Goal: Communication & Community: Answer question/provide support

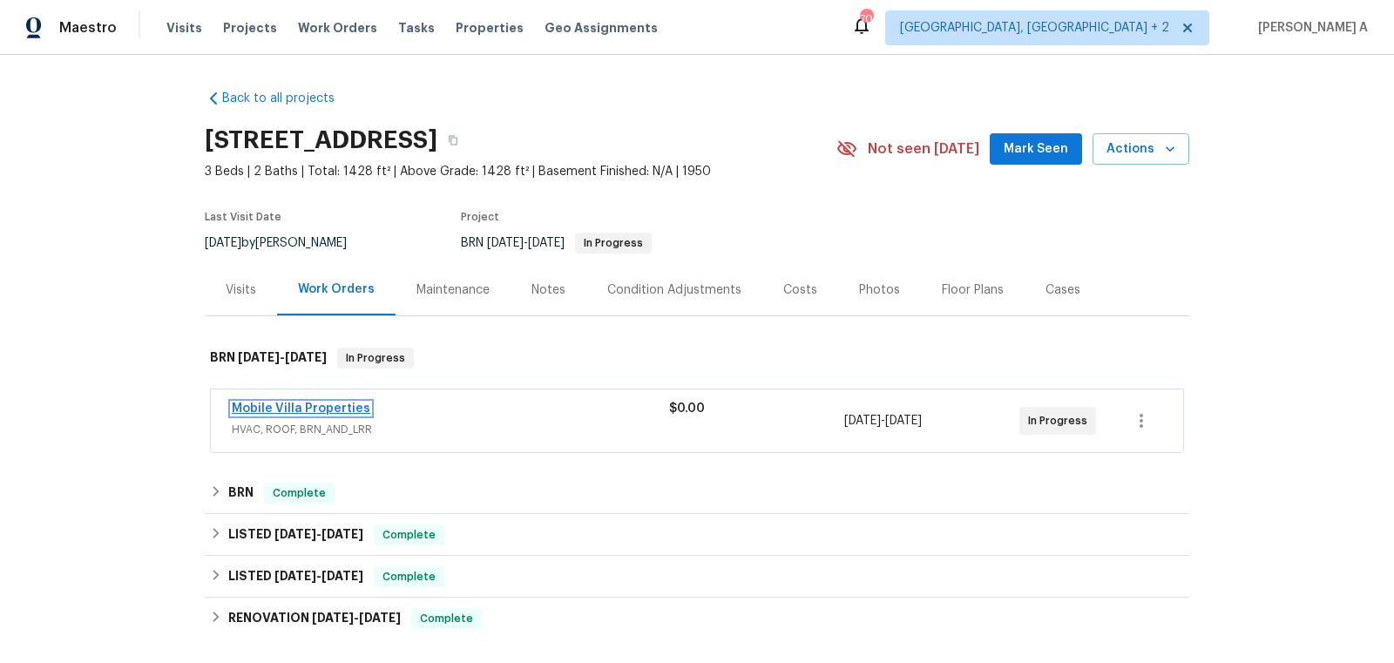
click at [326, 406] on link "Mobile Villa Properties" at bounding box center [301, 409] width 139 height 12
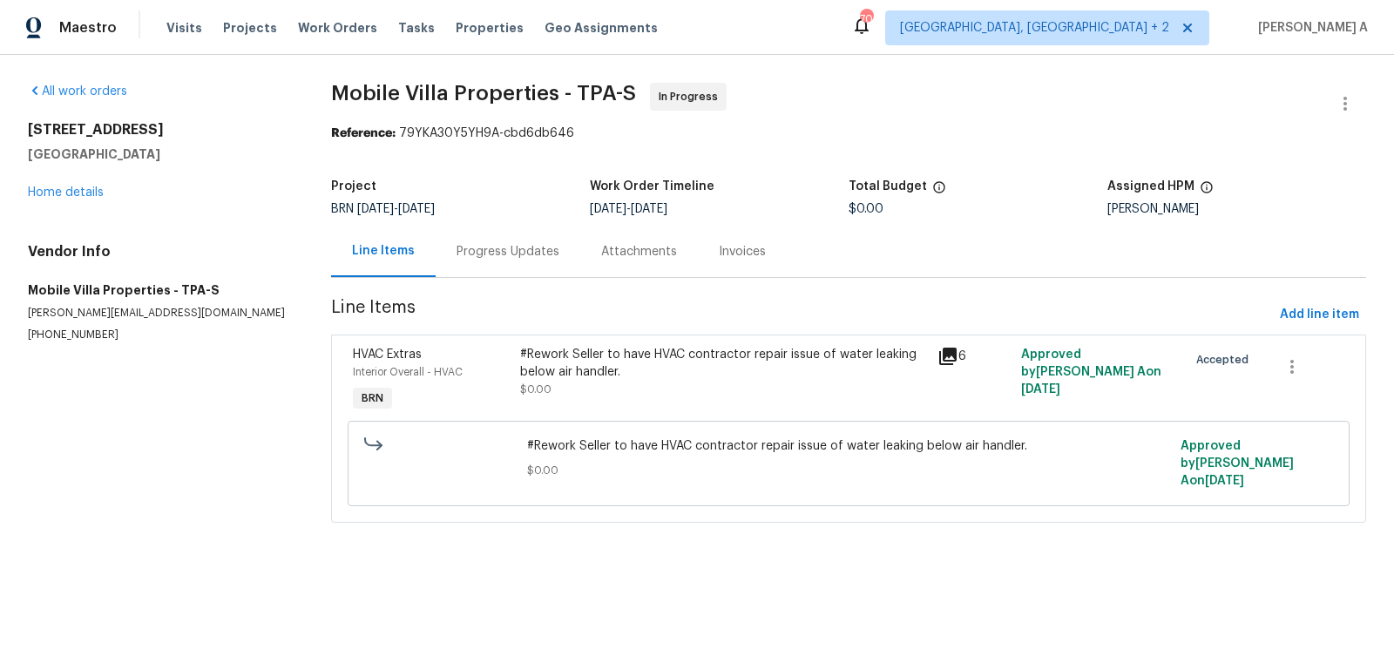
click at [481, 252] on div "Progress Updates" at bounding box center [508, 251] width 103 height 17
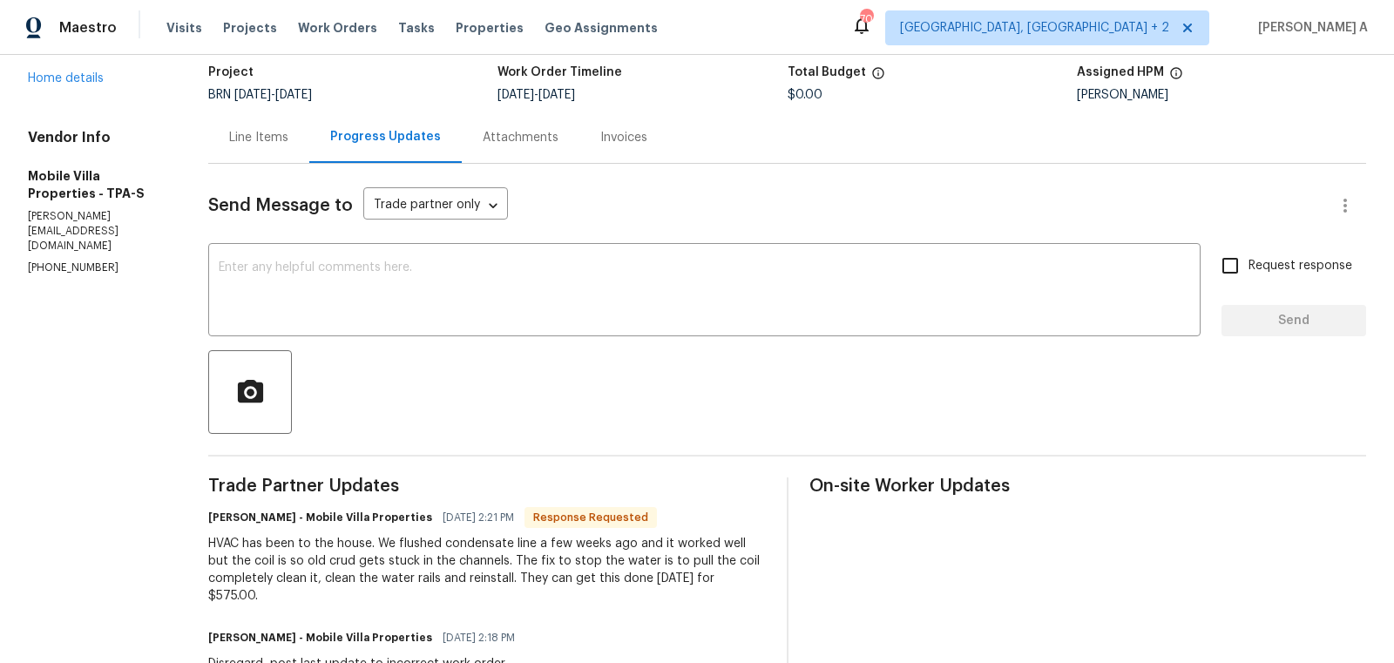
scroll to position [161, 0]
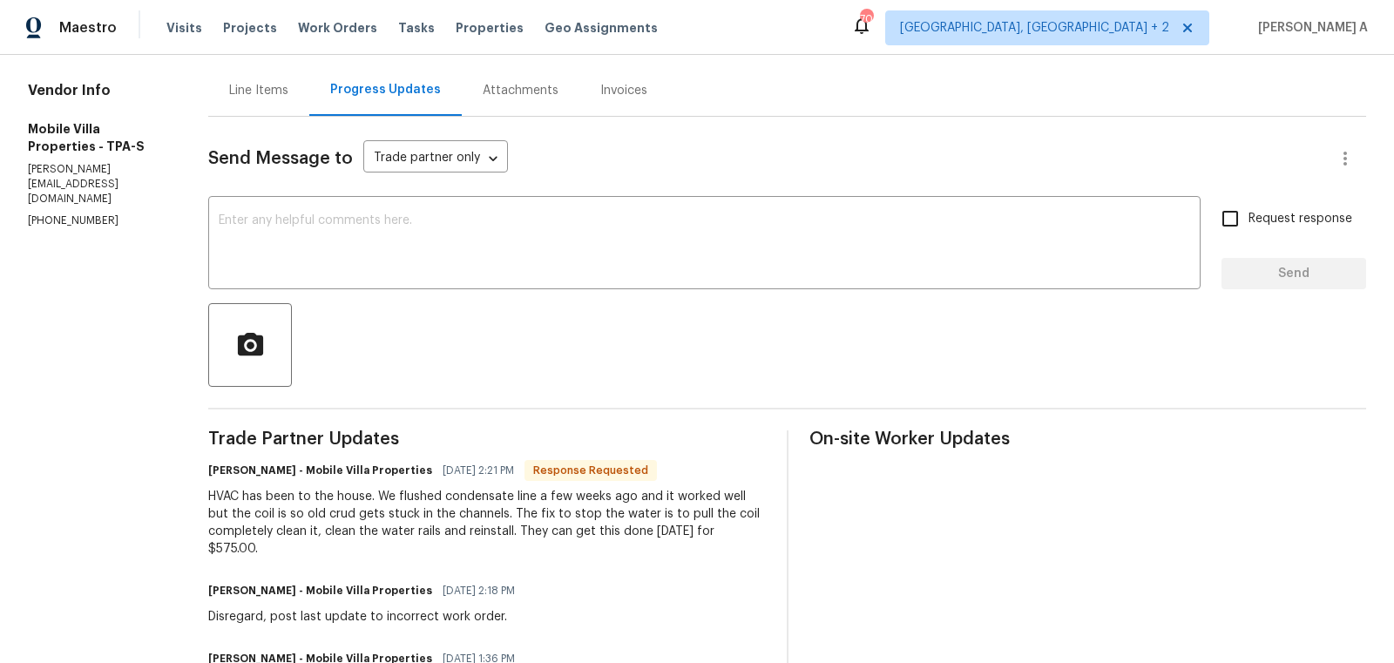
click at [470, 505] on div "HVAC has been to the house. We flushed condensate line a few weeks ago and it w…" at bounding box center [487, 523] width 558 height 70
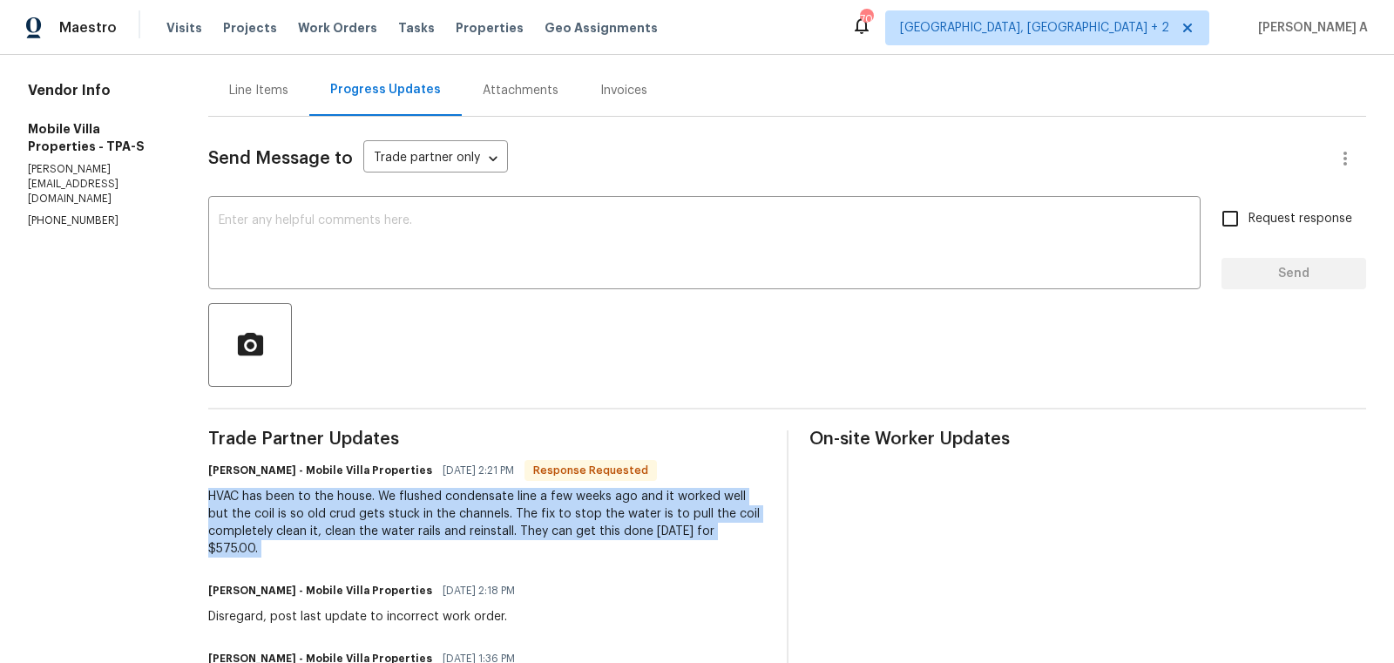
click at [470, 505] on div "HVAC has been to the house. We flushed condensate line a few weeks ago and it w…" at bounding box center [487, 523] width 558 height 70
copy div "HVAC has been to the house. We flushed condensate line a few weeks ago and it w…"
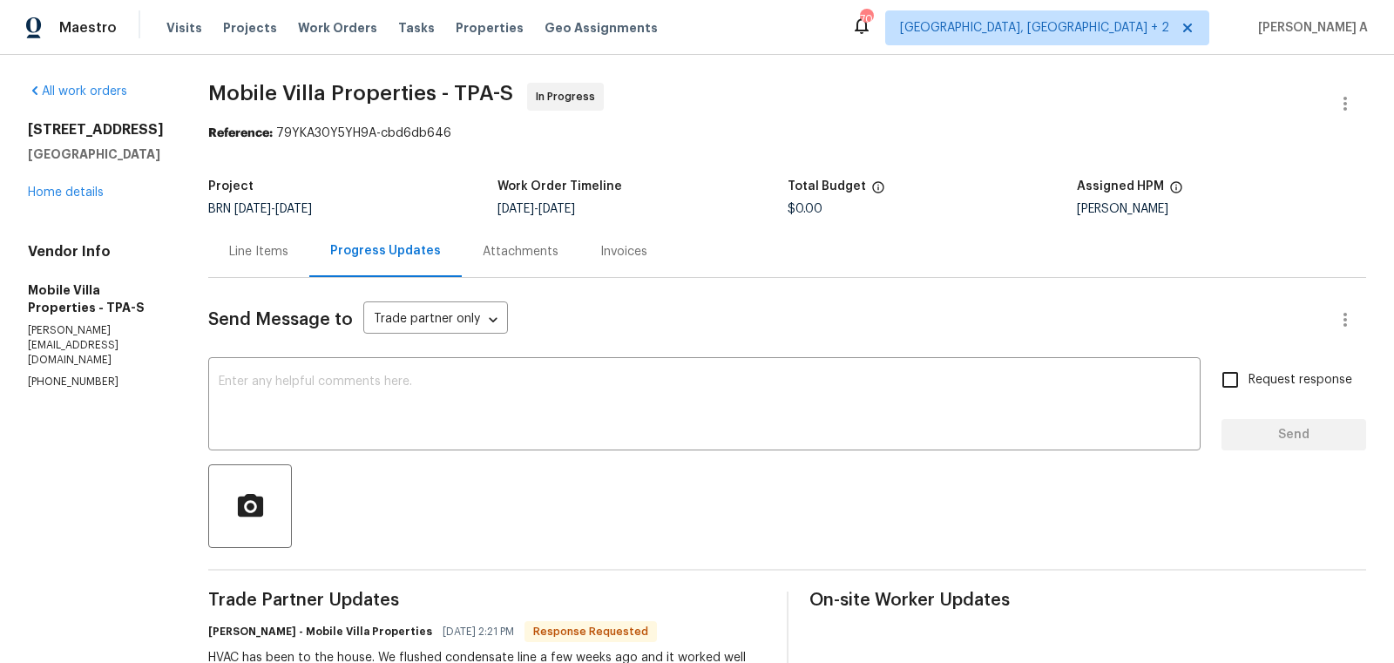
click at [258, 246] on div "Line Items" at bounding box center [258, 251] width 59 height 17
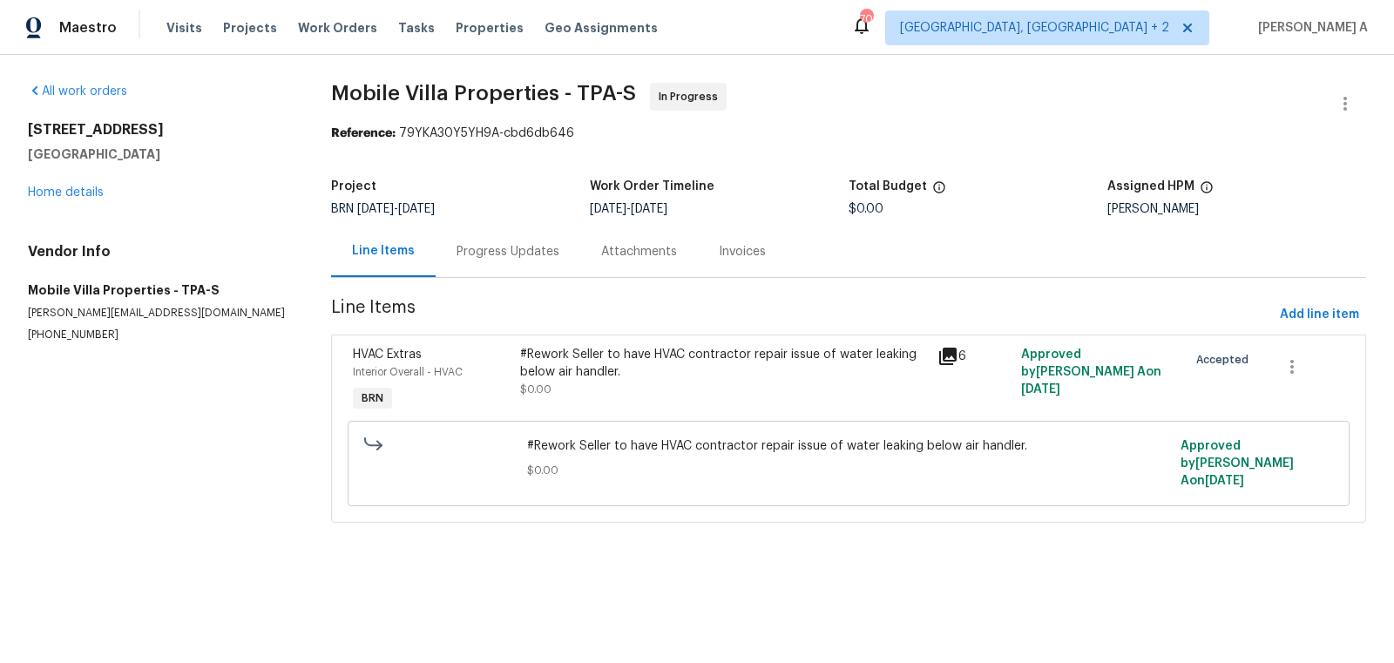
click at [469, 231] on div "Progress Updates" at bounding box center [508, 251] width 145 height 51
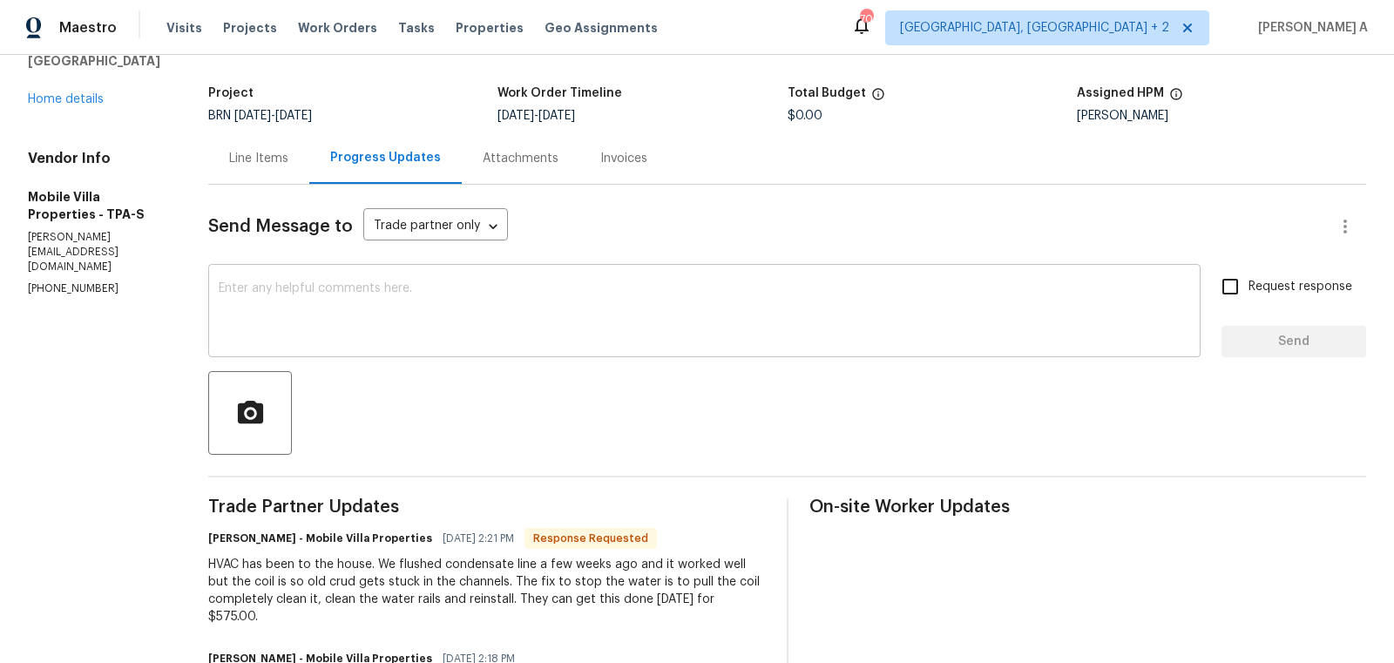
scroll to position [122, 0]
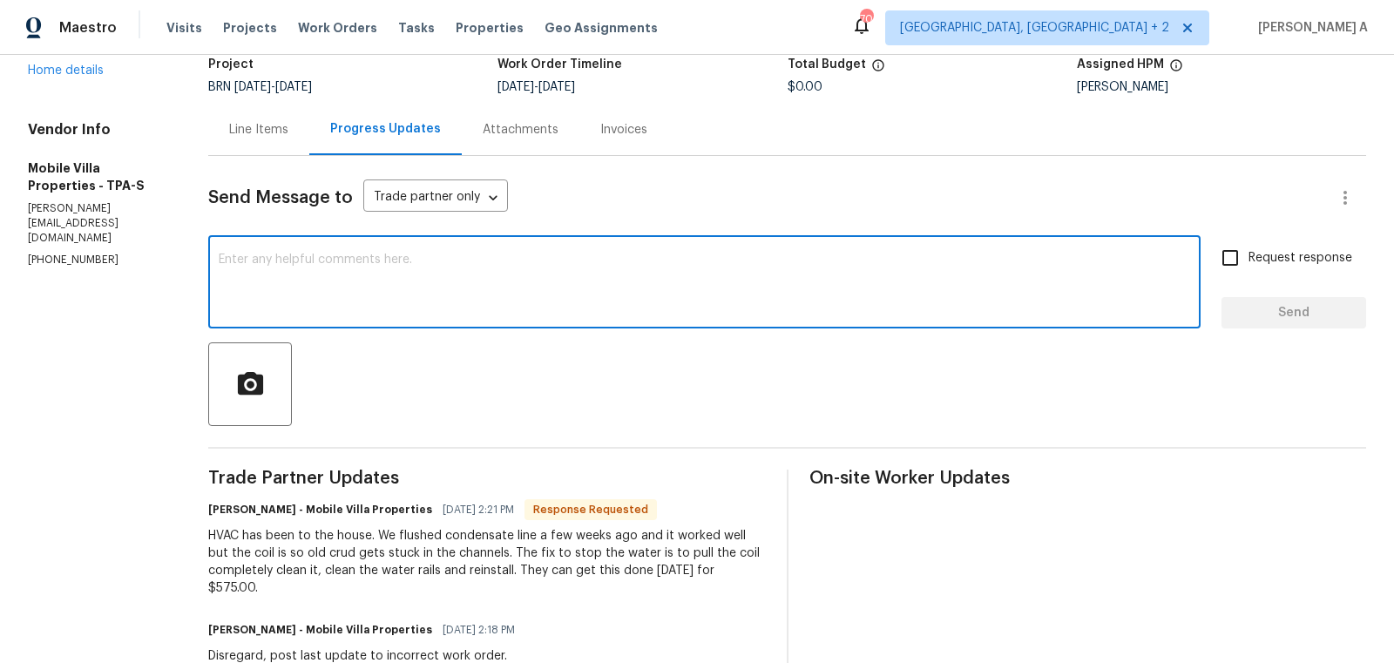
click at [497, 295] on textarea at bounding box center [705, 284] width 972 height 61
click at [392, 262] on textarea "Could you please upload the pictures" at bounding box center [705, 284] width 972 height 61
click at [487, 265] on textarea "Could you please upload the after pictures" at bounding box center [705, 284] width 972 height 61
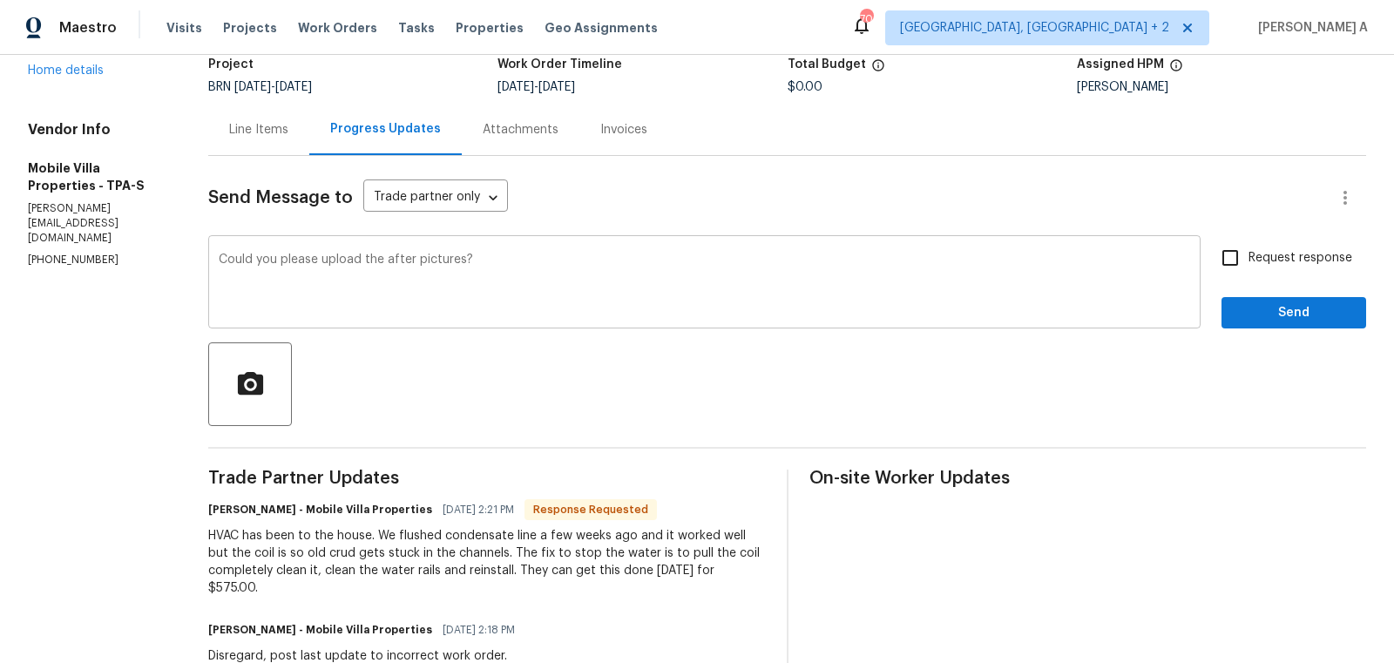
click at [220, 258] on div "Could you please upload the after pictures? x ​" at bounding box center [704, 284] width 993 height 89
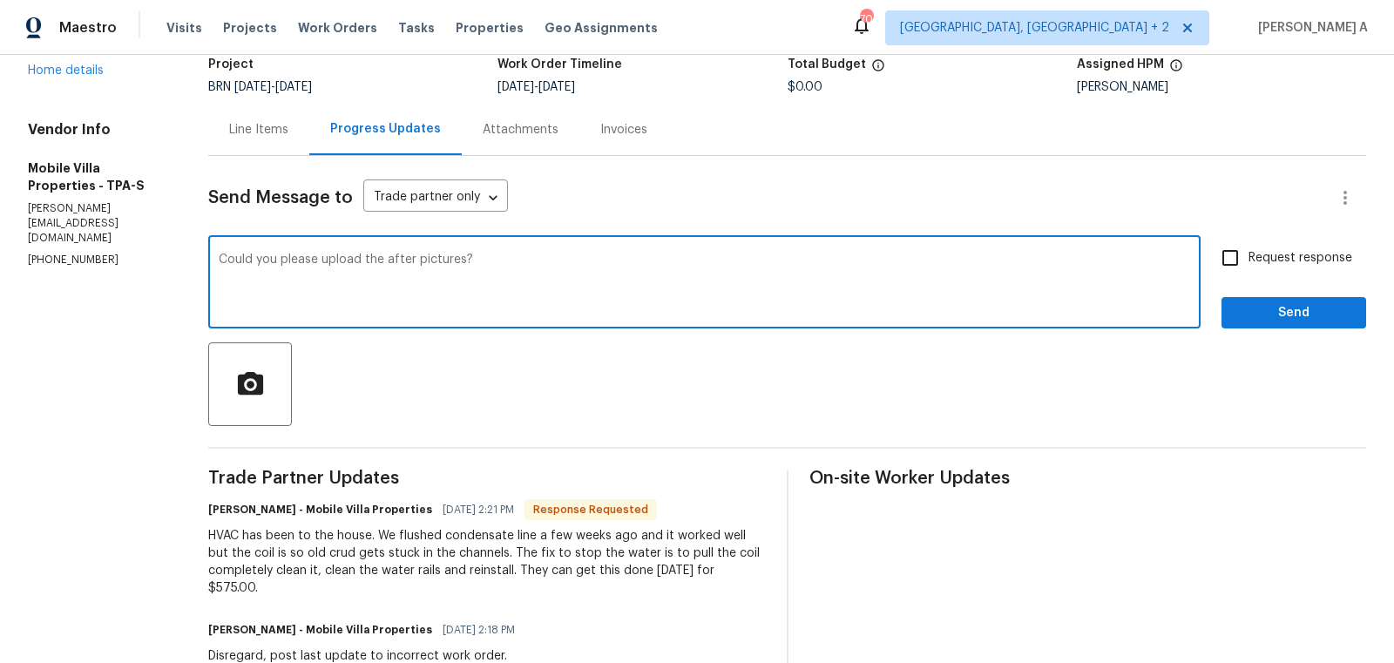
click at [229, 260] on textarea "Could you please upload the after pictures?" at bounding box center [705, 284] width 972 height 61
click at [227, 258] on textarea "Could you please upload the after pictures?" at bounding box center [705, 284] width 972 height 61
type textarea "We will update the cost shortly. Could you please upload the after pictures?"
click at [1237, 255] on input "Request response" at bounding box center [1230, 258] width 37 height 37
checkbox input "true"
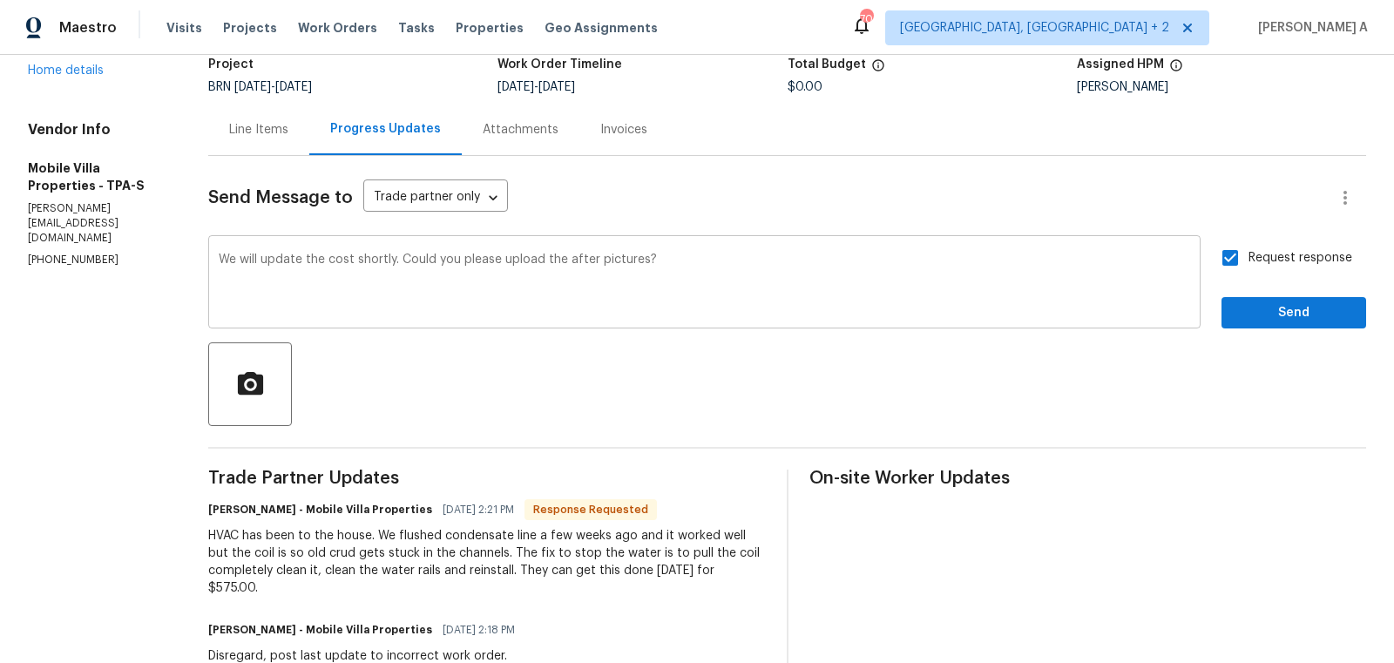
click at [268, 262] on textarea "We will update the cost shortly. Could you please upload the after pictures?" at bounding box center [705, 284] width 972 height 61
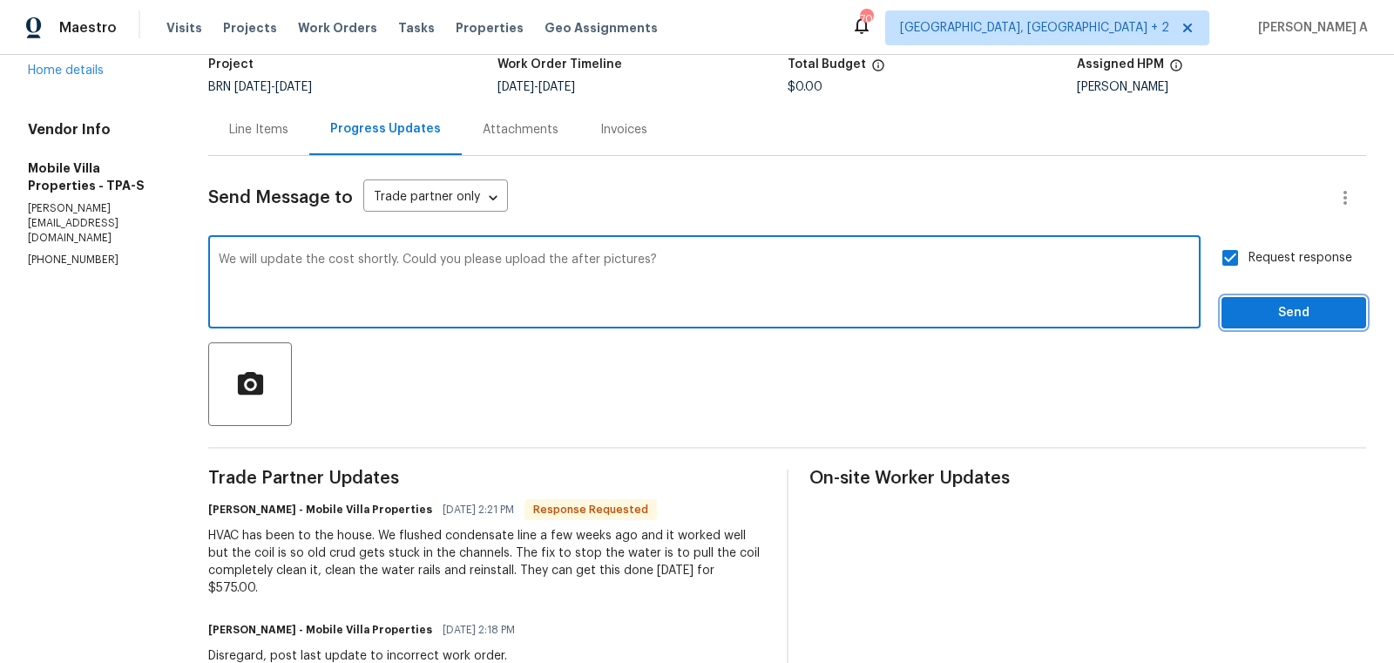
click at [1285, 315] on span "Send" at bounding box center [1294, 313] width 117 height 22
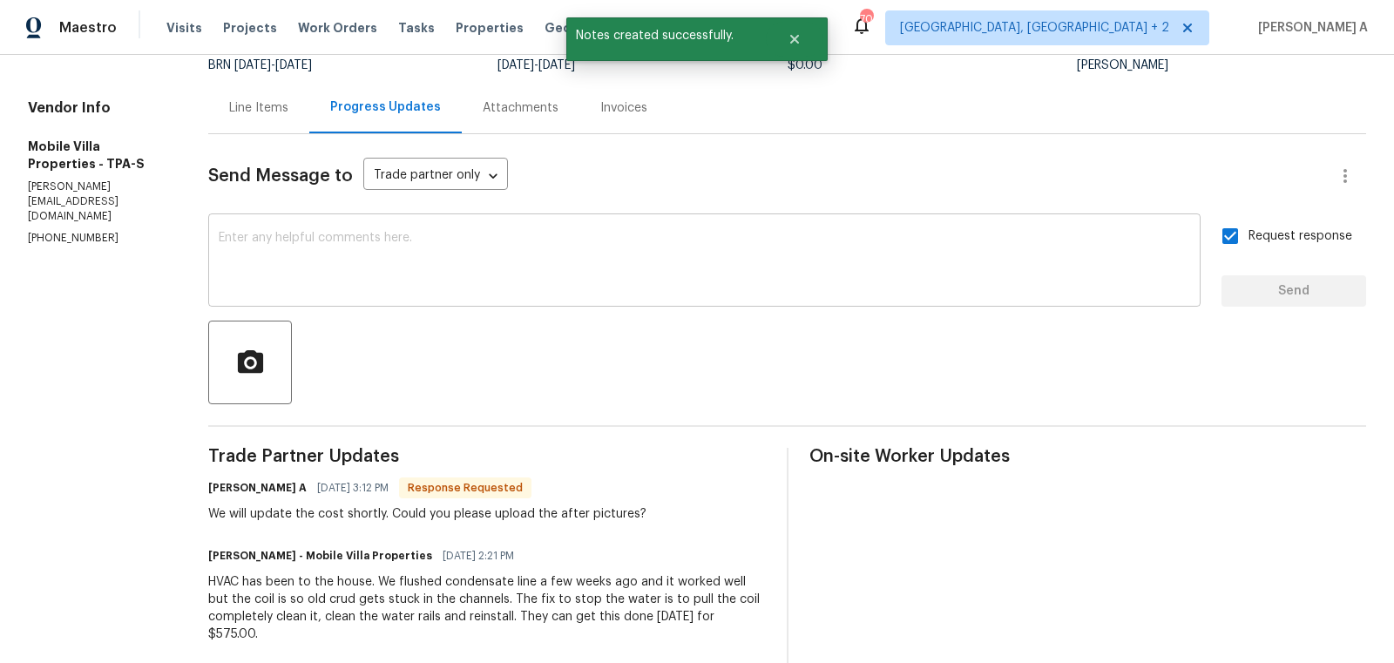
scroll to position [220, 0]
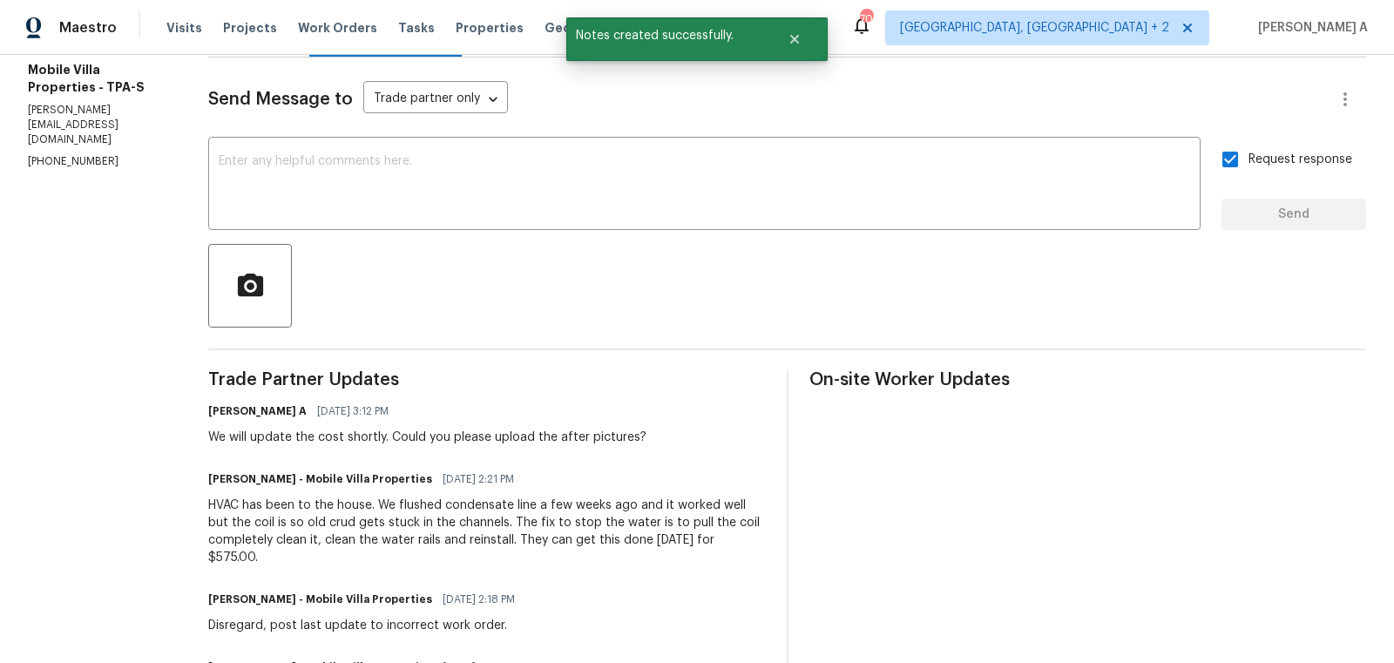
click at [507, 511] on div "HVAC has been to the house. We flushed condensate line a few weeks ago and it w…" at bounding box center [487, 532] width 558 height 70
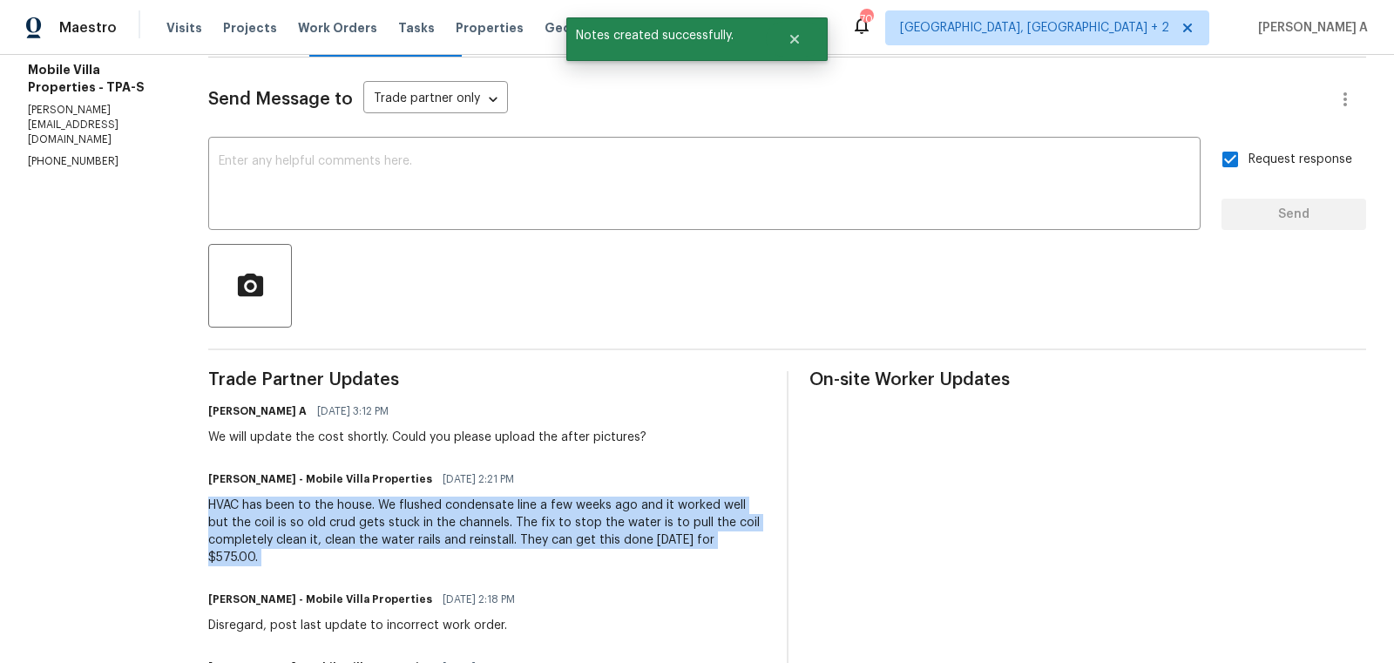
click at [507, 511] on div "HVAC has been to the house. We flushed condensate line a few weeks ago and it w…" at bounding box center [487, 532] width 558 height 70
copy div "HVAC has been to the house. We flushed condensate line a few weeks ago and it w…"
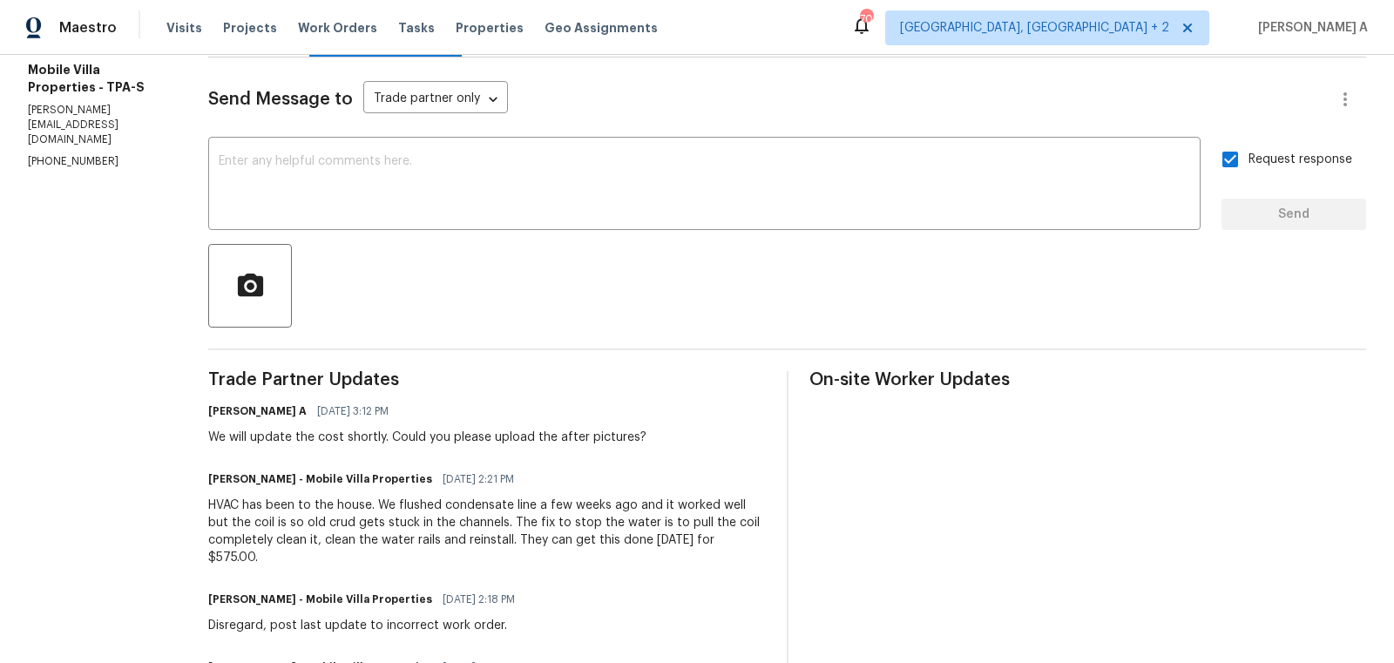
click at [558, 485] on div "James Carey - Mobile Villa Properties 09/25/2025 2:21 PM" at bounding box center [487, 479] width 558 height 24
drag, startPoint x: 402, startPoint y: 504, endPoint x: 720, endPoint y: 507, distance: 318.1
click at [720, 507] on div "HVAC has been to the house. We flushed condensate line a few weeks ago and it w…" at bounding box center [487, 532] width 558 height 70
click at [515, 533] on div "HVAC has been to the house. We flushed condensate line a few weeks ago and it w…" at bounding box center [487, 532] width 558 height 70
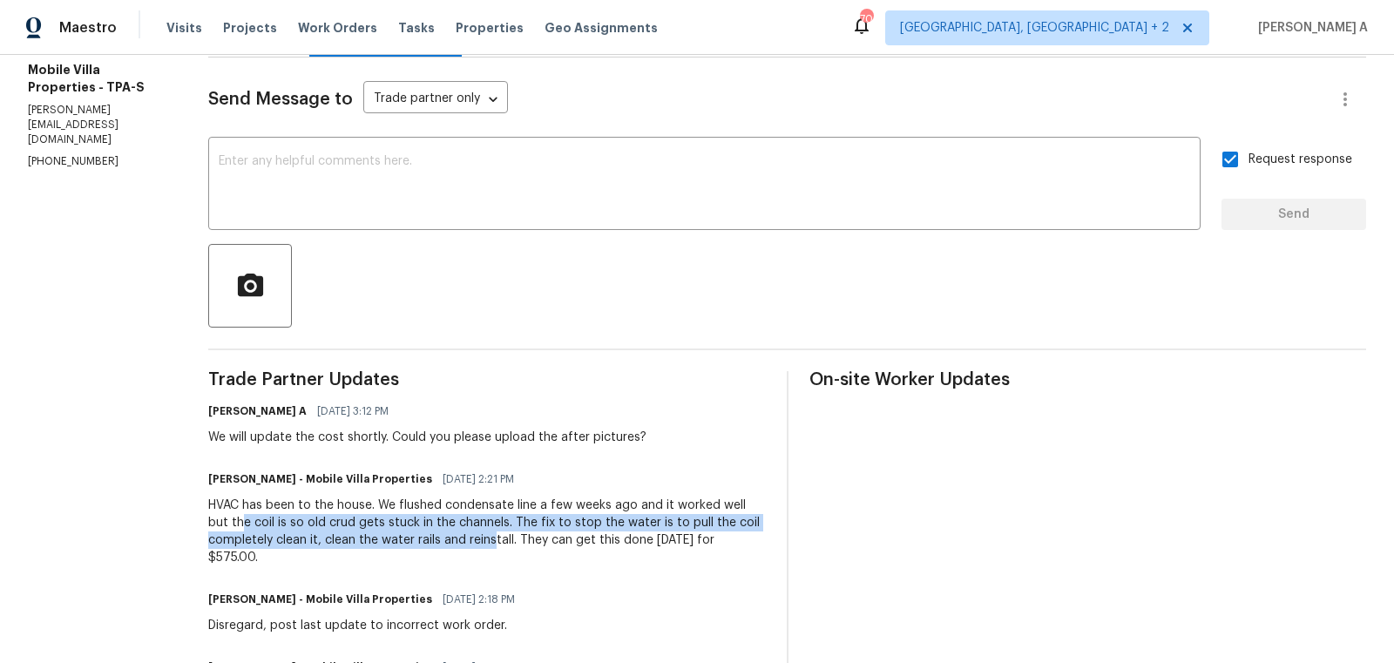
drag, startPoint x: 222, startPoint y: 528, endPoint x: 499, endPoint y: 532, distance: 276.3
click at [499, 532] on div "HVAC has been to the house. We flushed condensate line a few weeks ago and it w…" at bounding box center [487, 532] width 558 height 70
click at [526, 531] on div "HVAC has been to the house. We flushed condensate line a few weeks ago and it w…" at bounding box center [487, 532] width 558 height 70
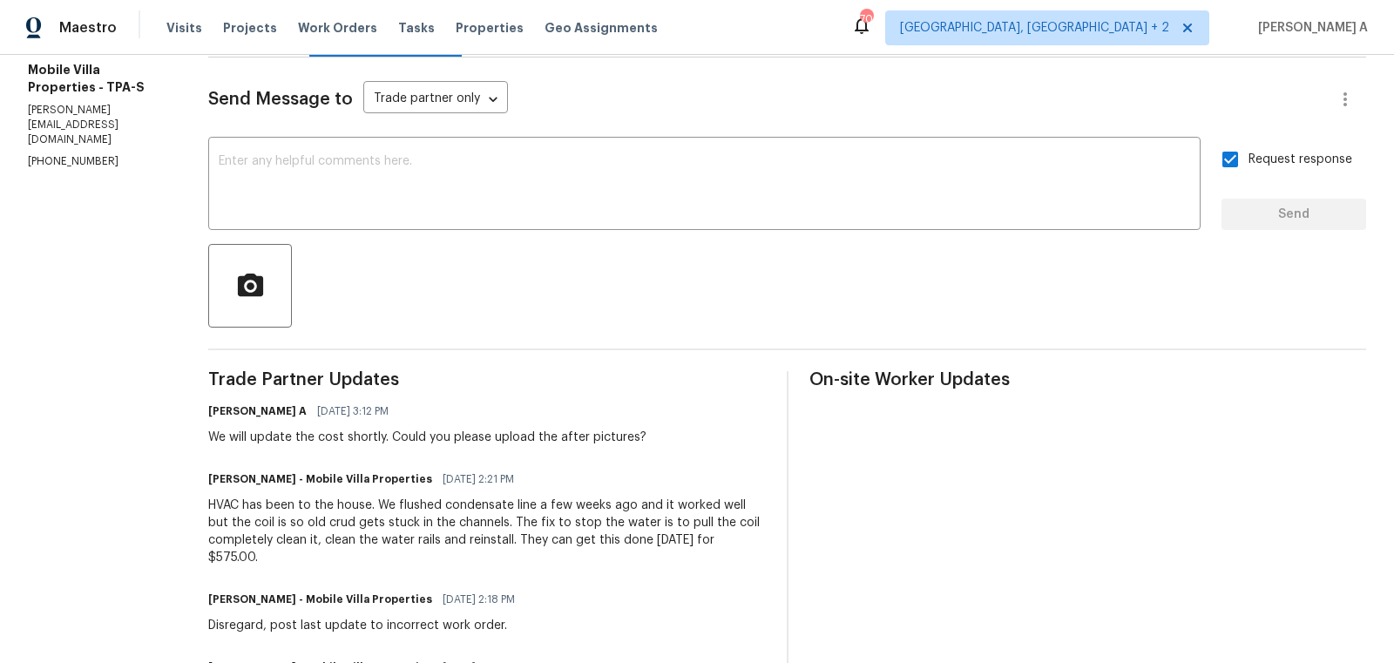
drag, startPoint x: 492, startPoint y: 520, endPoint x: 374, endPoint y: 555, distance: 123.5
click at [373, 555] on div "HVAC has been to the house. We flushed condensate line a few weeks ago and it w…" at bounding box center [487, 532] width 558 height 70
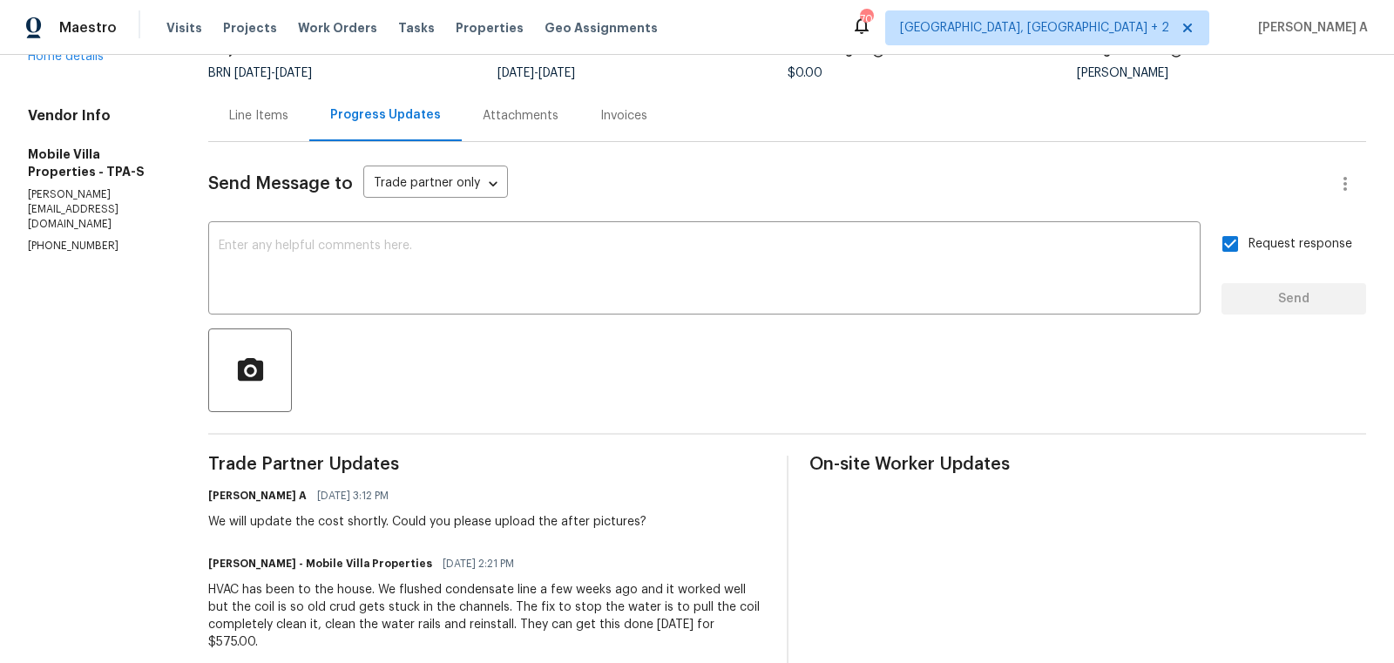
scroll to position [122, 0]
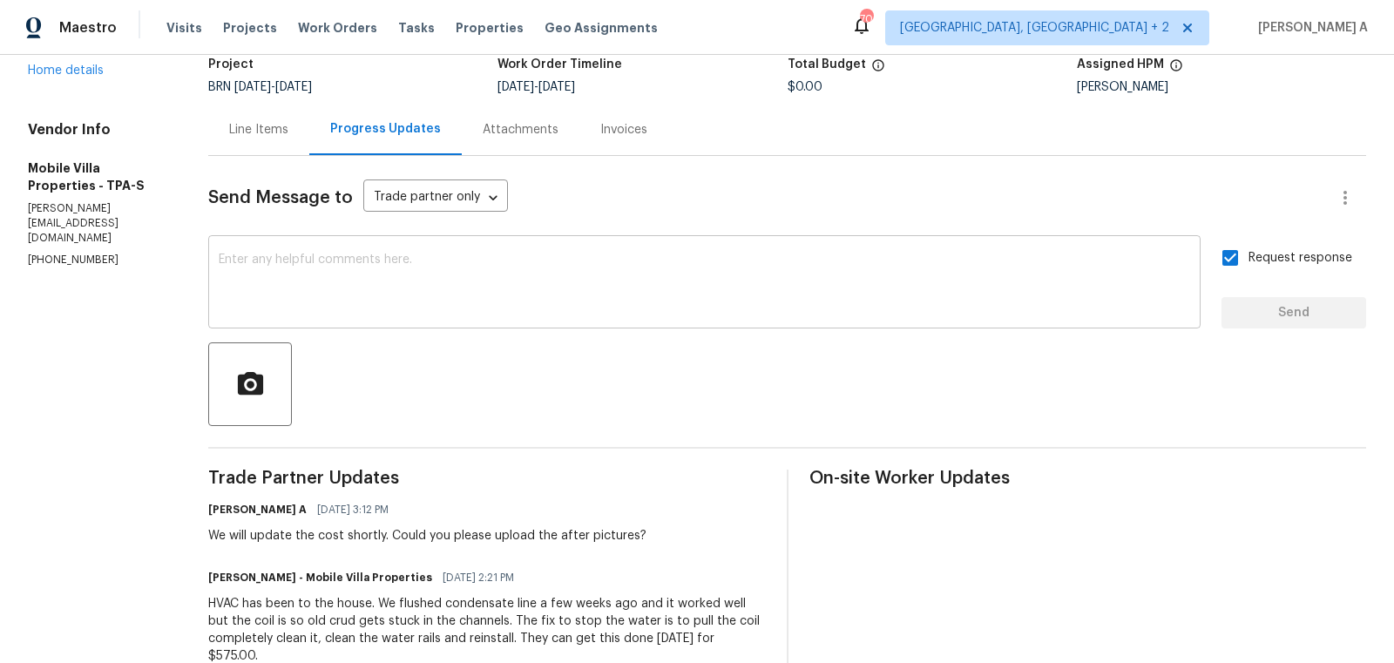
click at [431, 291] on textarea at bounding box center [705, 284] width 972 height 61
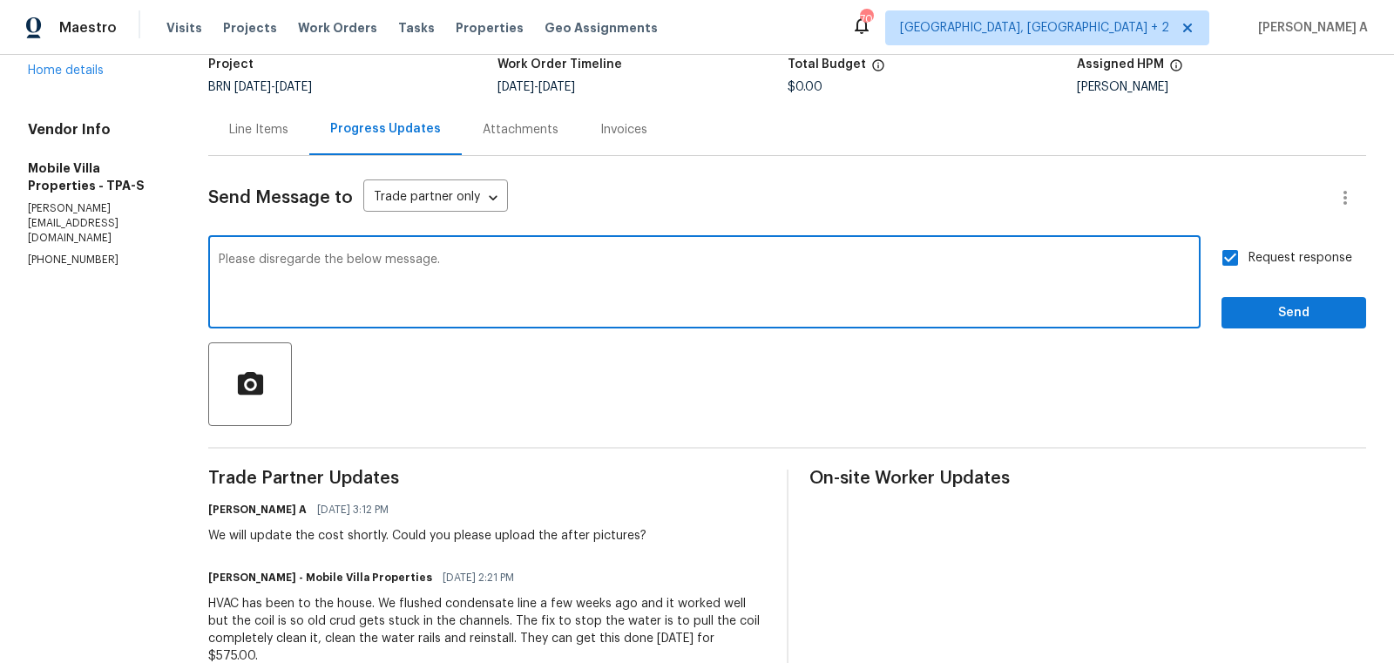
click at [296, 257] on textarea "Please disregarde the below message." at bounding box center [705, 284] width 972 height 61
type textarea "Please disregard the below message."
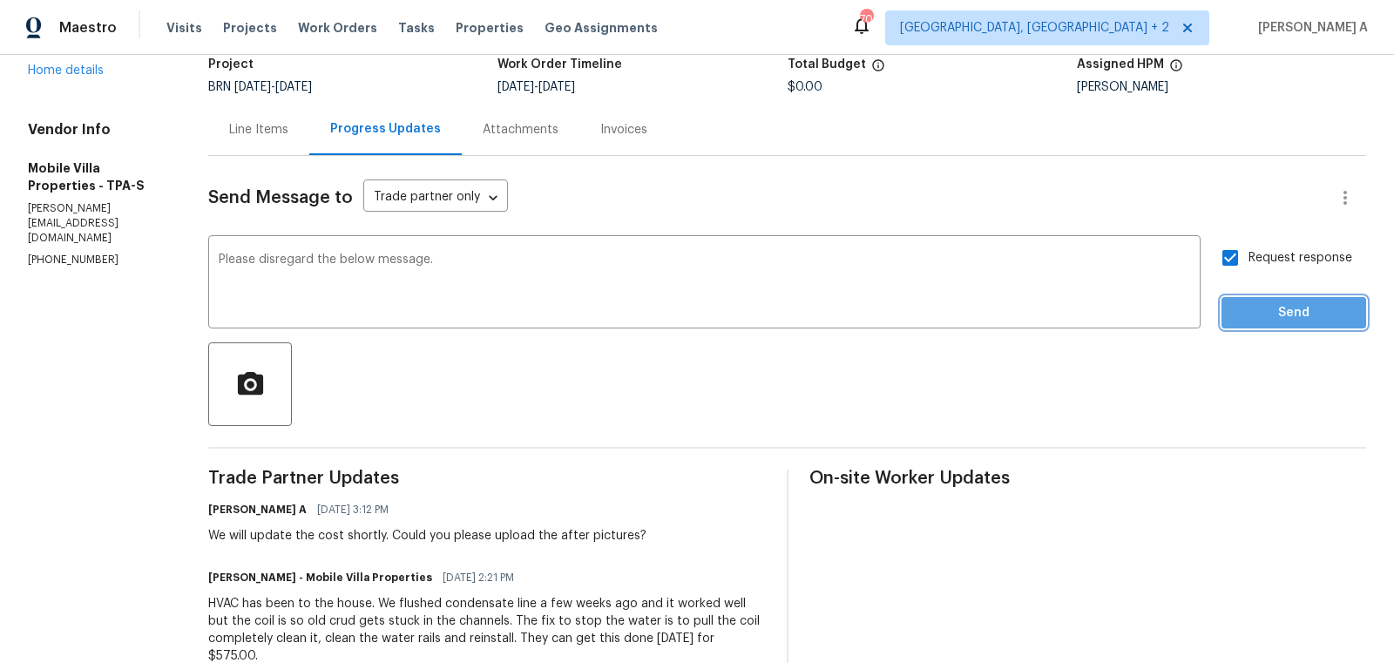
click at [1313, 315] on span "Send" at bounding box center [1294, 313] width 117 height 22
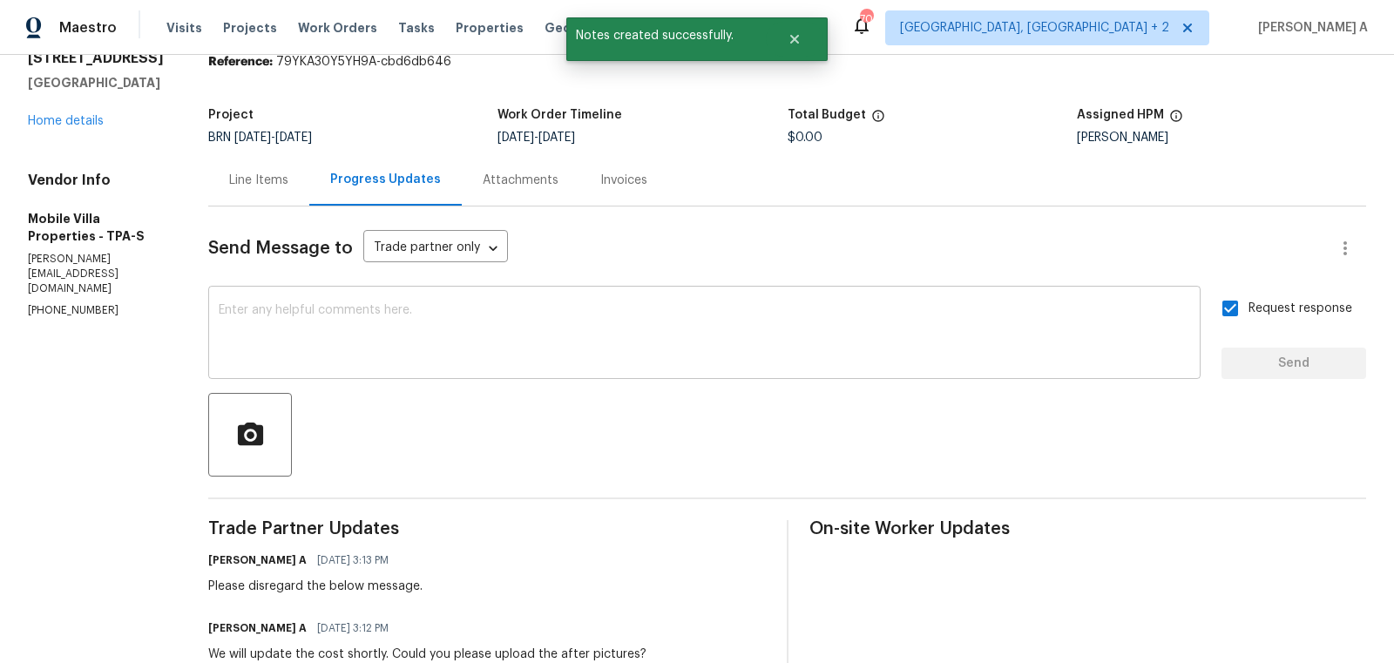
scroll to position [78, 0]
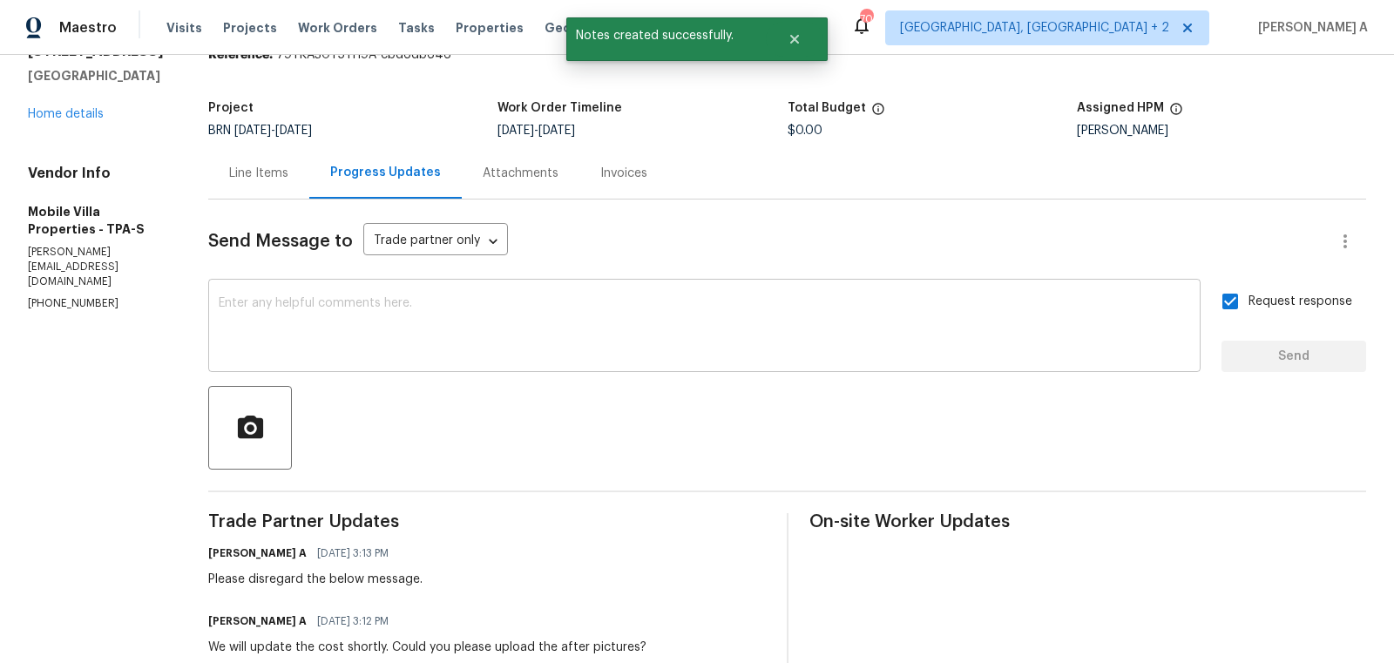
click at [495, 299] on textarea at bounding box center [705, 327] width 972 height 61
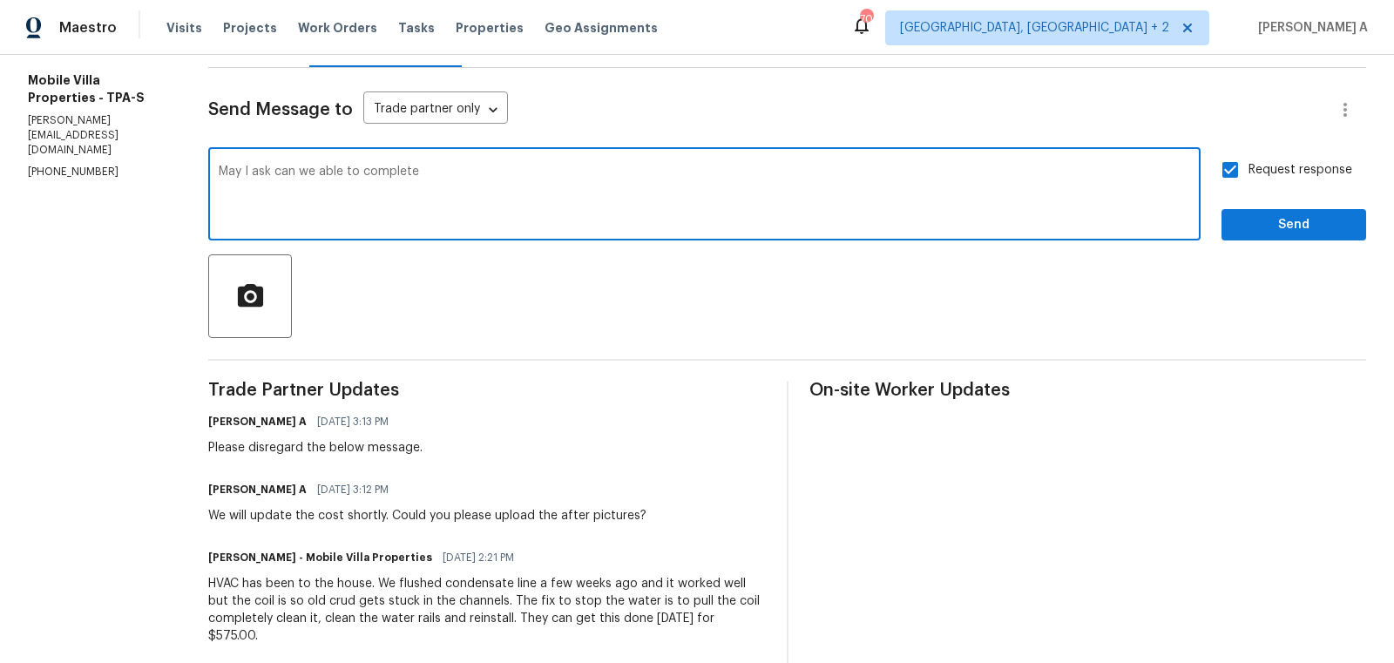
scroll to position [216, 0]
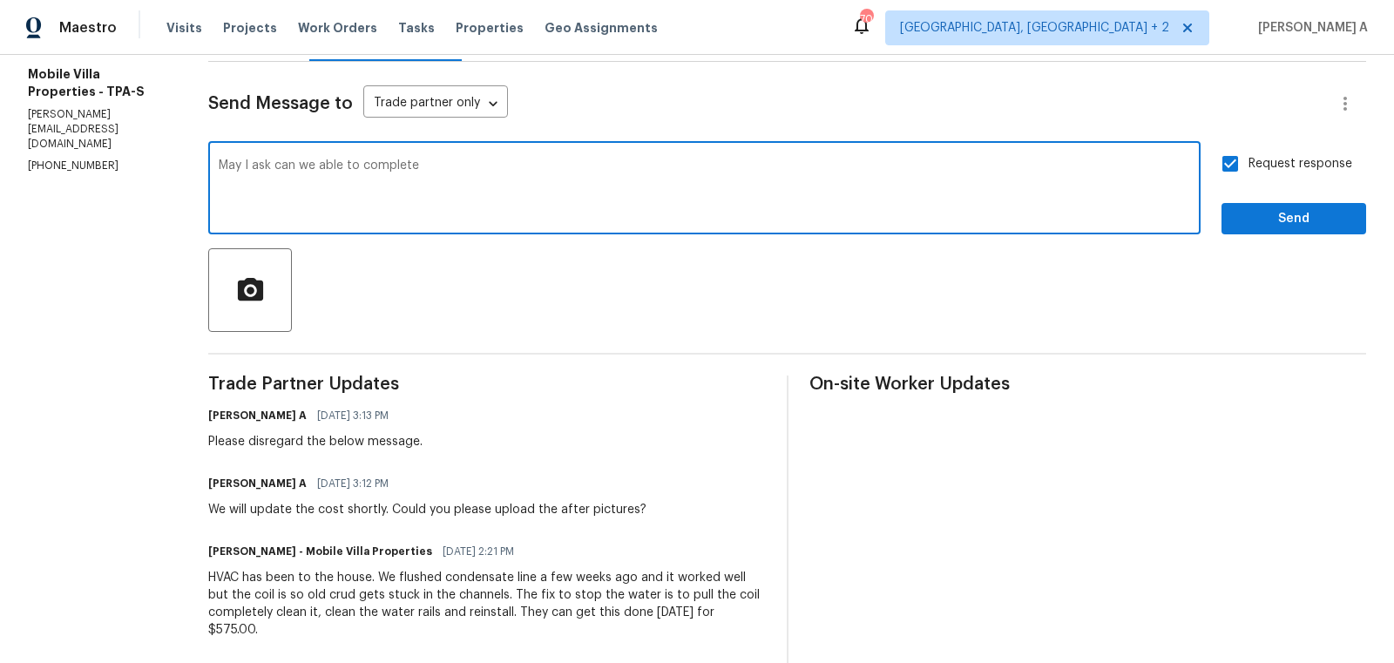
click at [0, 0] on qb-div "Replace with , are" at bounding box center [0, 0] width 0 height 0
drag, startPoint x: 280, startPoint y: 164, endPoint x: 344, endPoint y: 164, distance: 64.5
click at [344, 164] on textarea "May I ask, are we able to complete" at bounding box center [705, 189] width 972 height 61
click at [436, 173] on textarea "May I ask, are we able to complete" at bounding box center [705, 189] width 972 height 61
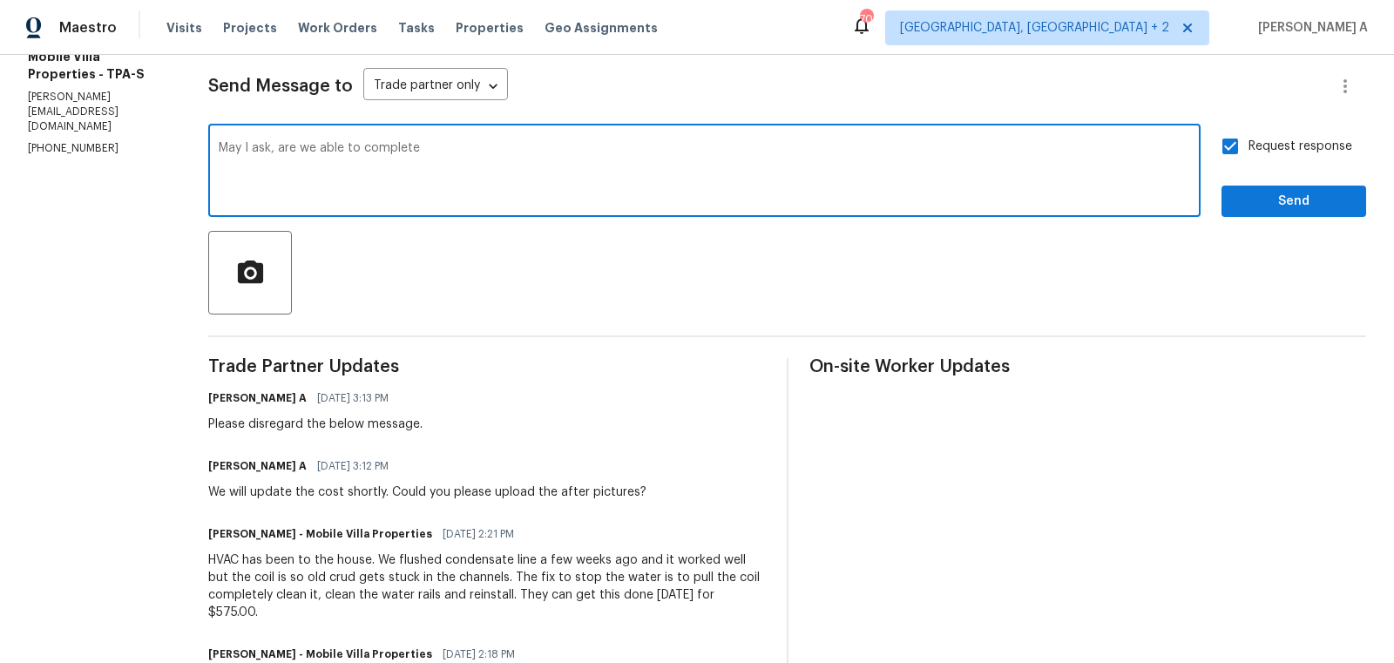
scroll to position [235, 0]
click at [369, 151] on textarea "May I ask, are we able to complete" at bounding box center [705, 170] width 972 height 61
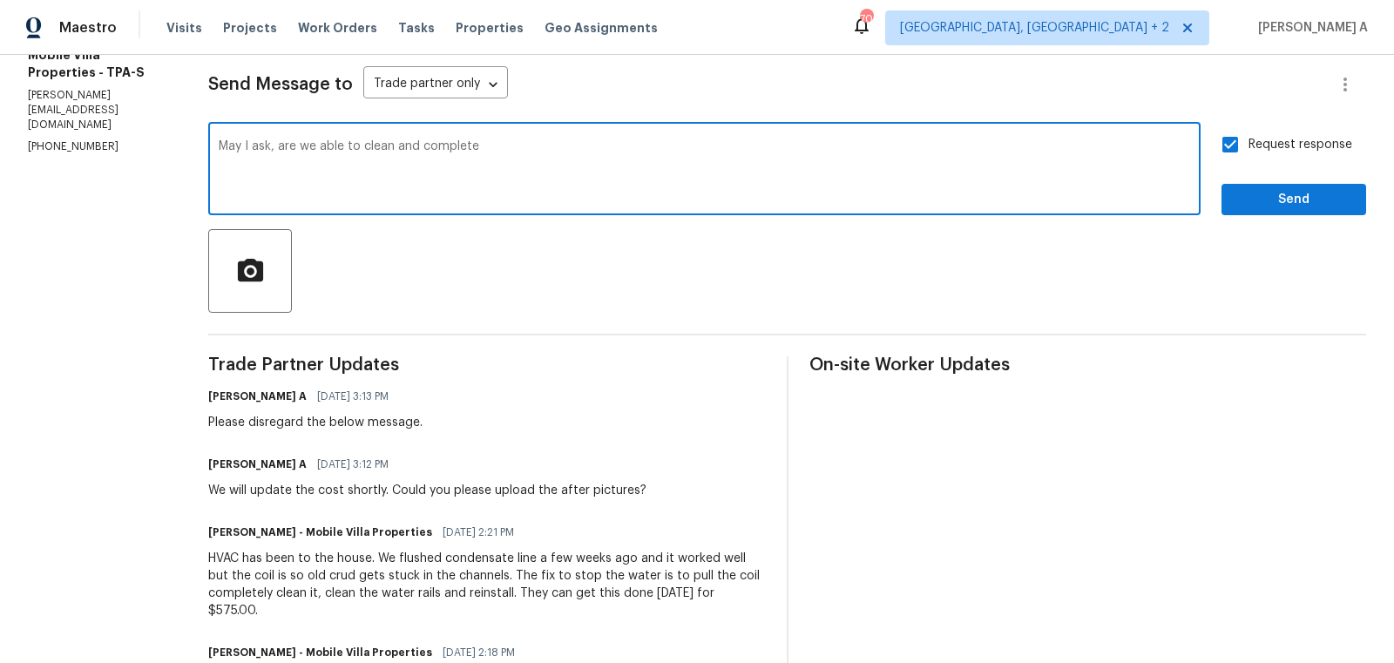
click at [507, 146] on textarea "May I ask, are we able to clean and complete" at bounding box center [705, 170] width 972 height 61
click at [539, 153] on textarea "May I ask, are we able to clean and complete everything by tomorrow before 12?" at bounding box center [705, 170] width 972 height 61
click at [0, 0] on icon "Paraphrase text" at bounding box center [0, 0] width 0 height 0
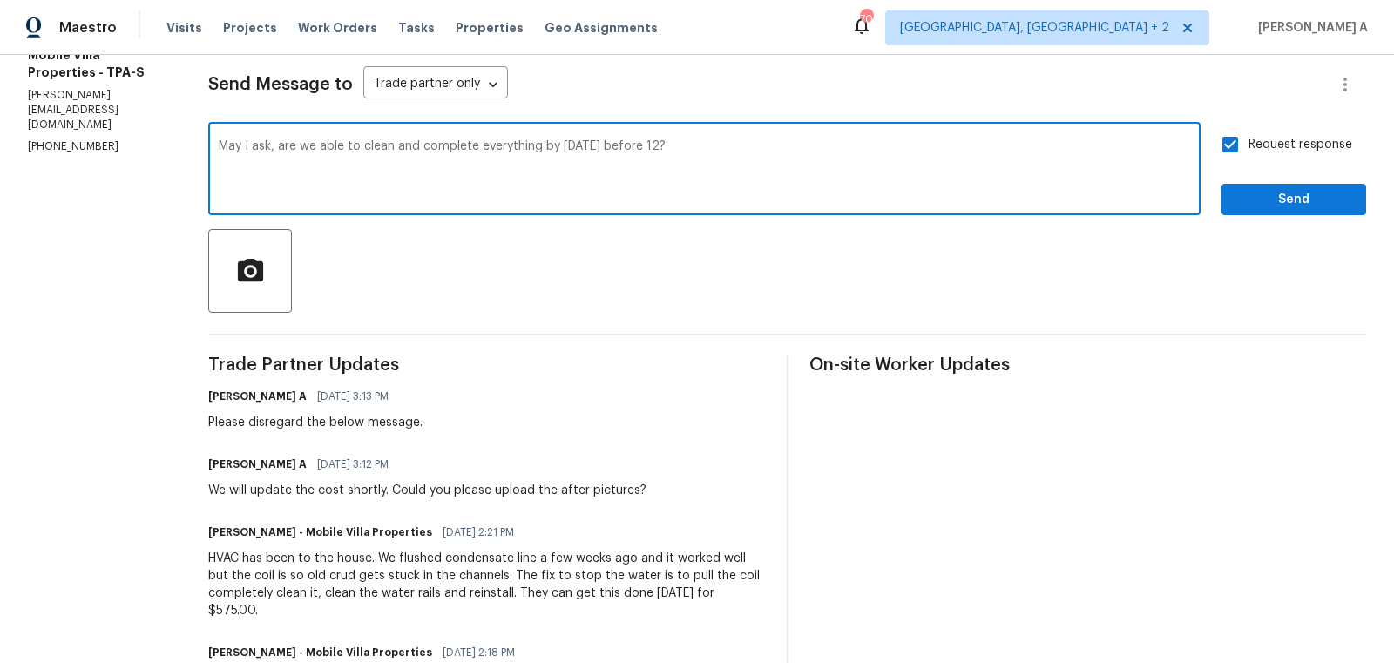
click at [0, 0] on span "finish" at bounding box center [0, 0] width 0 height 0
click at [737, 157] on textarea "May I ask if we can clean and finish everything by tomorrow before 12?" at bounding box center [705, 170] width 972 height 61
type textarea "May I ask if we can clean and finish everything by tomorrow before 12?"
click at [1251, 199] on span "Send" at bounding box center [1294, 200] width 117 height 22
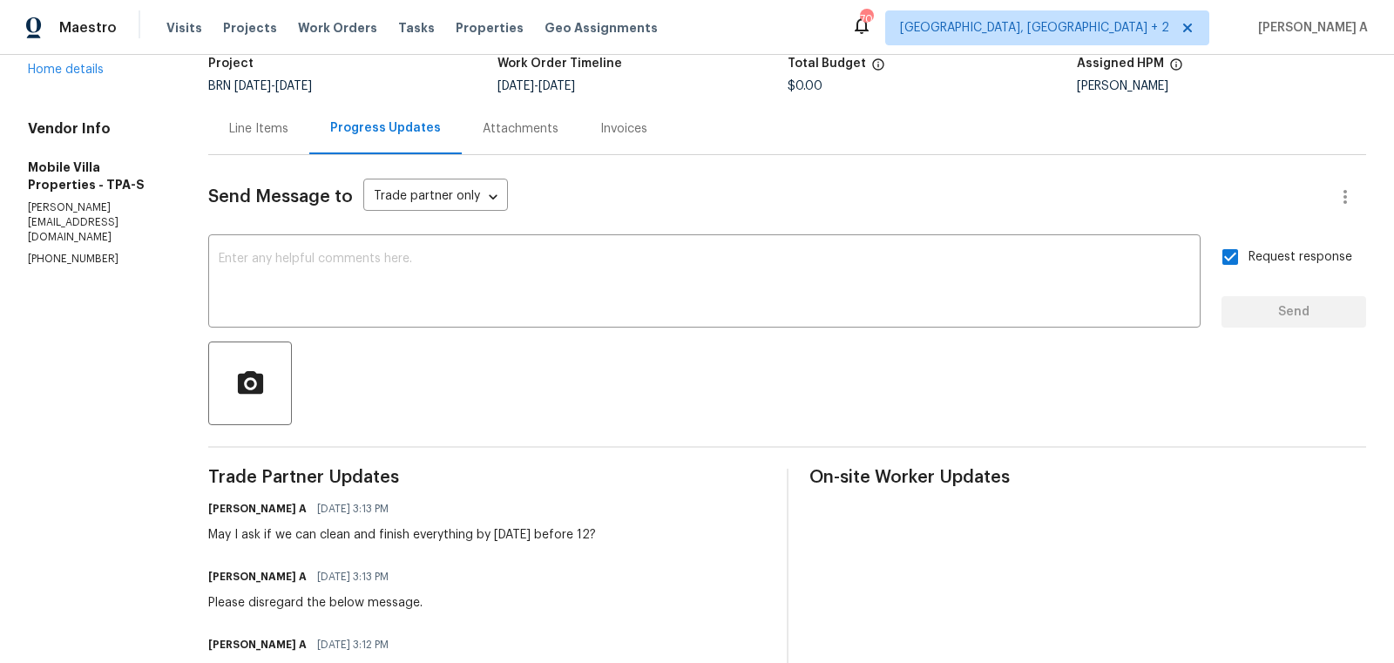
scroll to position [0, 0]
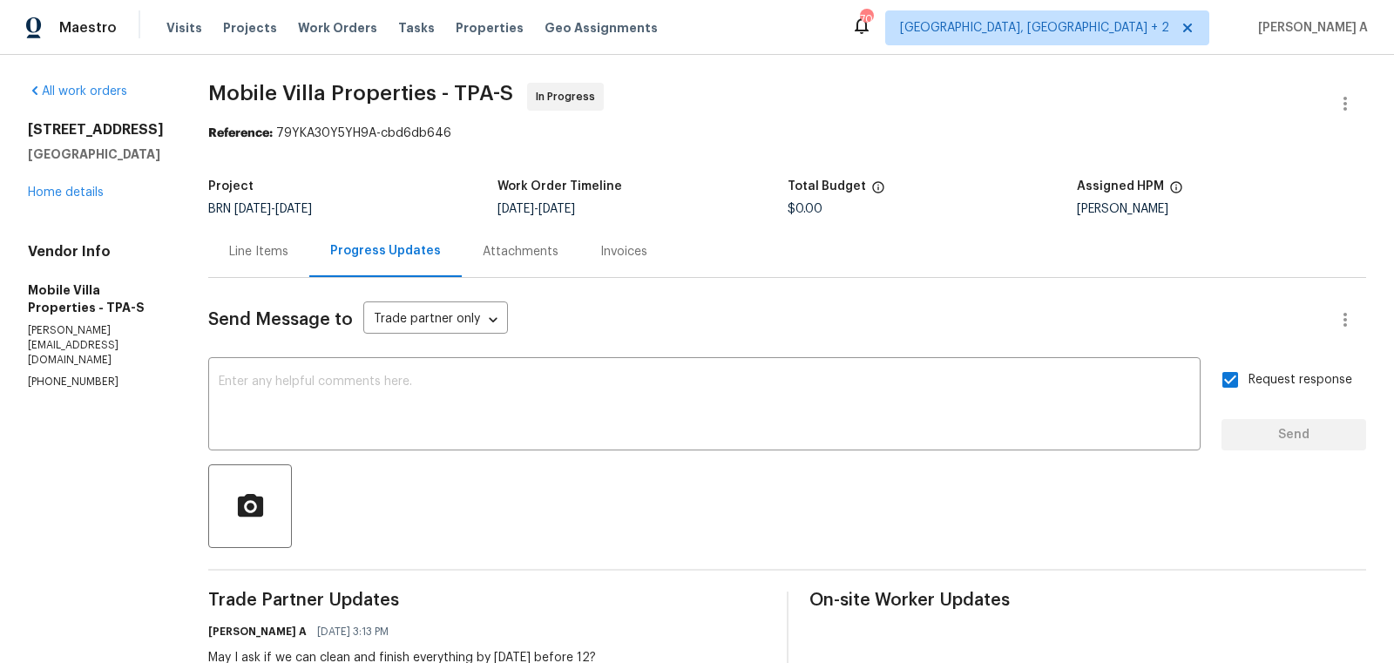
click at [343, 137] on div "Reference: 79YKA30Y5YH9A-cbd6db646" at bounding box center [787, 133] width 1158 height 17
copy span "Mobile Villa Properties"
drag, startPoint x: 207, startPoint y: 92, endPoint x: 444, endPoint y: 92, distance: 237.1
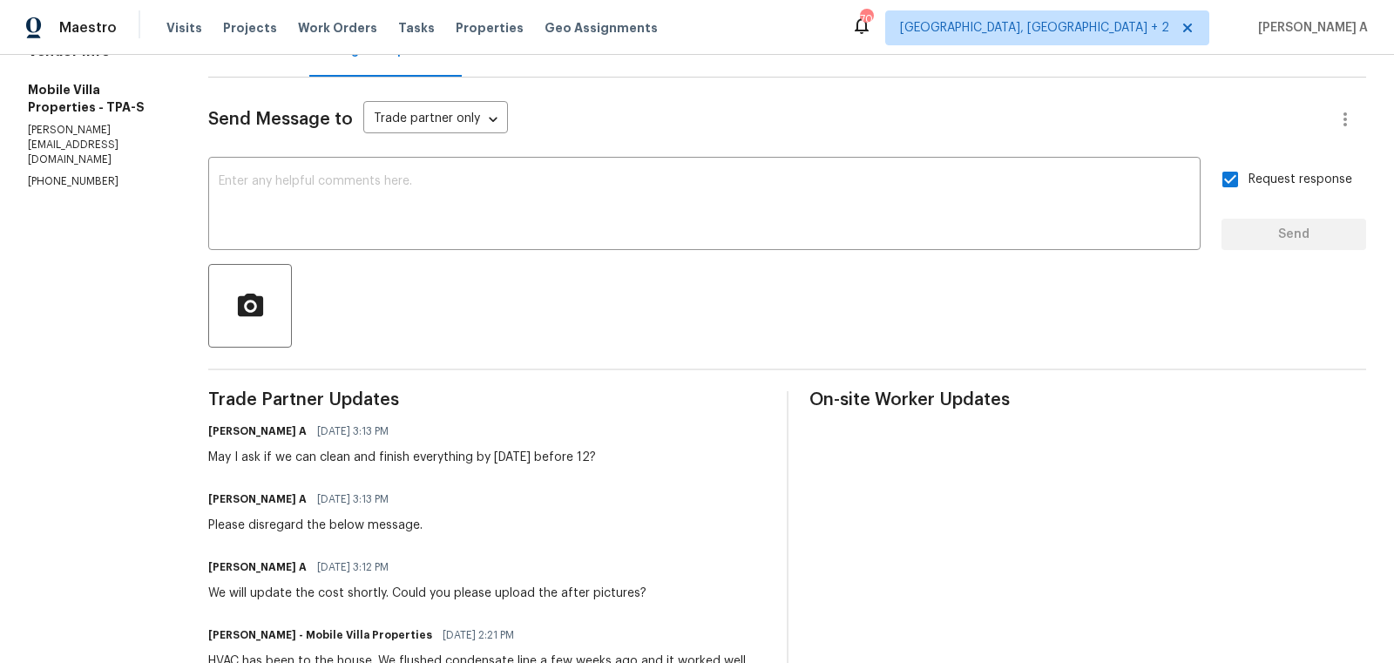
click at [389, 492] on span "09/25/2025 3:13 PM" at bounding box center [352, 499] width 71 height 17
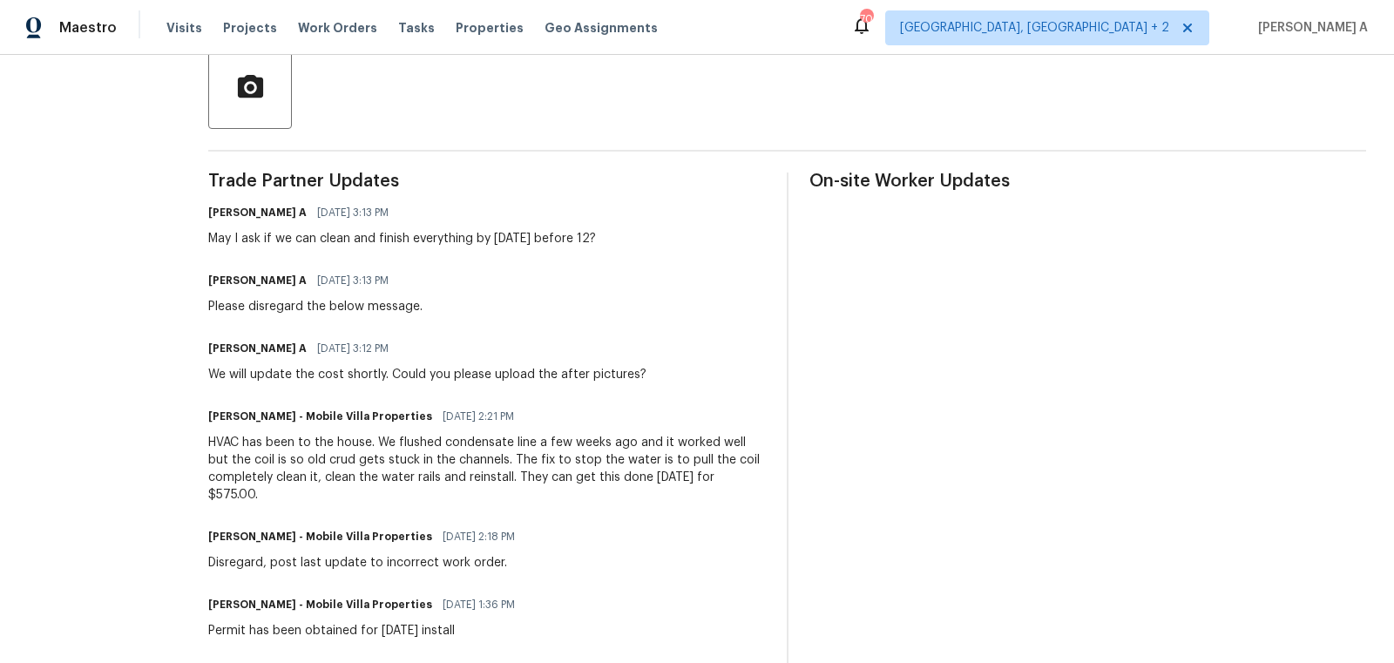
click at [381, 452] on div "HVAC has been to the house. We flushed condensate line a few weeks ago and it w…" at bounding box center [487, 469] width 558 height 70
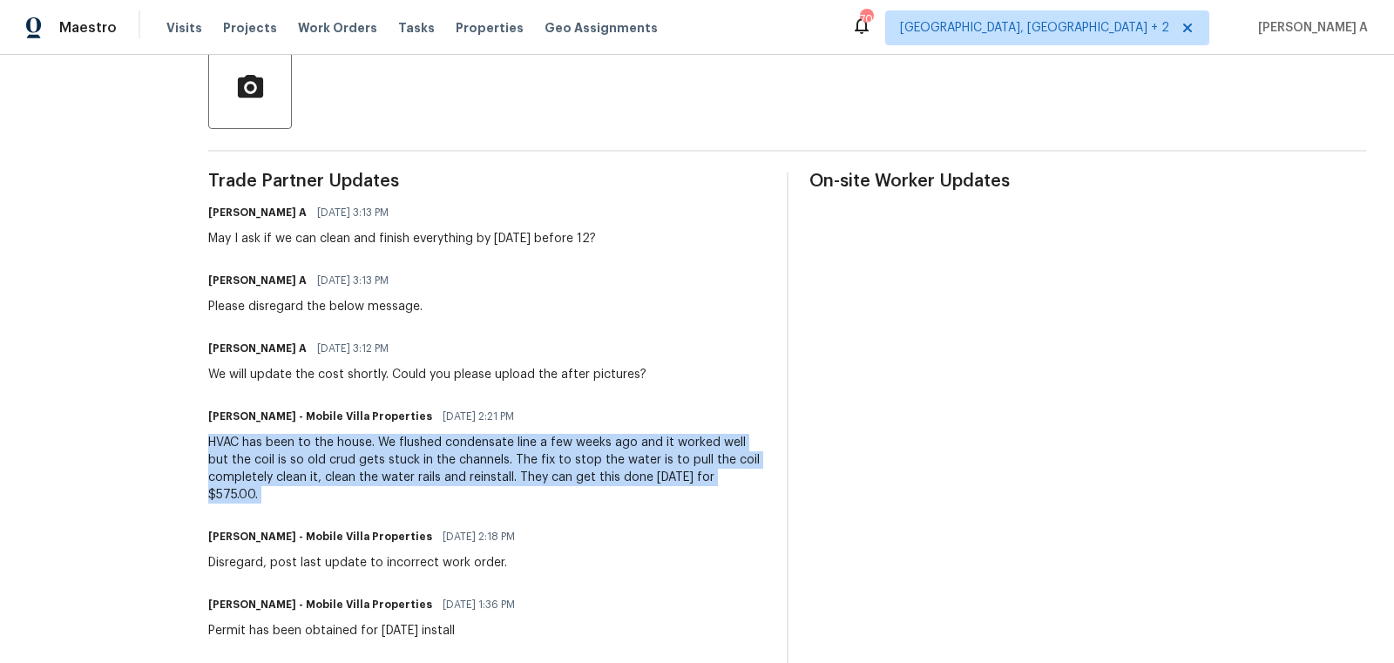
click at [381, 452] on div "HVAC has been to the house. We flushed condensate line a few weeks ago and it w…" at bounding box center [487, 469] width 558 height 70
copy div "HVAC has been to the house. We flushed condensate line a few weeks ago and it w…"
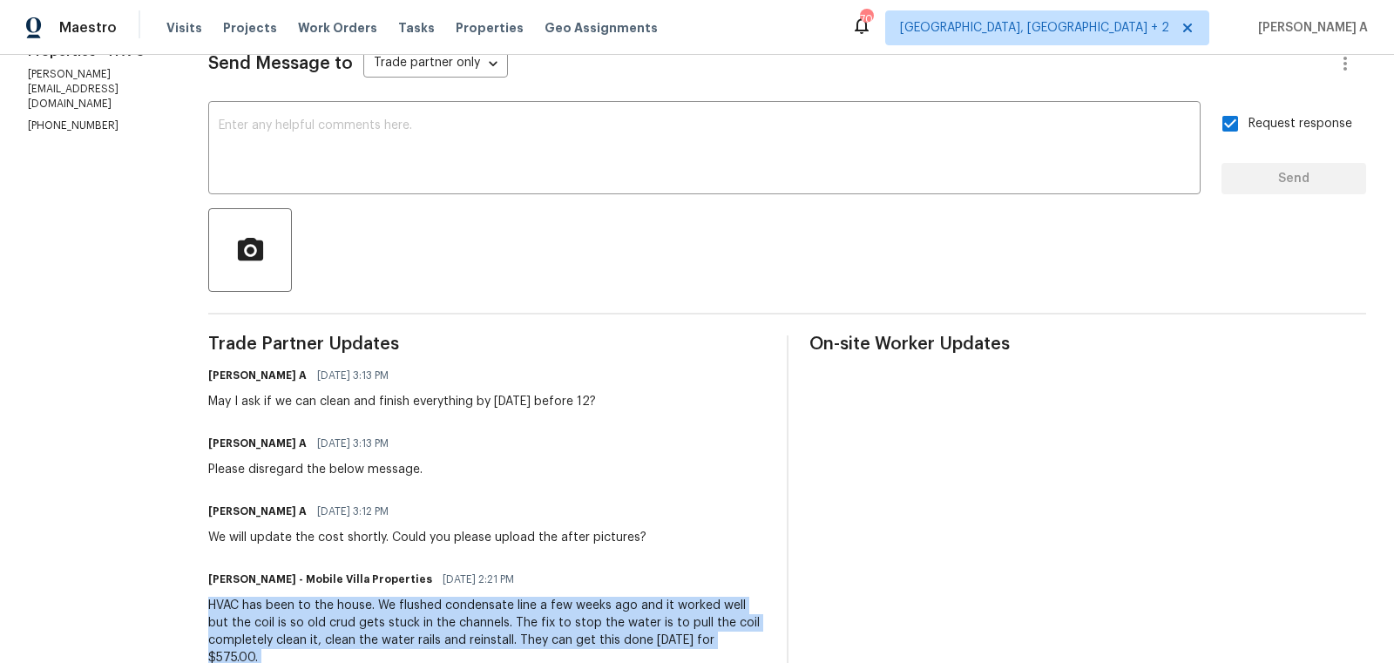
scroll to position [10, 0]
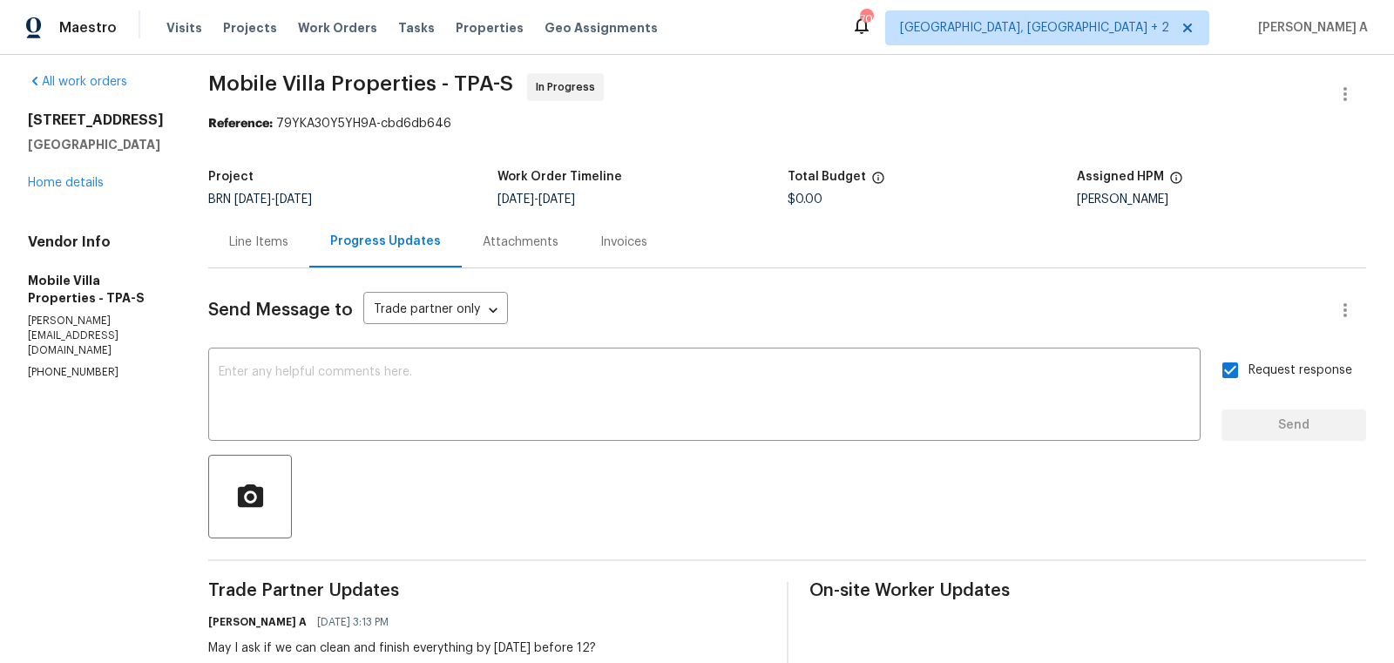
click at [285, 207] on div "Project BRN 9/24/2025 - 9/25/2025 Work Order Timeline 9/24/2025 - 9/25/2025 Tot…" at bounding box center [787, 188] width 1158 height 56
click at [274, 239] on div "Line Items" at bounding box center [258, 242] width 59 height 17
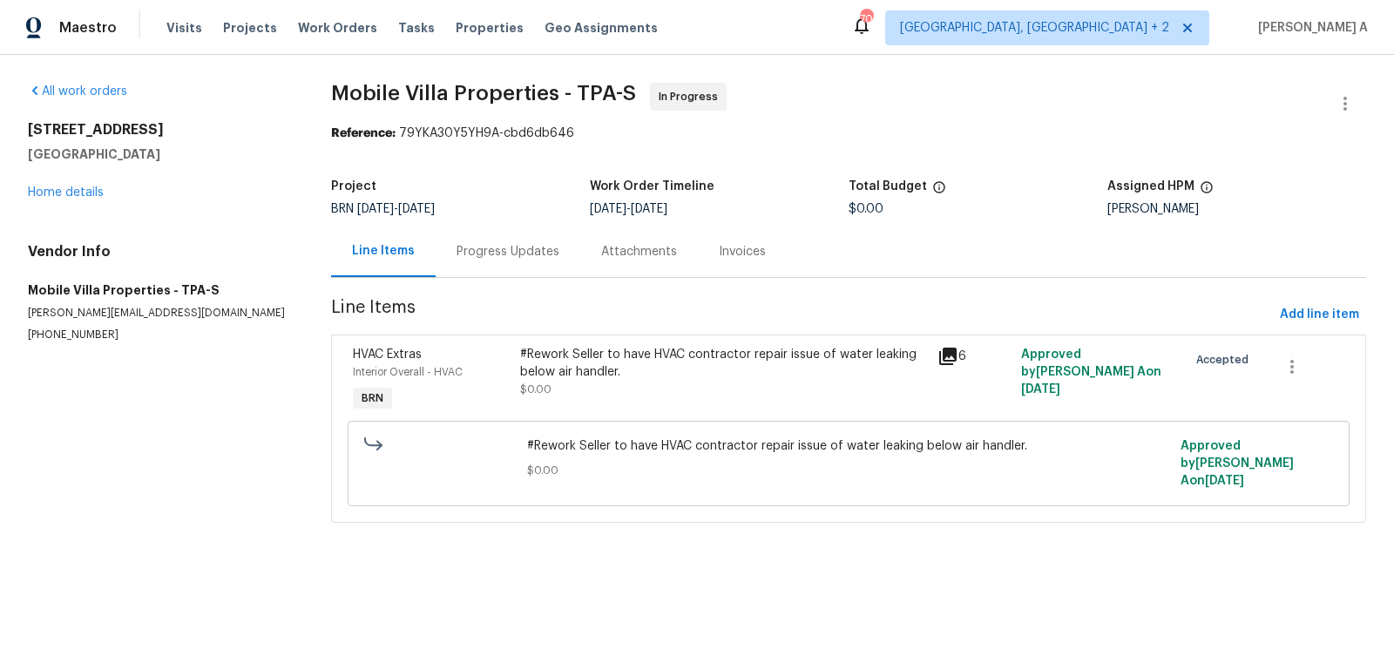
click at [566, 377] on div "#Rework Seller to have HVAC contractor repair issue of water leaking below air …" at bounding box center [723, 363] width 407 height 35
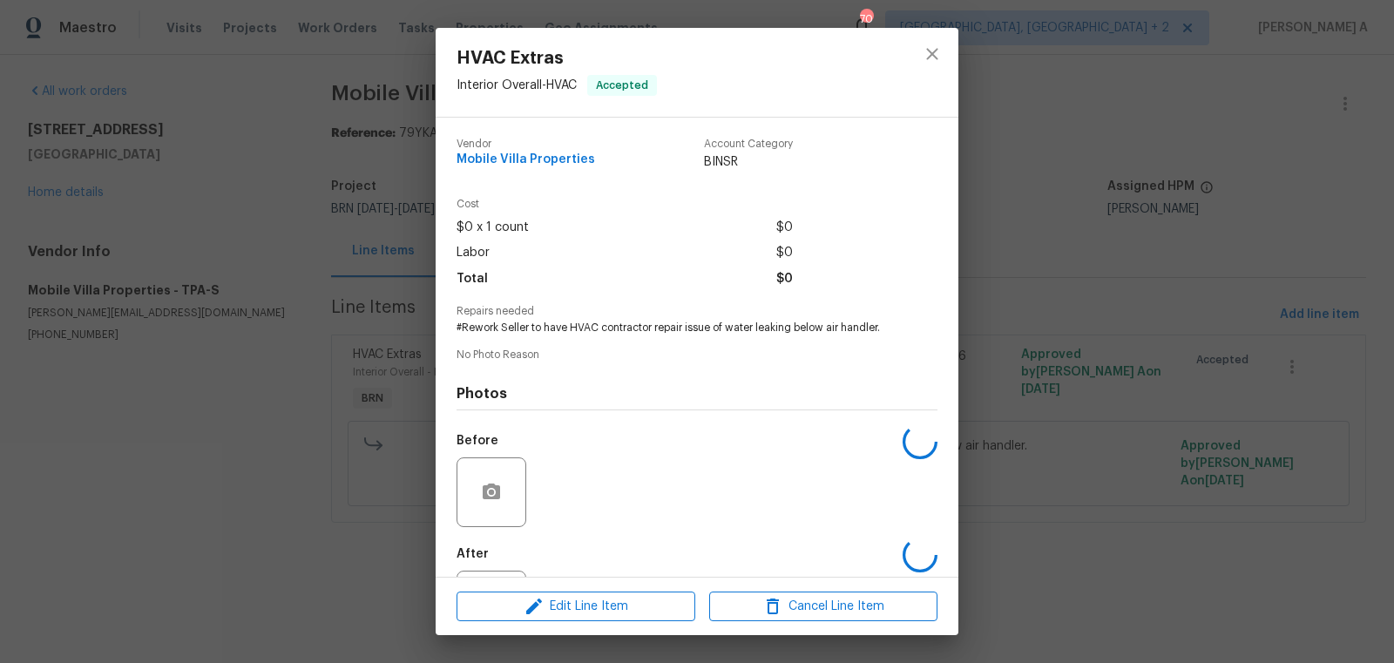
click at [582, 333] on span "#Rework Seller to have HVAC contractor repair issue of water leaking below air …" at bounding box center [673, 328] width 433 height 15
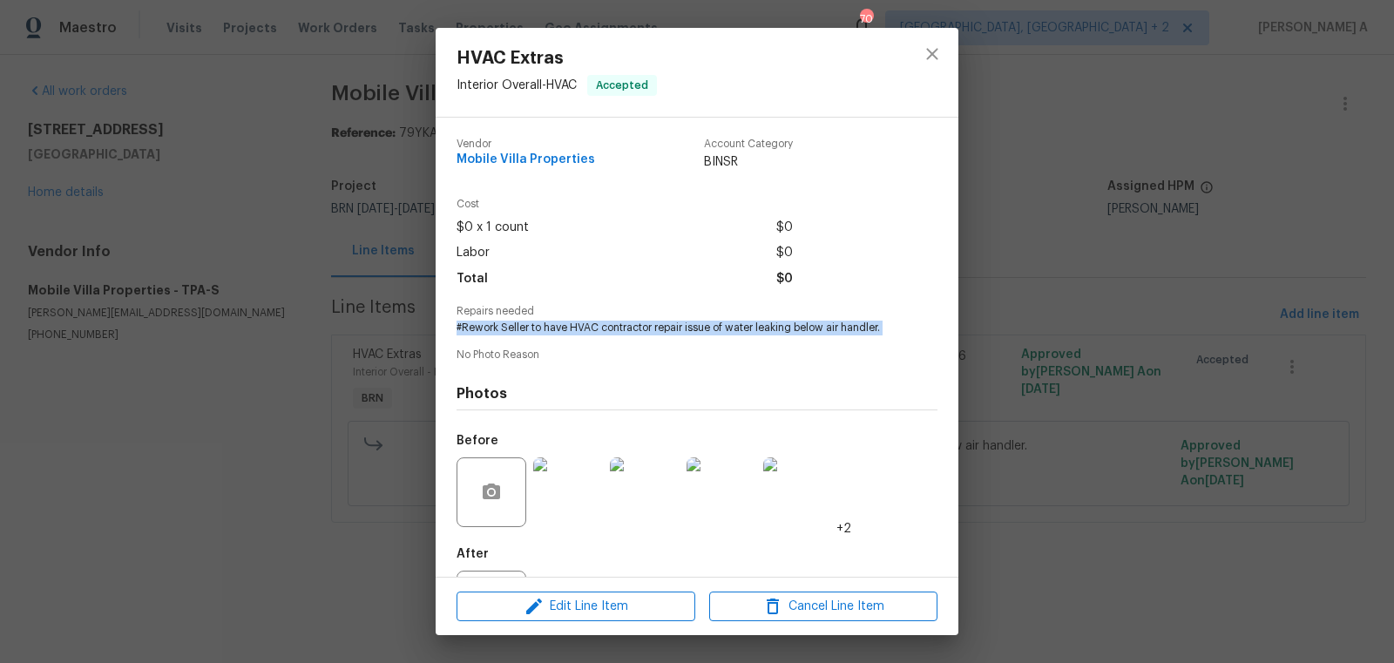
click at [582, 333] on span "#Rework Seller to have HVAC contractor repair issue of water leaking below air …" at bounding box center [673, 328] width 433 height 15
copy span "#Rework Seller to have HVAC contractor repair issue of water leaking below air …"
click at [930, 52] on icon "close" at bounding box center [931, 53] width 11 height 11
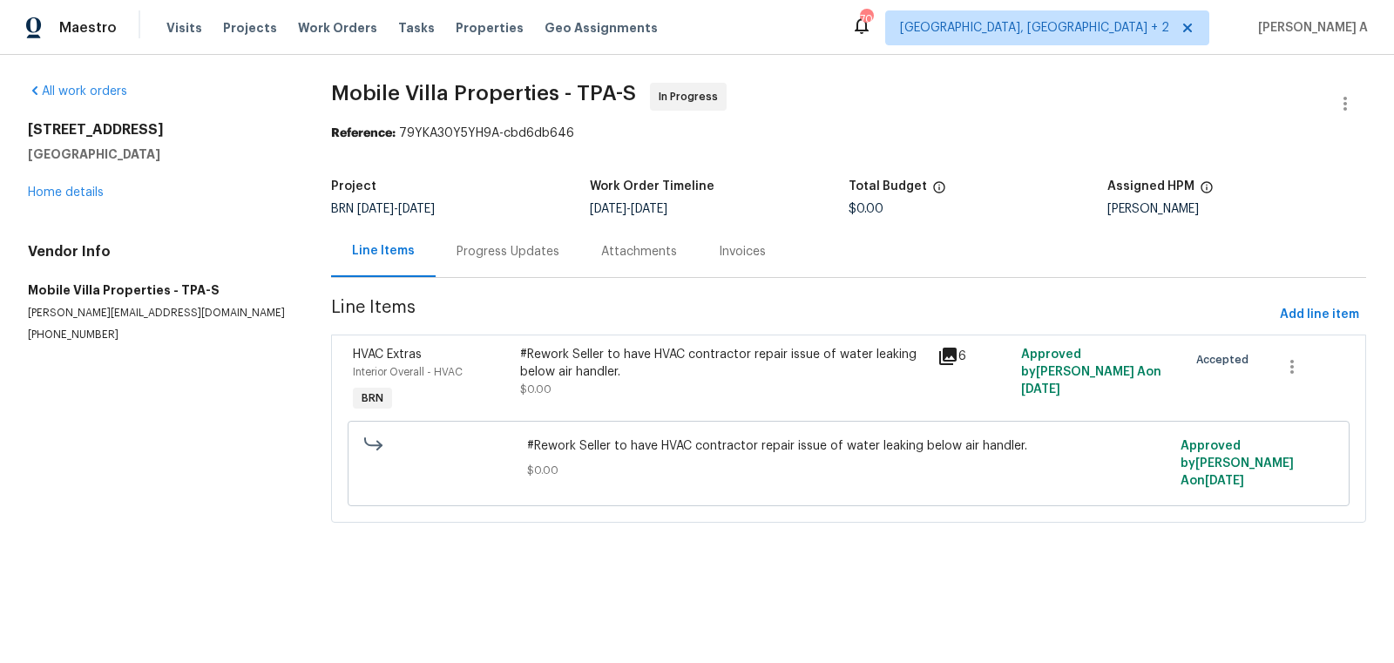
click at [436, 268] on div "Progress Updates" at bounding box center [508, 251] width 145 height 51
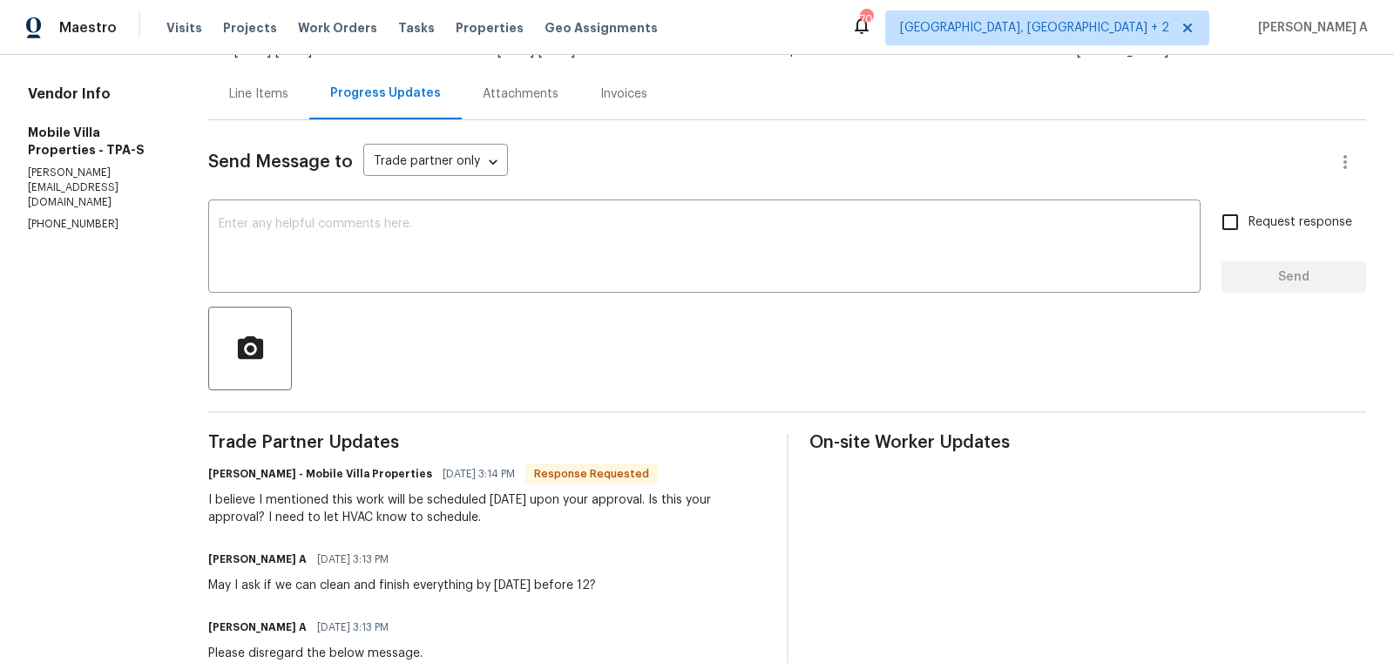
scroll to position [132, 0]
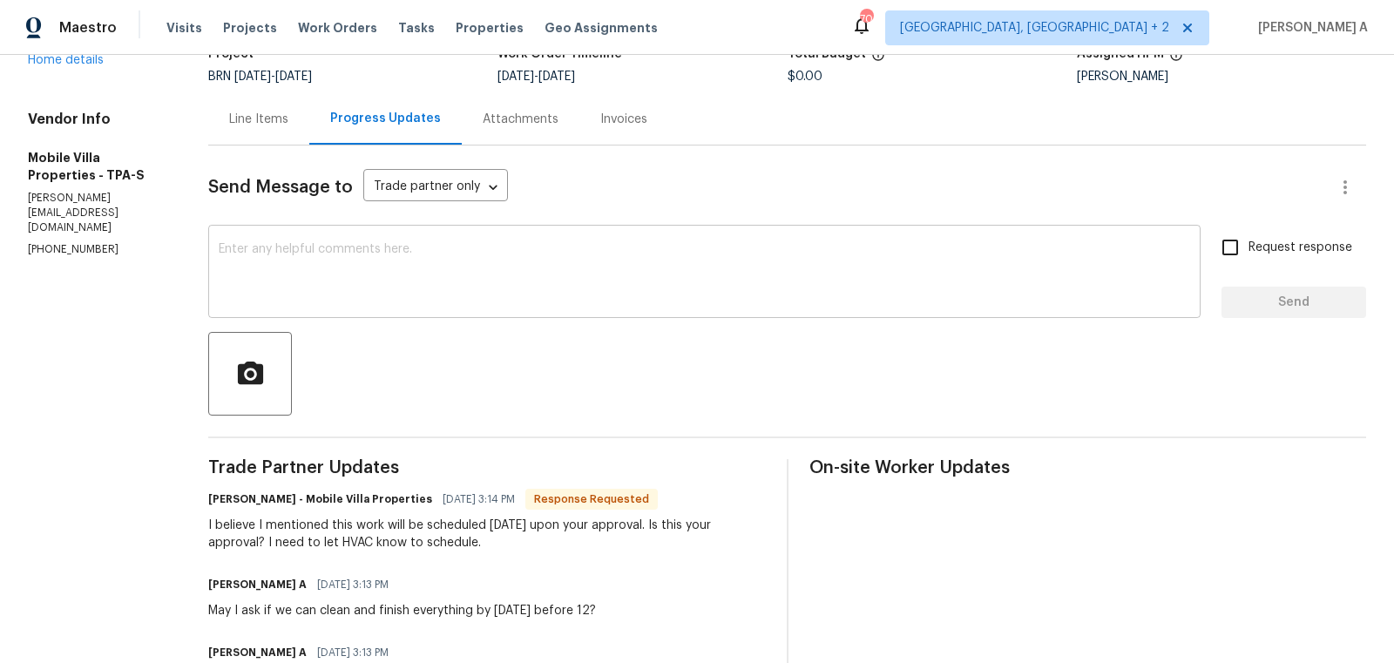
click at [391, 291] on textarea at bounding box center [705, 273] width 972 height 61
click at [220, 251] on div "I'll let you know in 15 mintues. x ​" at bounding box center [704, 273] width 993 height 89
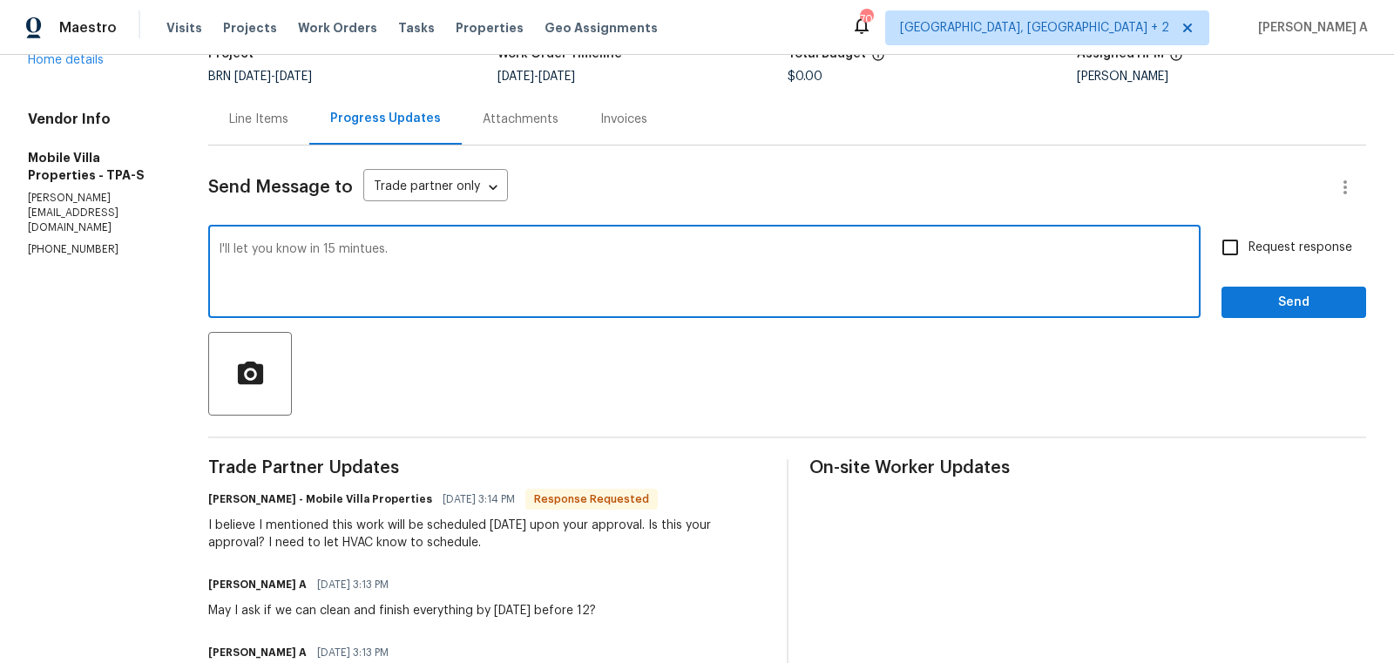
click at [225, 248] on textarea "I'll let you know in 15 mintues." at bounding box center [705, 273] width 972 height 61
click at [228, 243] on textarea "This is under review. I'll let you know in 15 mintues." at bounding box center [705, 273] width 972 height 61
click at [372, 252] on textarea "Since its a rework itshis is under review. I'll let you know in 15 mintues." at bounding box center [705, 273] width 972 height 61
click at [0, 0] on qb-div "Replace with it's" at bounding box center [0, 0] width 0 height 0
click at [0, 0] on span "Replace with" at bounding box center [0, 0] width 0 height 0
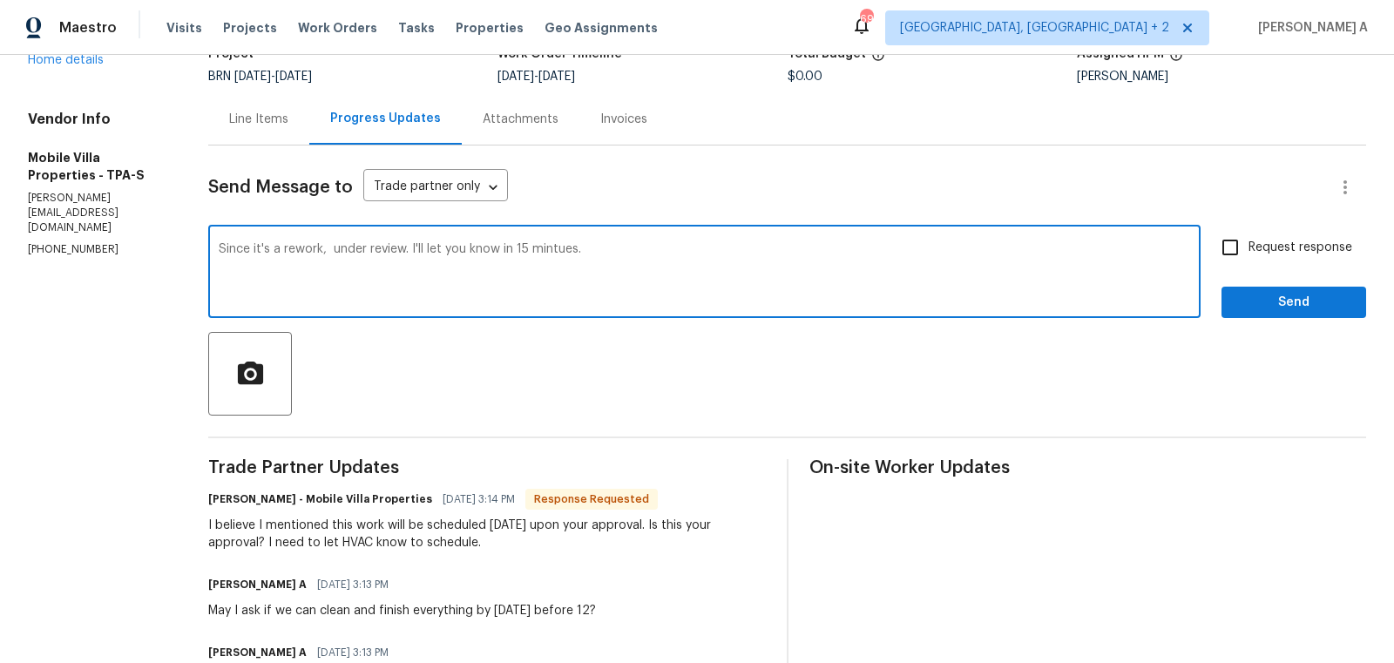
drag, startPoint x: 335, startPoint y: 250, endPoint x: 192, endPoint y: 246, distance: 143.0
click at [0, 0] on qb-div "Correct the spelling error minutes." at bounding box center [0, 0] width 0 height 0
click at [545, 259] on textarea "Its under review. I'll let you know in 15 minutes." at bounding box center [705, 273] width 972 height 61
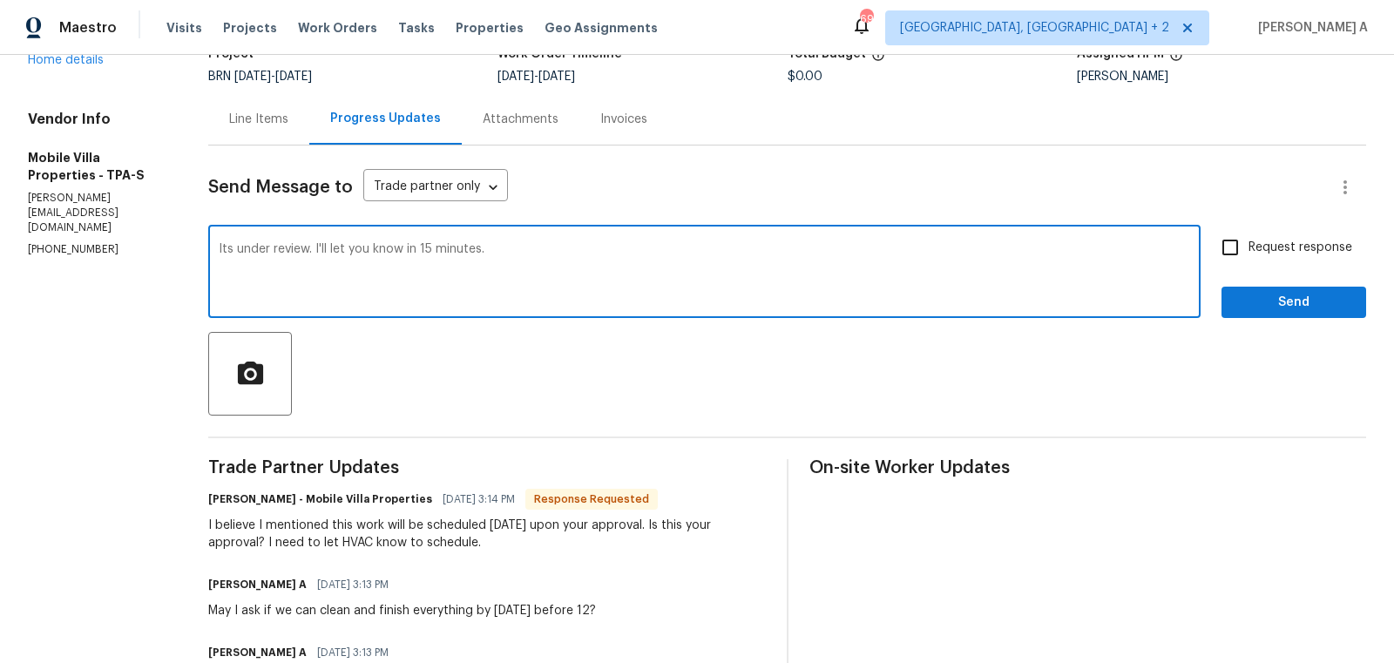
click at [0, 0] on div "It's" at bounding box center [0, 0] width 0 height 0
type textarea "It's under review. I'll let you know in 15 minutes."
click at [1241, 264] on input "Request response" at bounding box center [1230, 247] width 37 height 37
checkbox input "true"
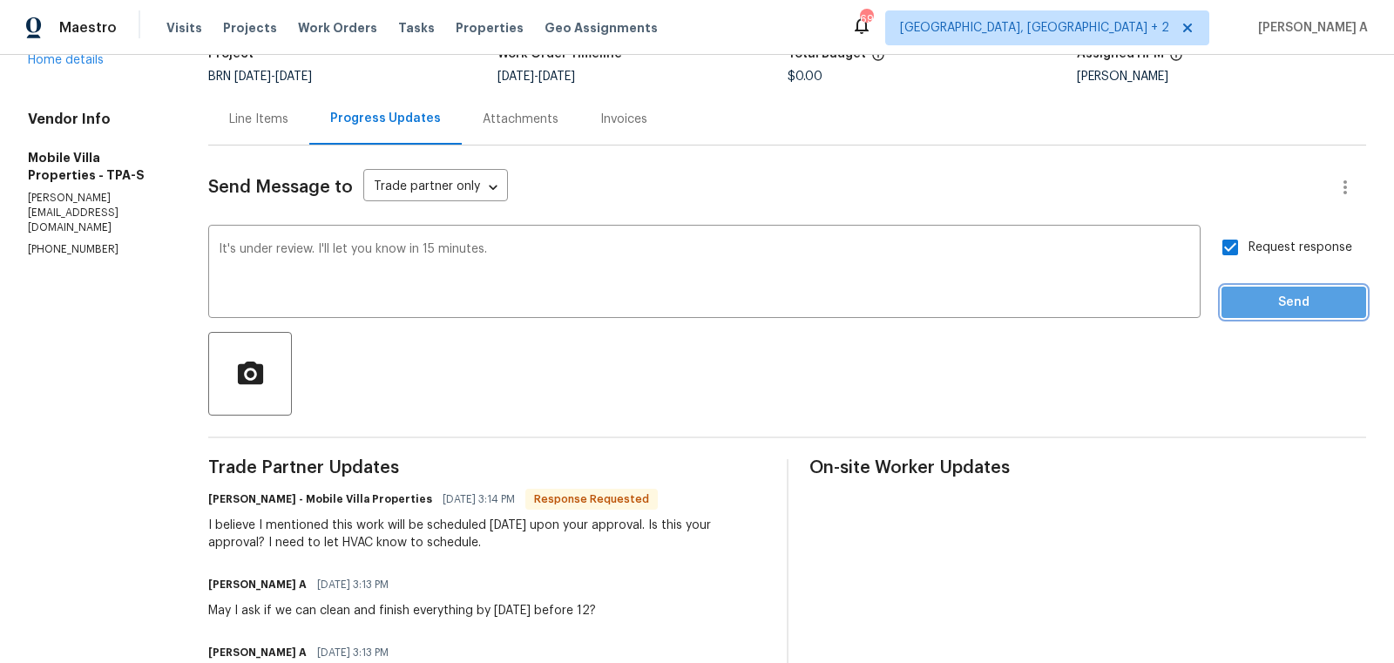
click at [1289, 309] on span "Send" at bounding box center [1294, 303] width 117 height 22
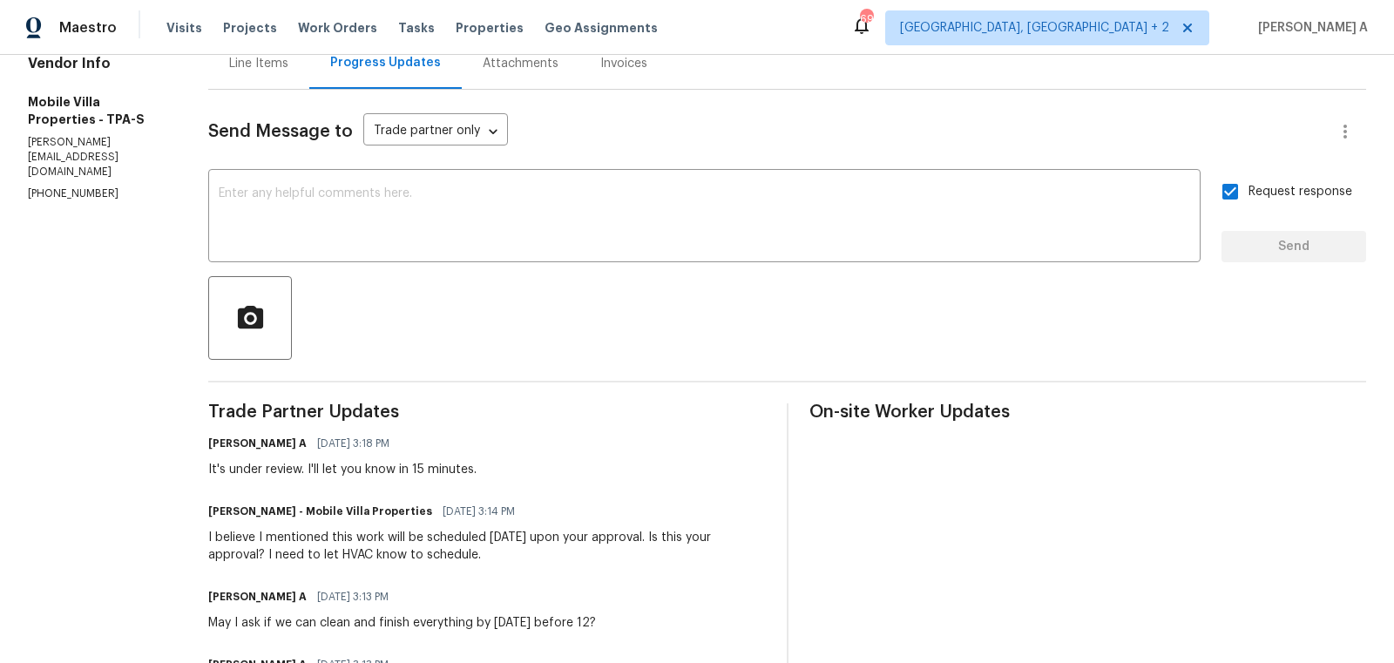
scroll to position [0, 0]
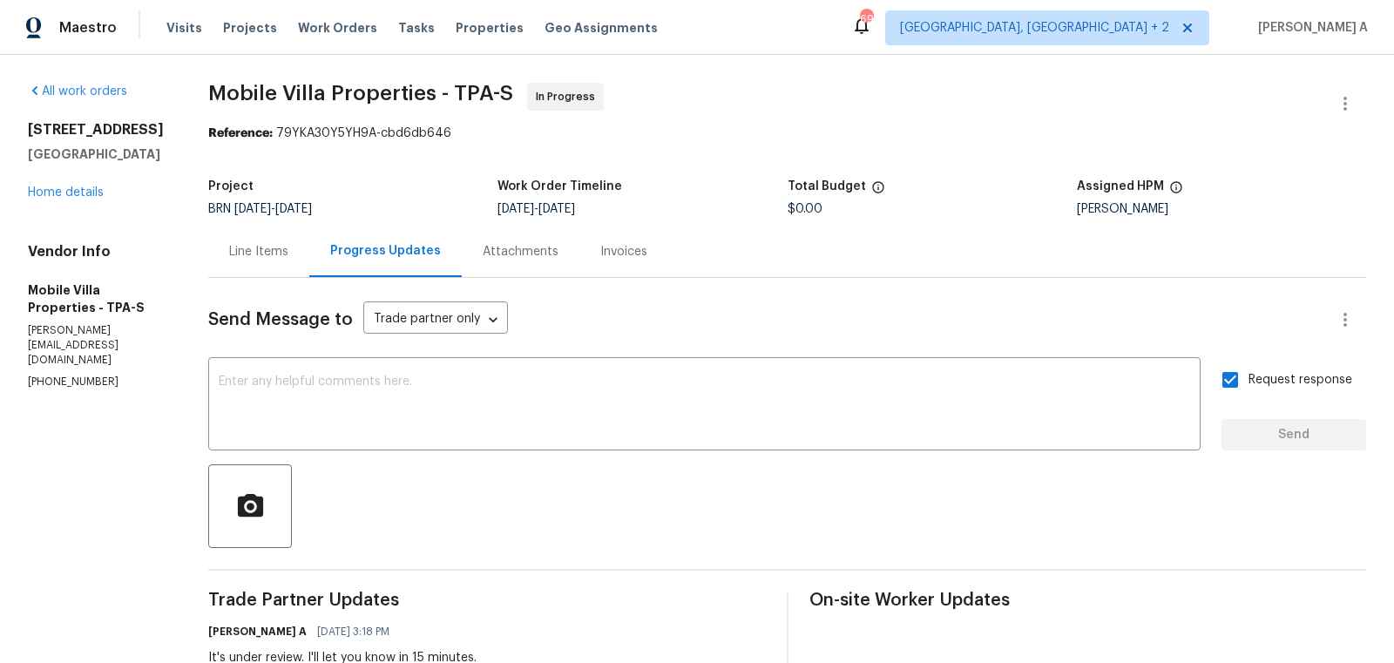
click at [267, 263] on div "Line Items" at bounding box center [258, 251] width 101 height 51
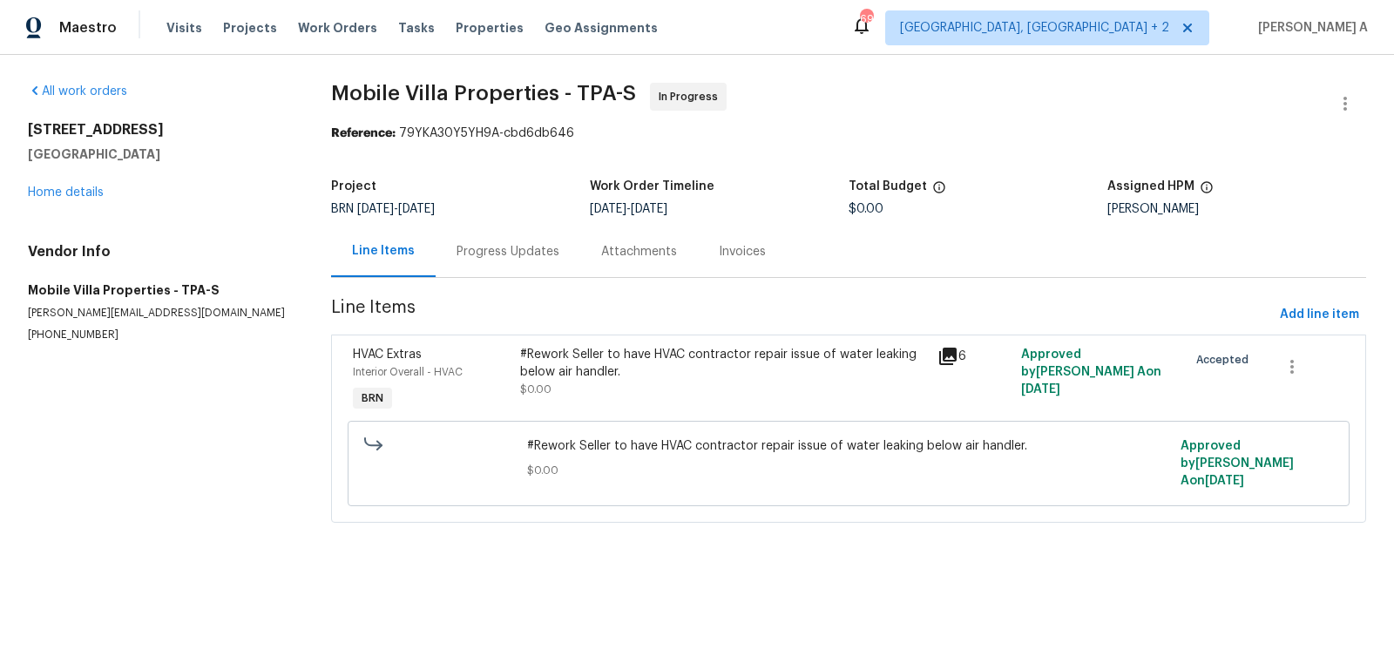
click at [511, 247] on div "Progress Updates" at bounding box center [508, 251] width 103 height 17
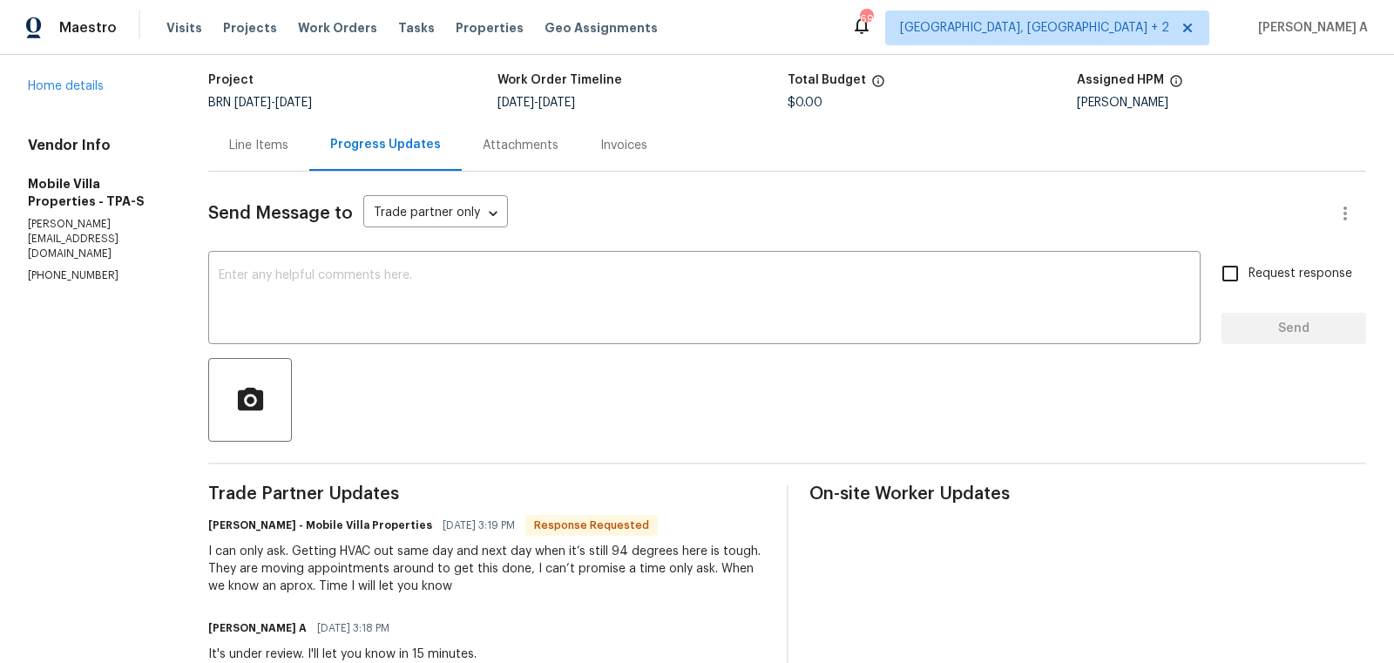
scroll to position [108, 0]
click at [271, 150] on div "Line Items" at bounding box center [258, 143] width 59 height 17
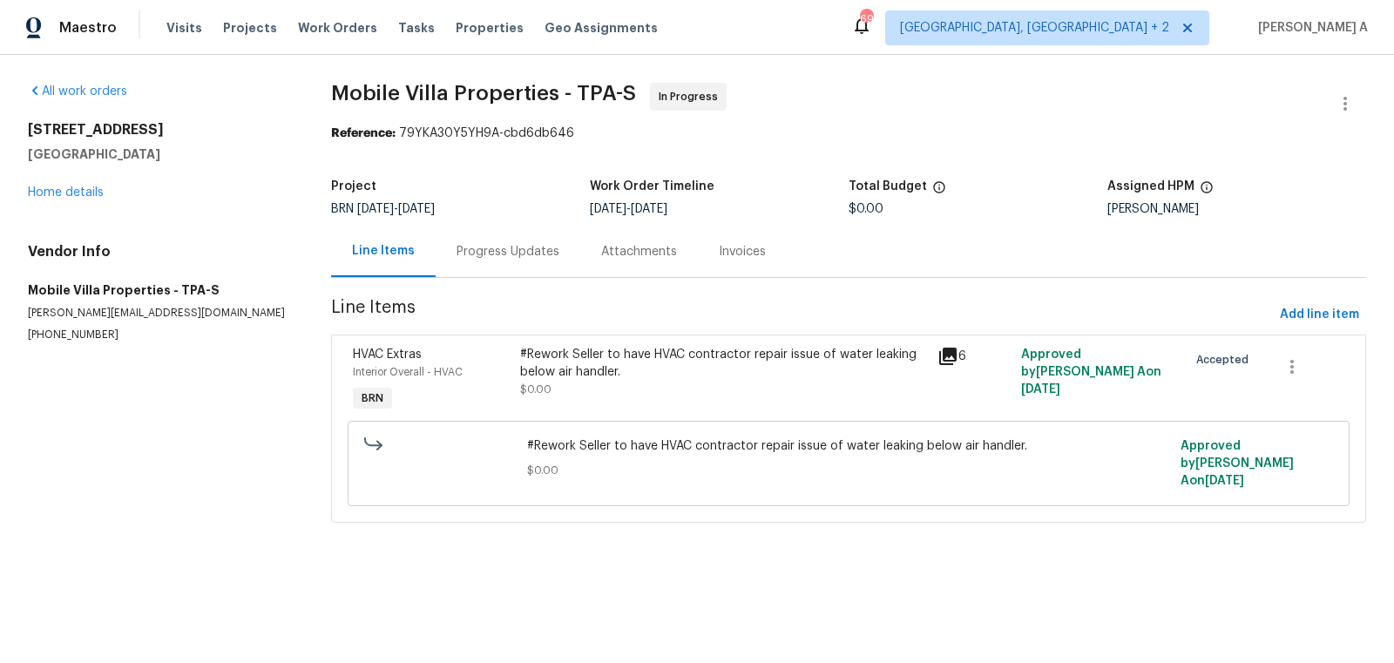
click at [455, 263] on div "Progress Updates" at bounding box center [508, 251] width 145 height 51
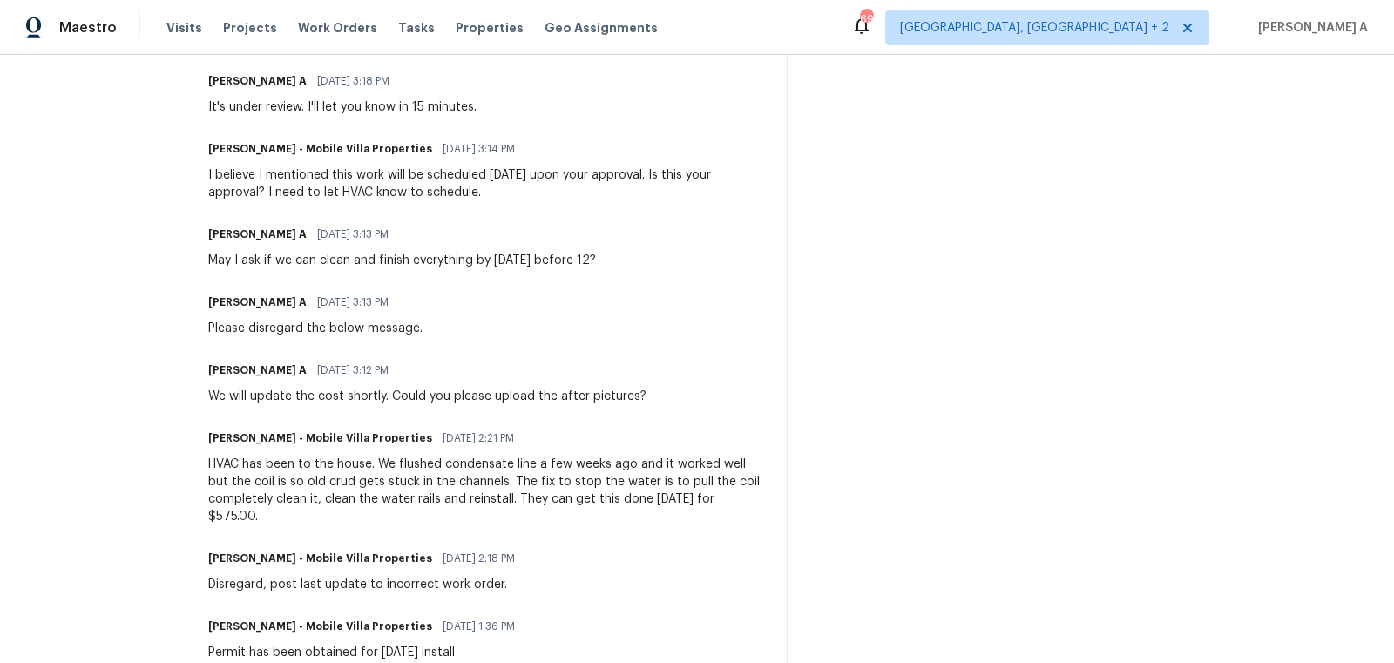
scroll to position [655, 0]
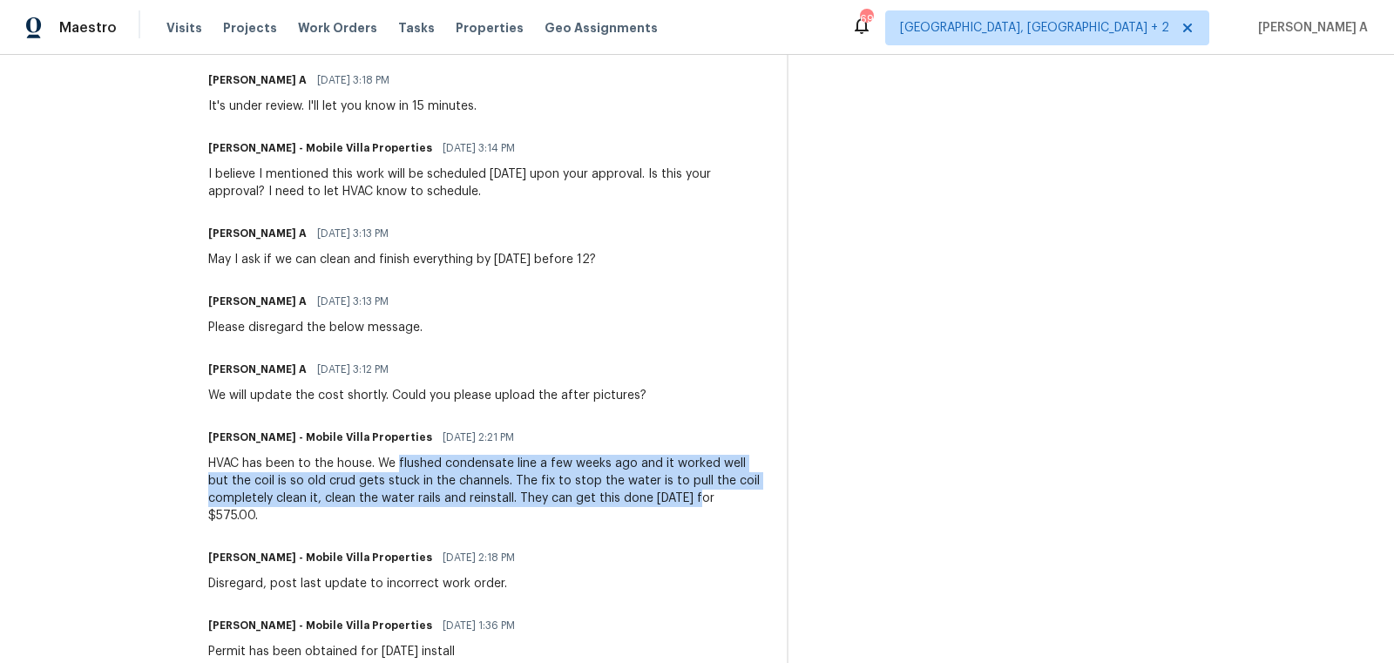
copy div "flushed condensate line a few weeks ago and it worked well but the coil is so o…"
drag, startPoint x: 404, startPoint y: 464, endPoint x: 711, endPoint y: 505, distance: 309.6
click at [711, 505] on div "HVAC has been to the house. We flushed condensate line a few weeks ago and it w…" at bounding box center [487, 490] width 558 height 70
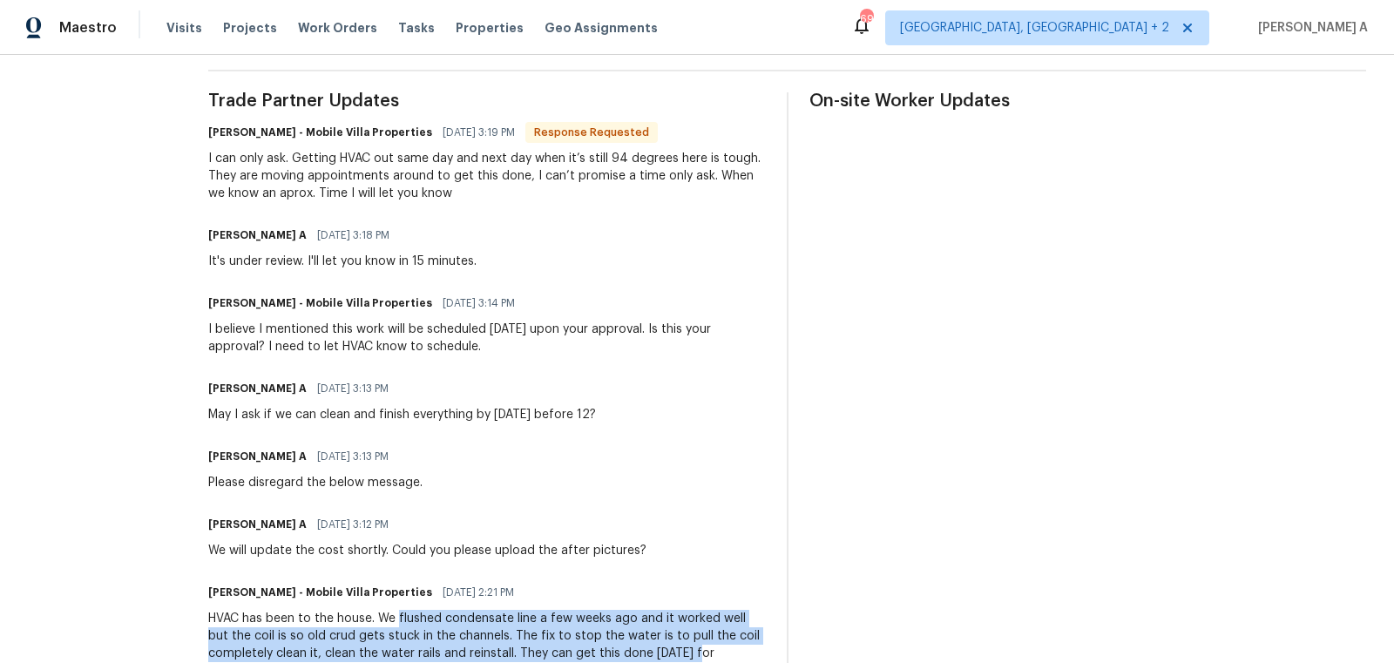
scroll to position [533, 0]
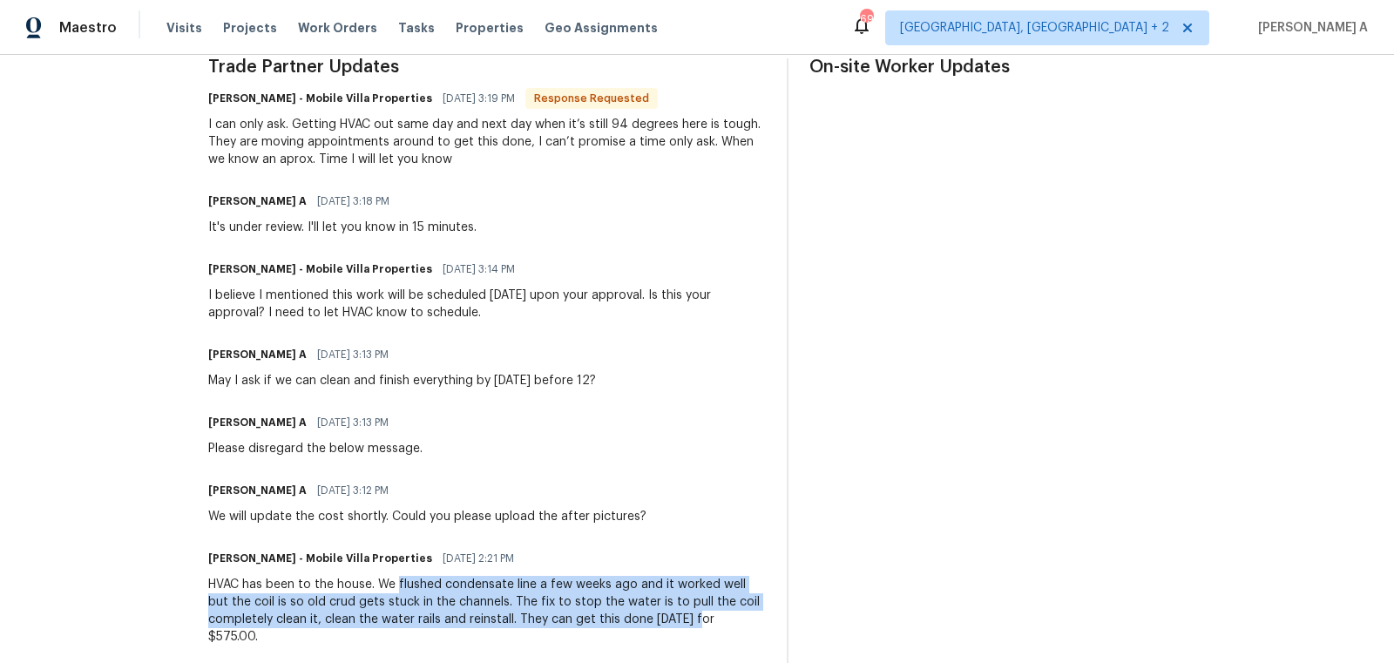
copy div "flushed condensate line a few weeks ago and it worked well but the coil is so o…"
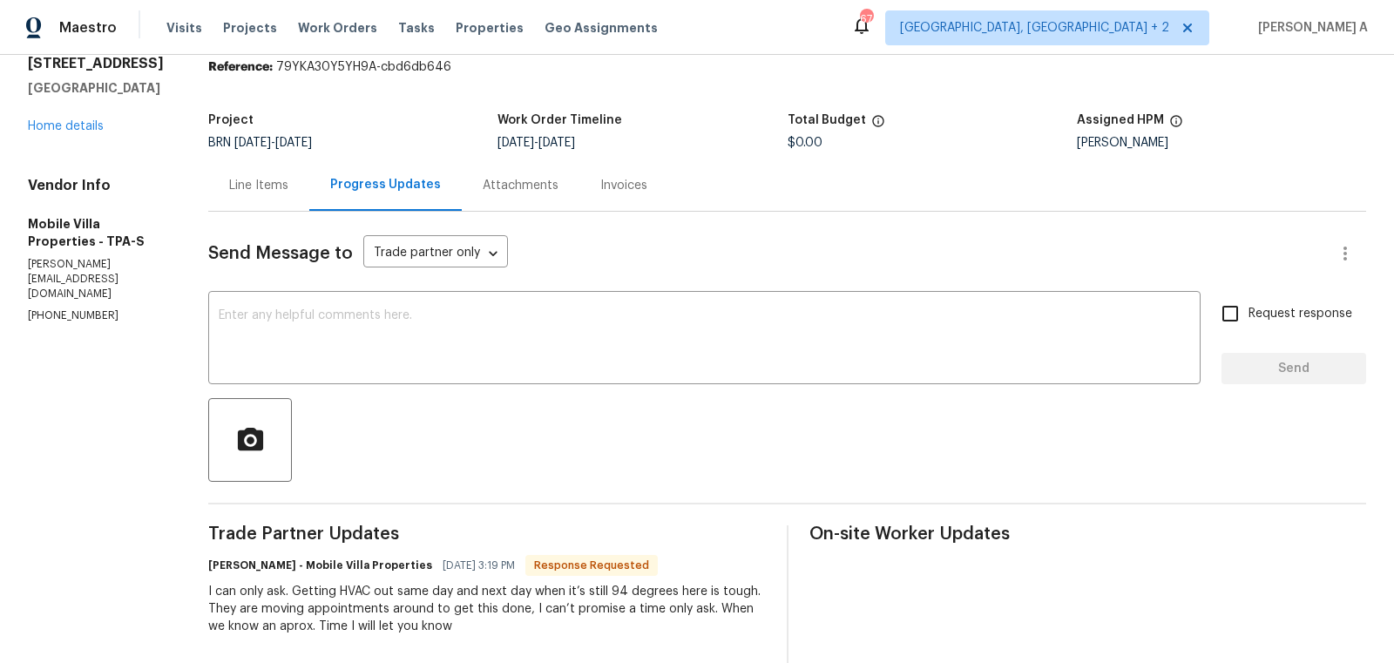
scroll to position [15, 0]
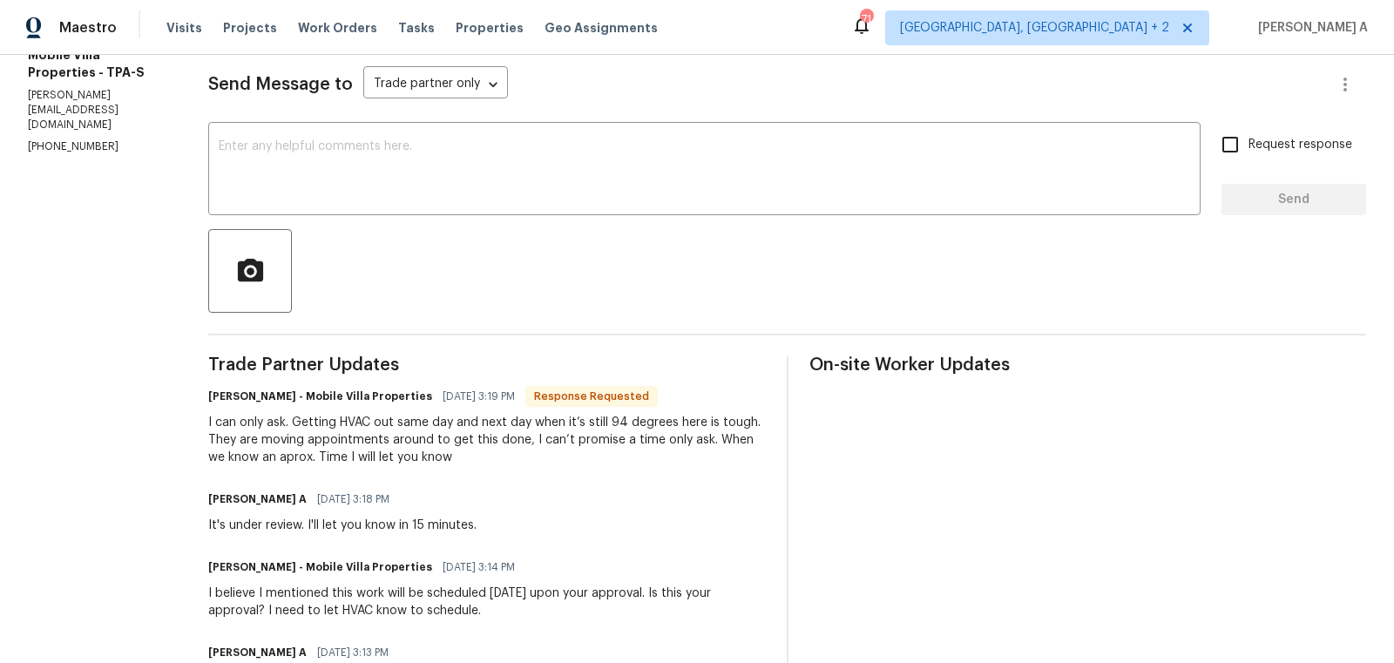
scroll to position [237, 0]
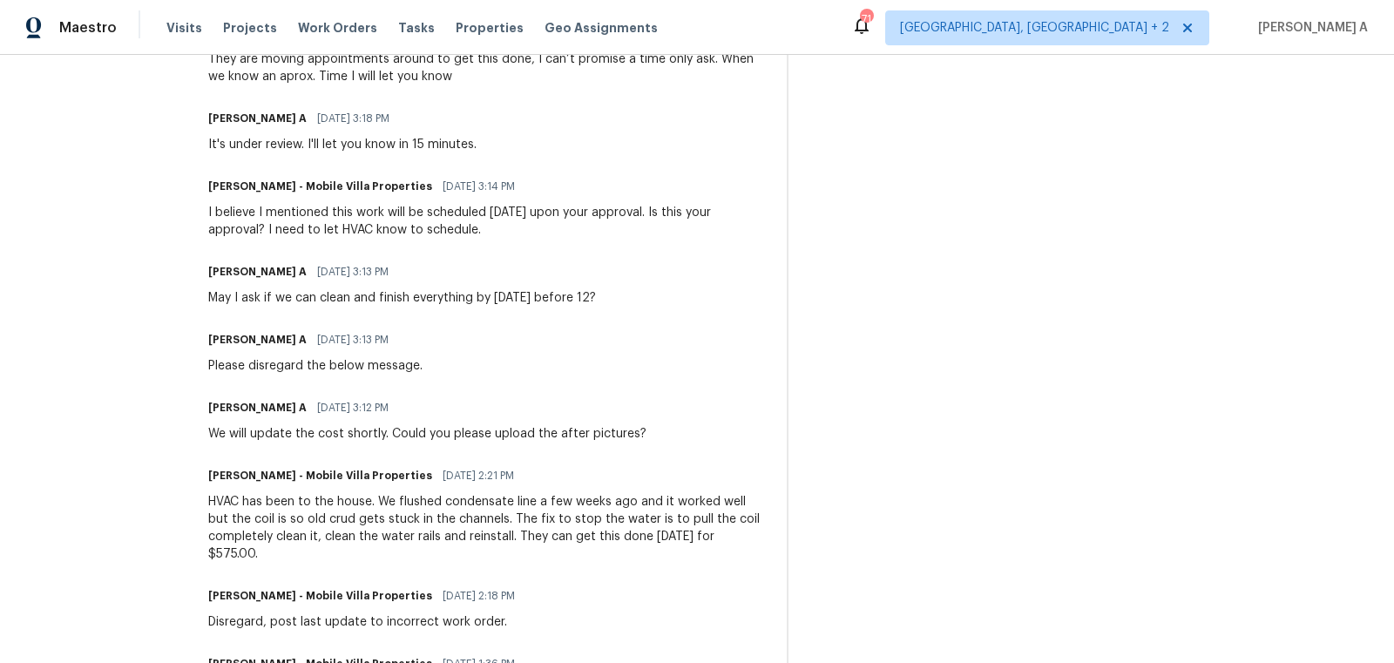
scroll to position [699, 0]
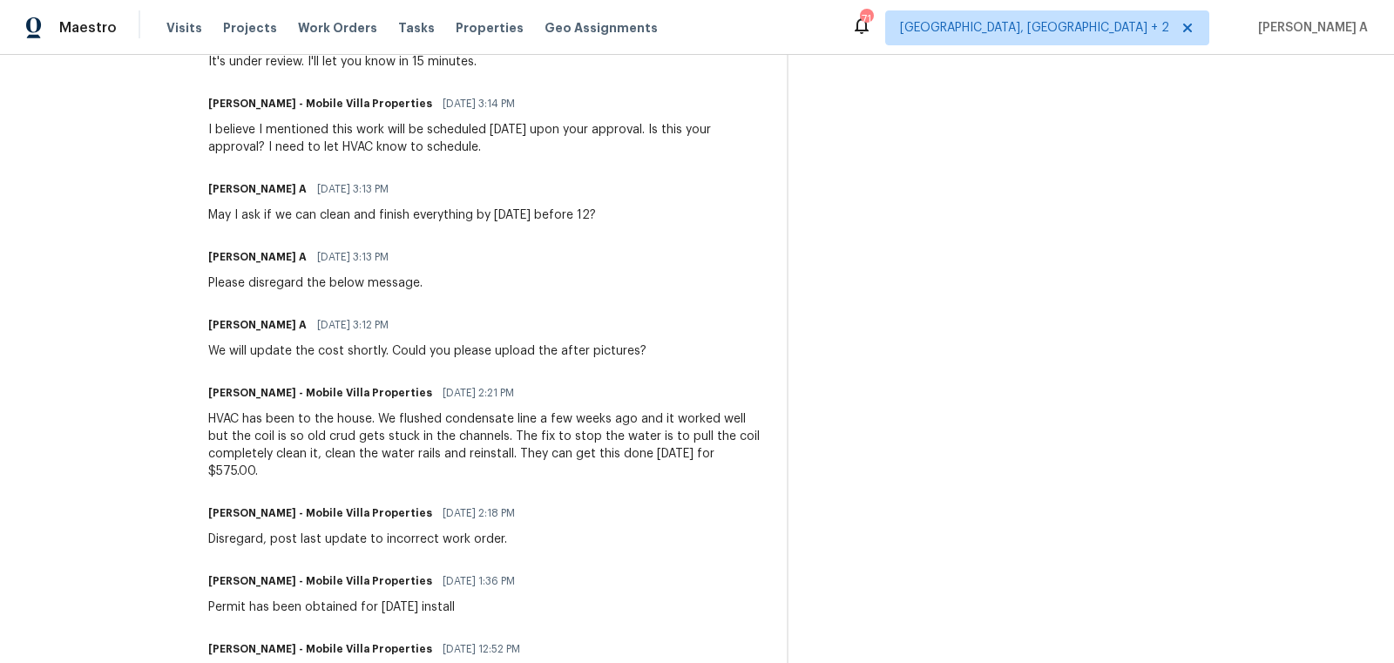
click at [229, 471] on div "HVAC has been to the house. We flushed condensate line a few weeks ago and it w…" at bounding box center [487, 445] width 558 height 70
copy div "575.00"
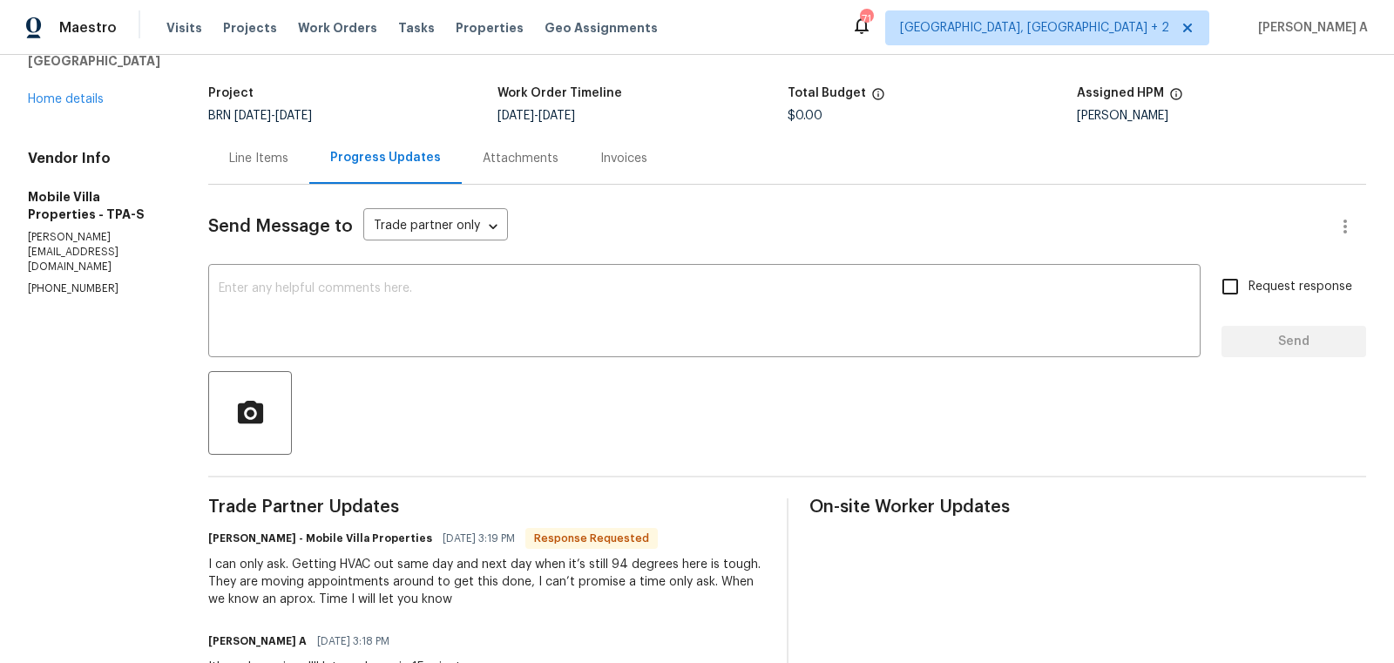
scroll to position [38, 0]
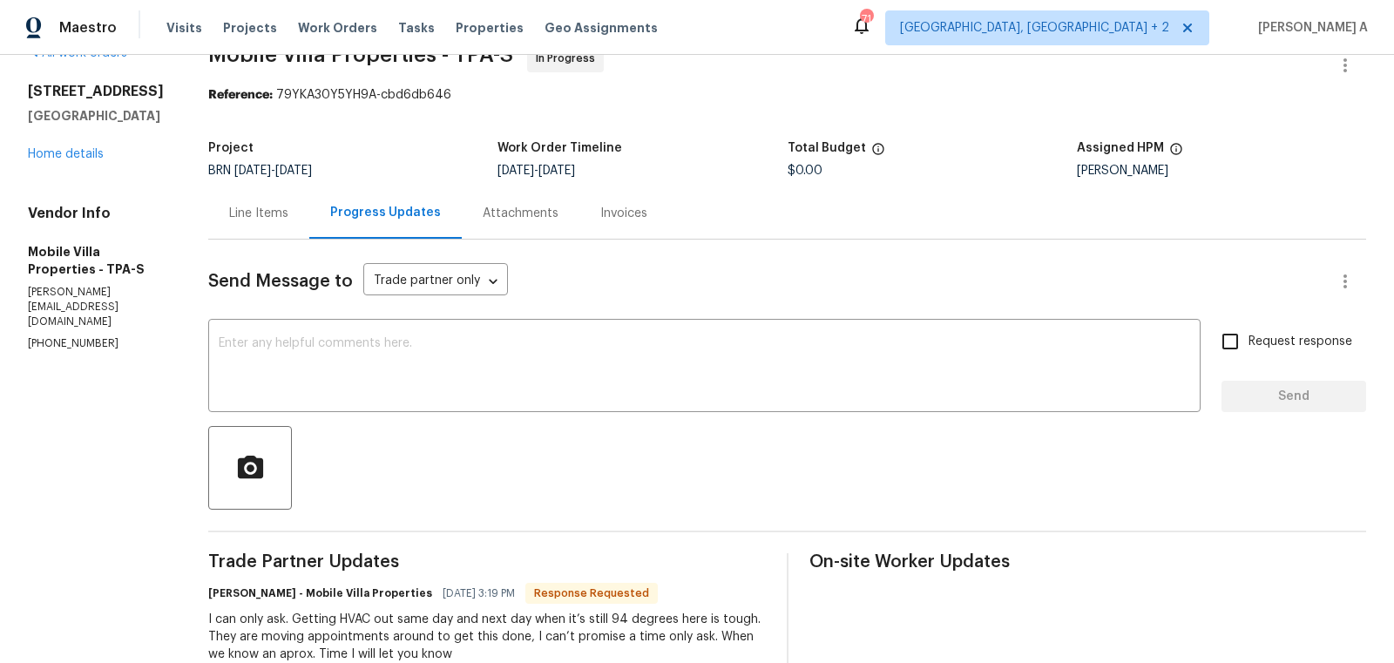
click at [255, 211] on div "Line Items" at bounding box center [258, 213] width 59 height 17
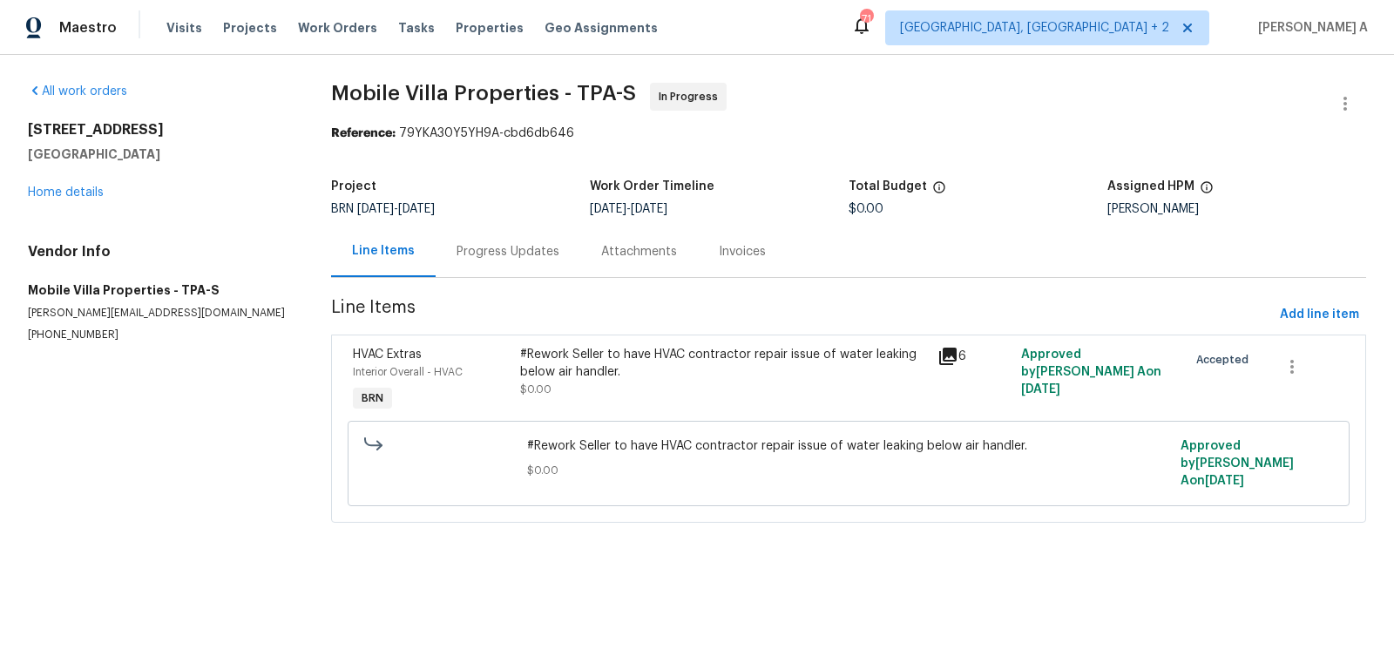
click at [567, 382] on div "#Rework Seller to have HVAC contractor repair issue of water leaking below air …" at bounding box center [723, 372] width 407 height 52
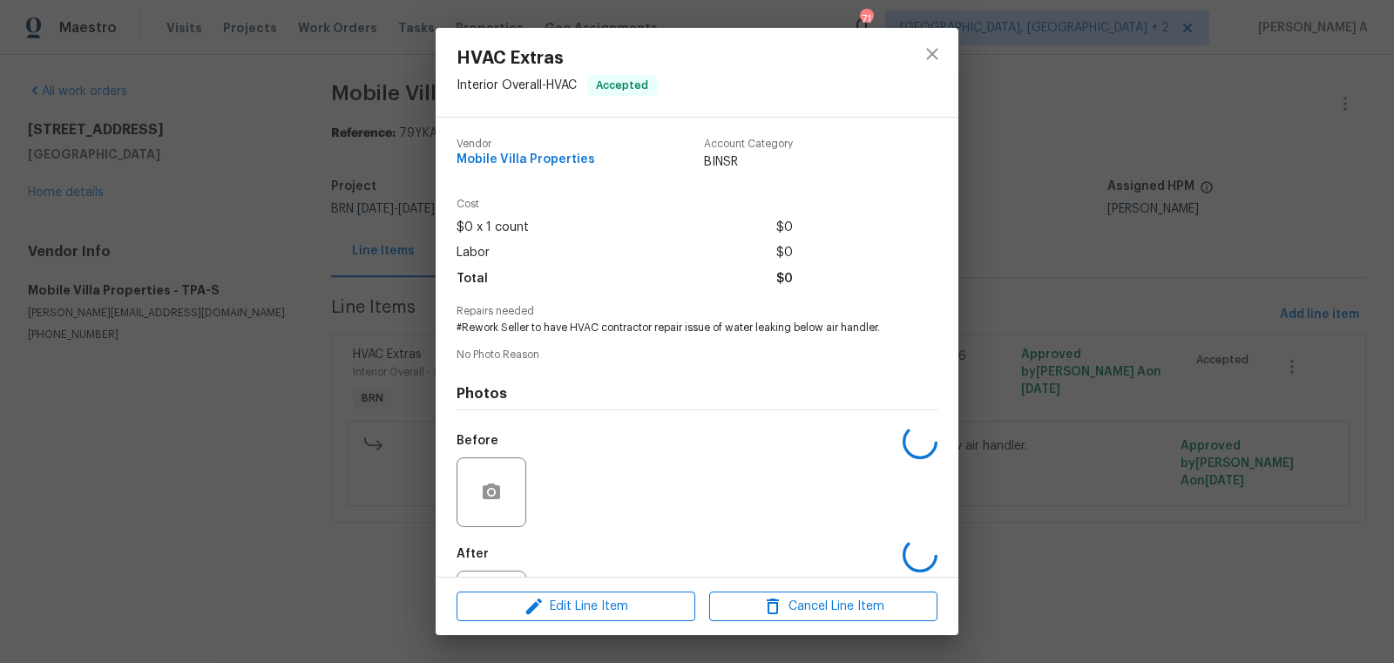
scroll to position [81, 0]
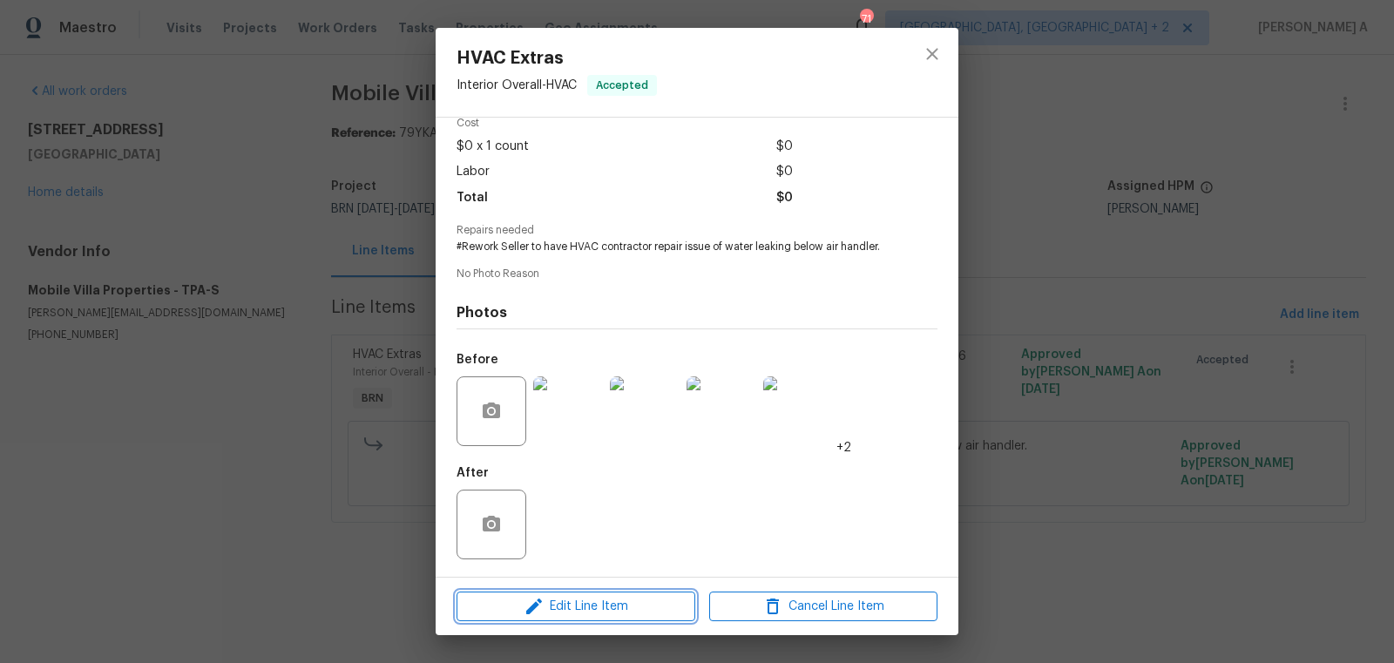
click at [607, 606] on span "Edit Line Item" at bounding box center [576, 607] width 228 height 22
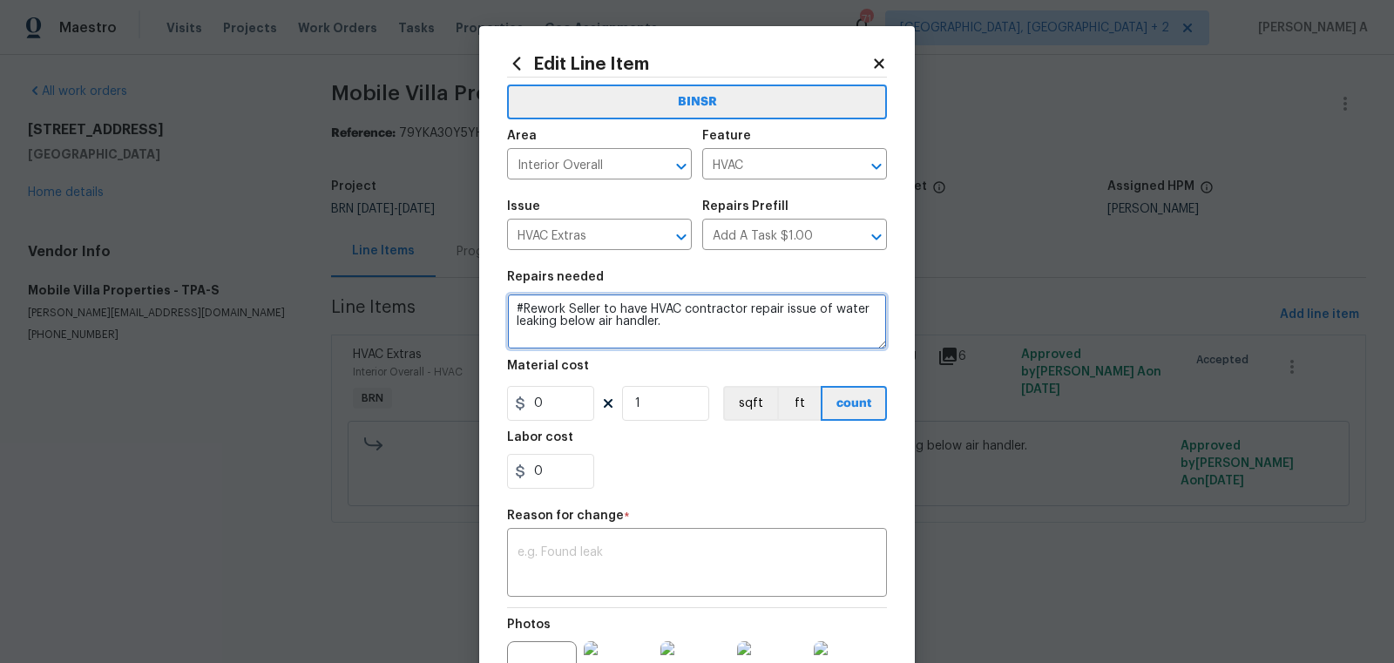
drag, startPoint x: 570, startPoint y: 309, endPoint x: 409, endPoint y: 305, distance: 161.3
click at [408, 306] on div "Edit Line Item BINSR Area Interior Overall ​ Feature HVAC ​ Issue HVAC Extras ​…" at bounding box center [697, 331] width 1394 height 663
type textarea "Seller to have HVAC contractor repair issue of water leaking below air handler."
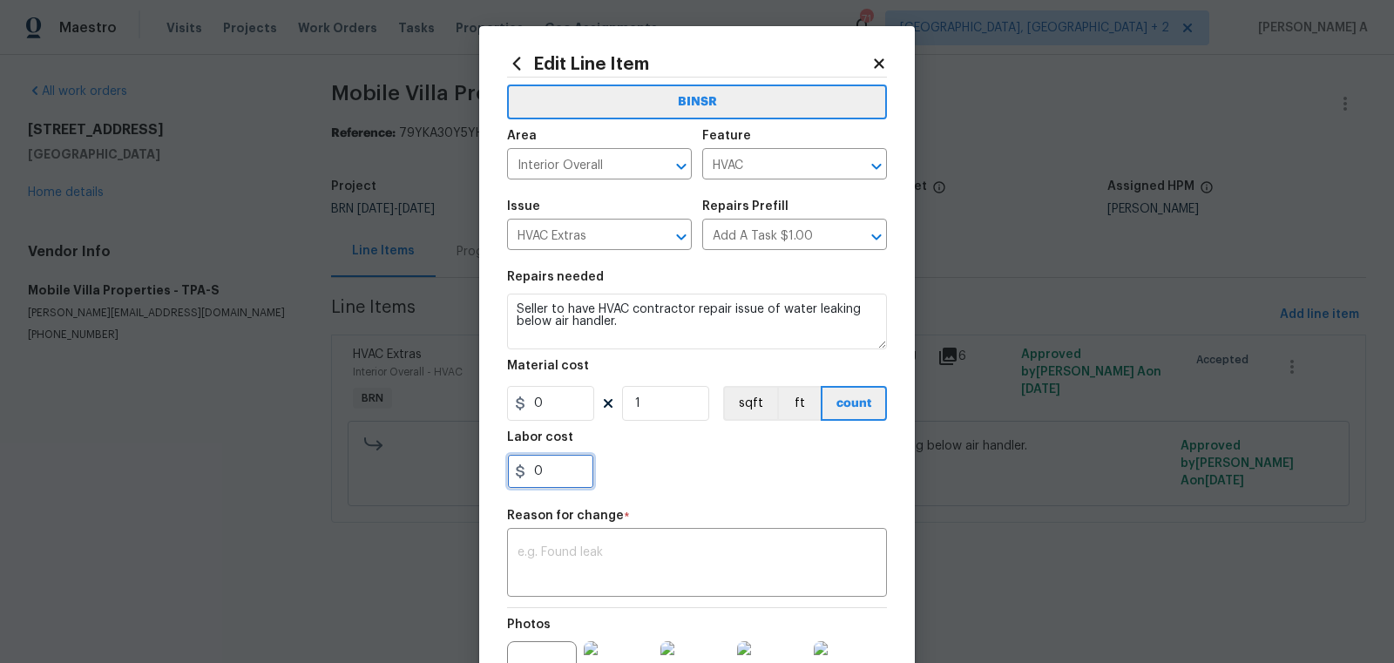
drag, startPoint x: 549, startPoint y: 468, endPoint x: 429, endPoint y: 468, distance: 120.3
click at [429, 468] on div "Edit Line Item BINSR Area Interior Overall ​ Feature HVAC ​ Issue HVAC Extras ​…" at bounding box center [697, 331] width 1394 height 663
paste input "575.0"
type input "575"
click at [557, 563] on div "BINSR Area Interior Overall ​ Feature HVAC ​ Issue HVAC Extras ​ Repairs Prefil…" at bounding box center [697, 425] width 380 height 695
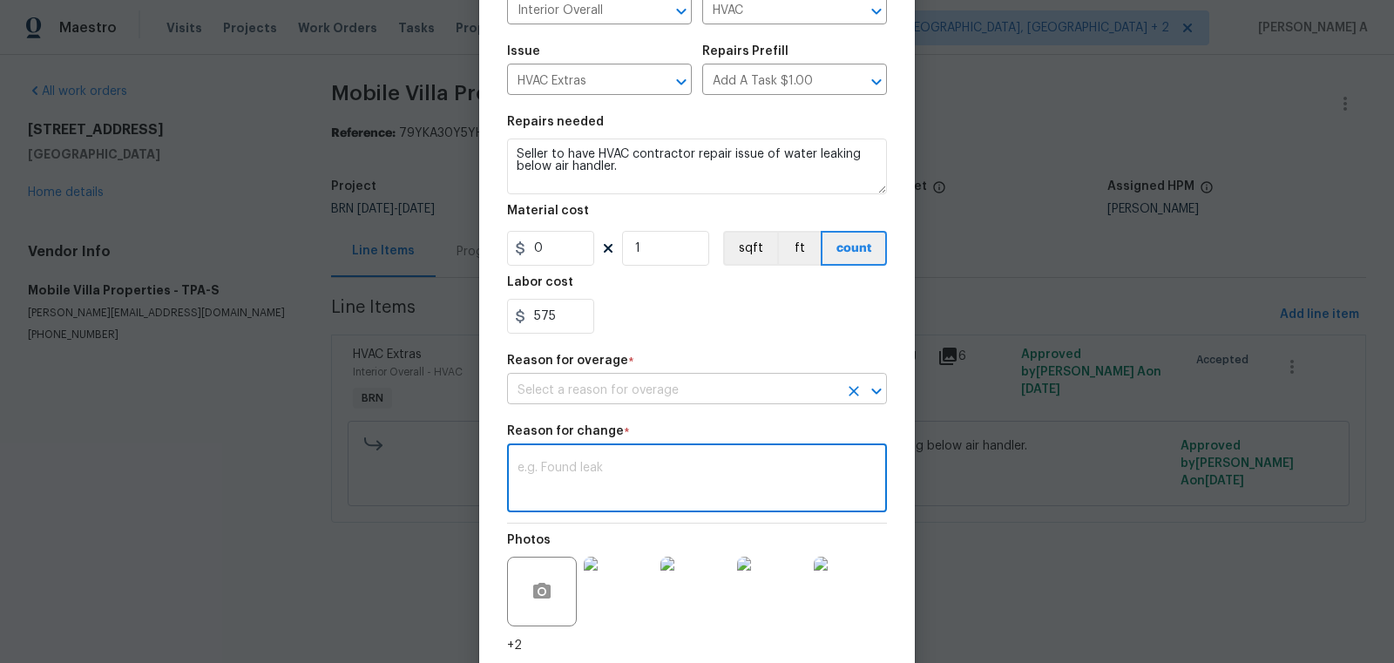
scroll to position [153, 0]
click at [517, 157] on textarea "Seller to have HVAC contractor repair issue of water leaking below air handler." at bounding box center [697, 168] width 380 height 56
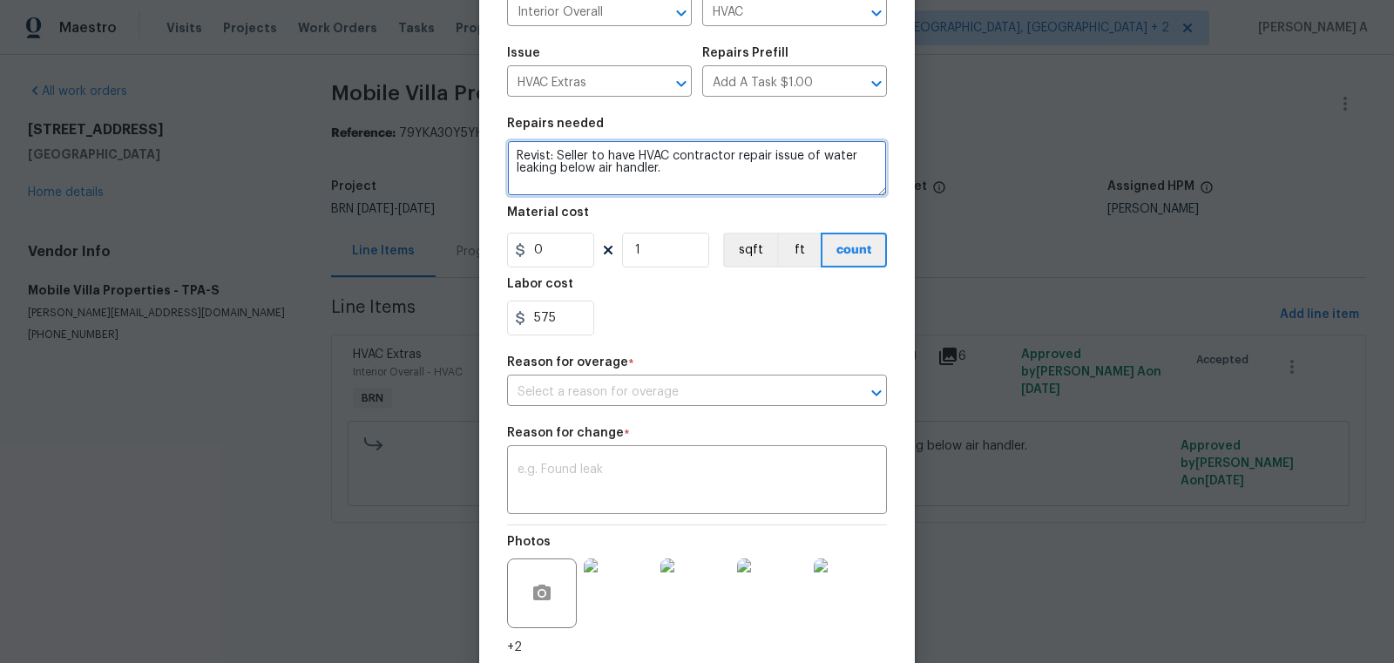
type textarea "Revist: Seller to have HVAC contractor repair issue of water leaking below air …"
click at [675, 333] on div "575" at bounding box center [697, 318] width 380 height 35
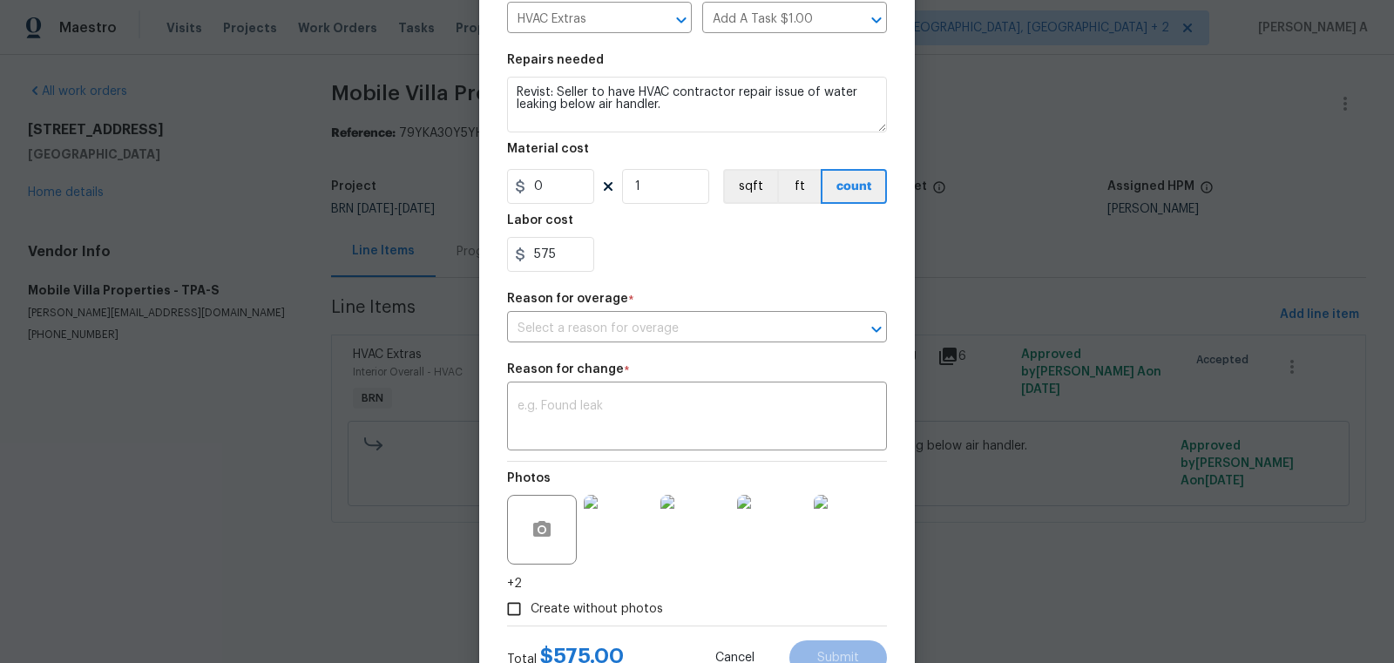
scroll to position [238, 0]
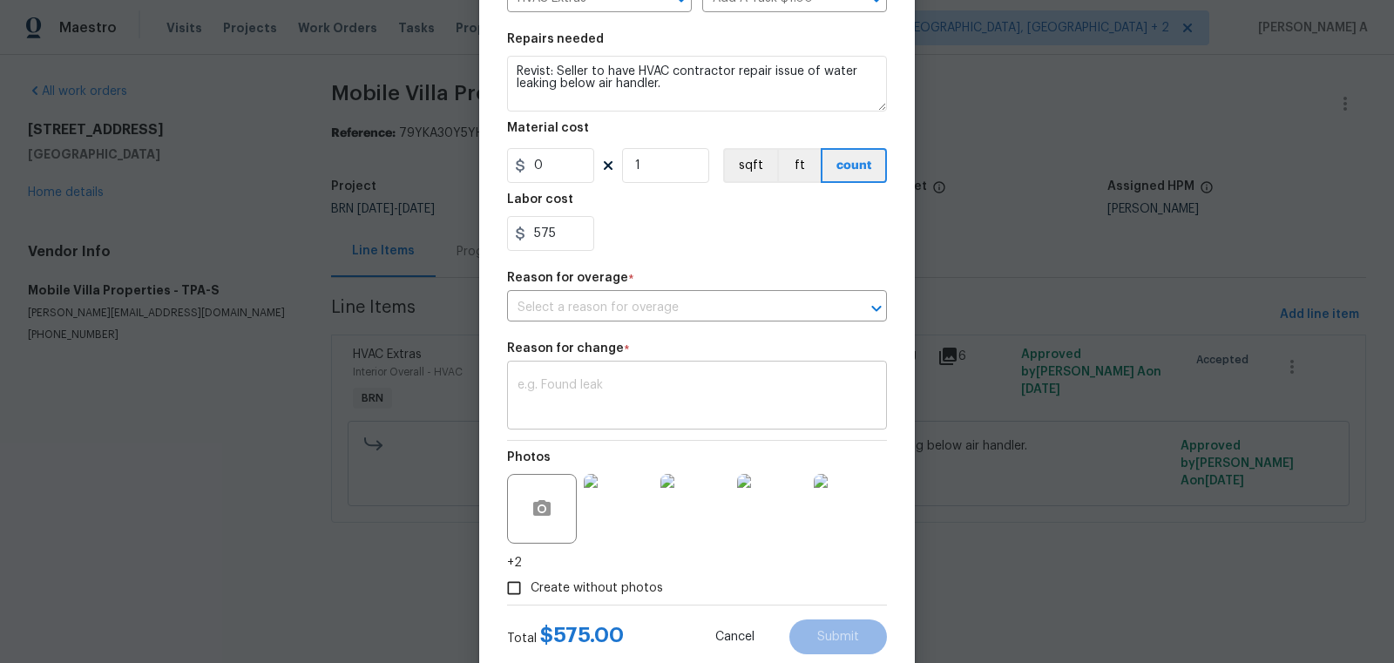
click at [648, 376] on div "x ​" at bounding box center [697, 397] width 380 height 64
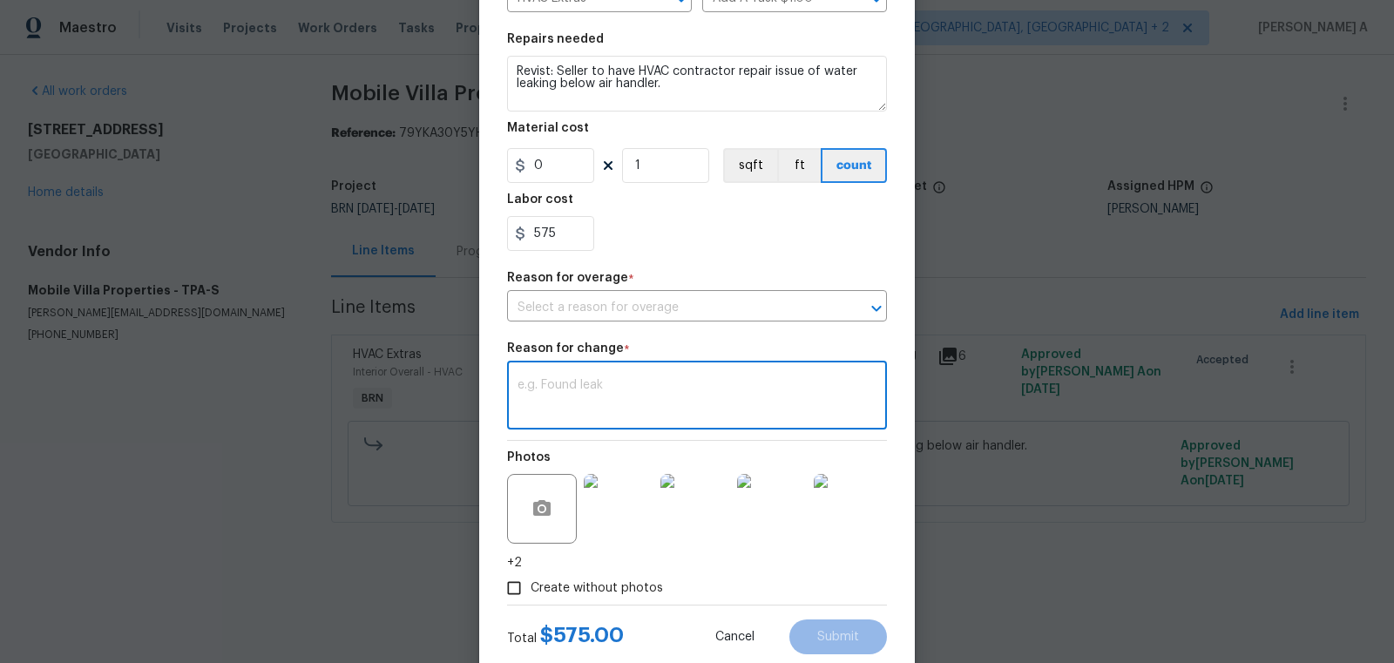
click at [526, 398] on textarea at bounding box center [697, 397] width 359 height 37
paste textarea "(AK) Updated cost per BR team’s approval."
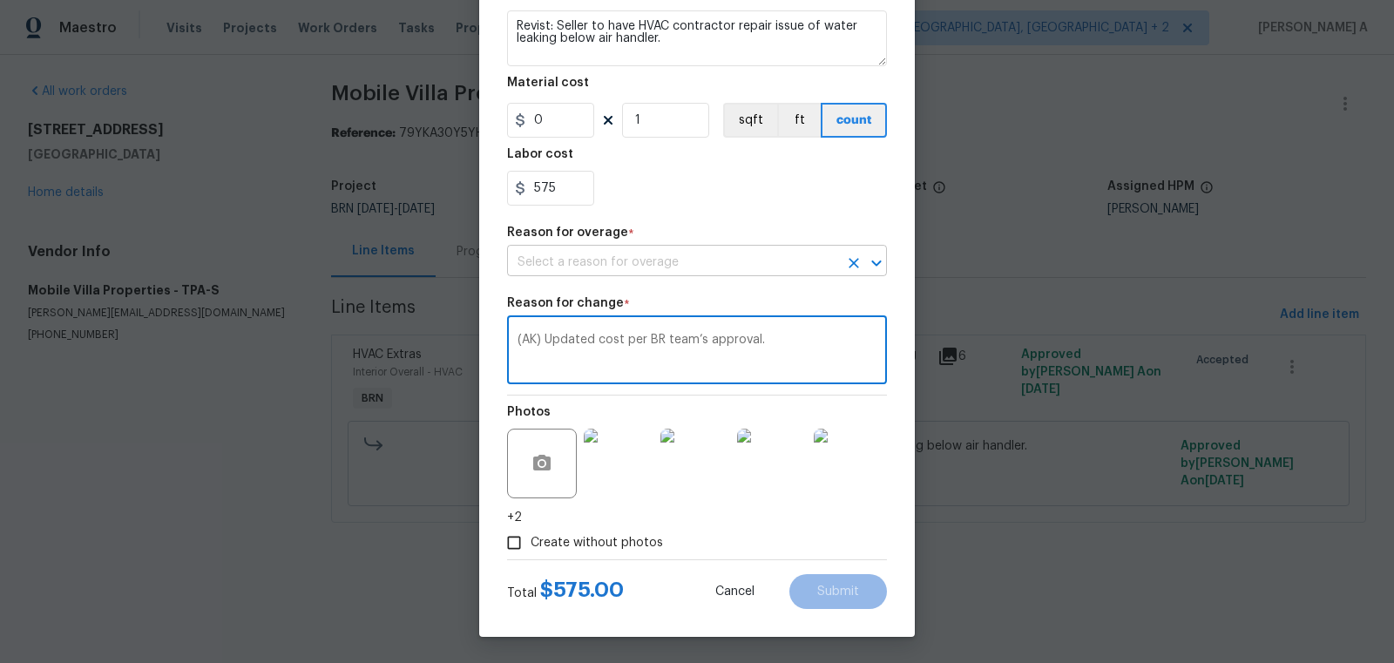
type textarea "(AK) Updated cost per BR team’s approval."
click at [652, 261] on input "text" at bounding box center [672, 262] width 331 height 27
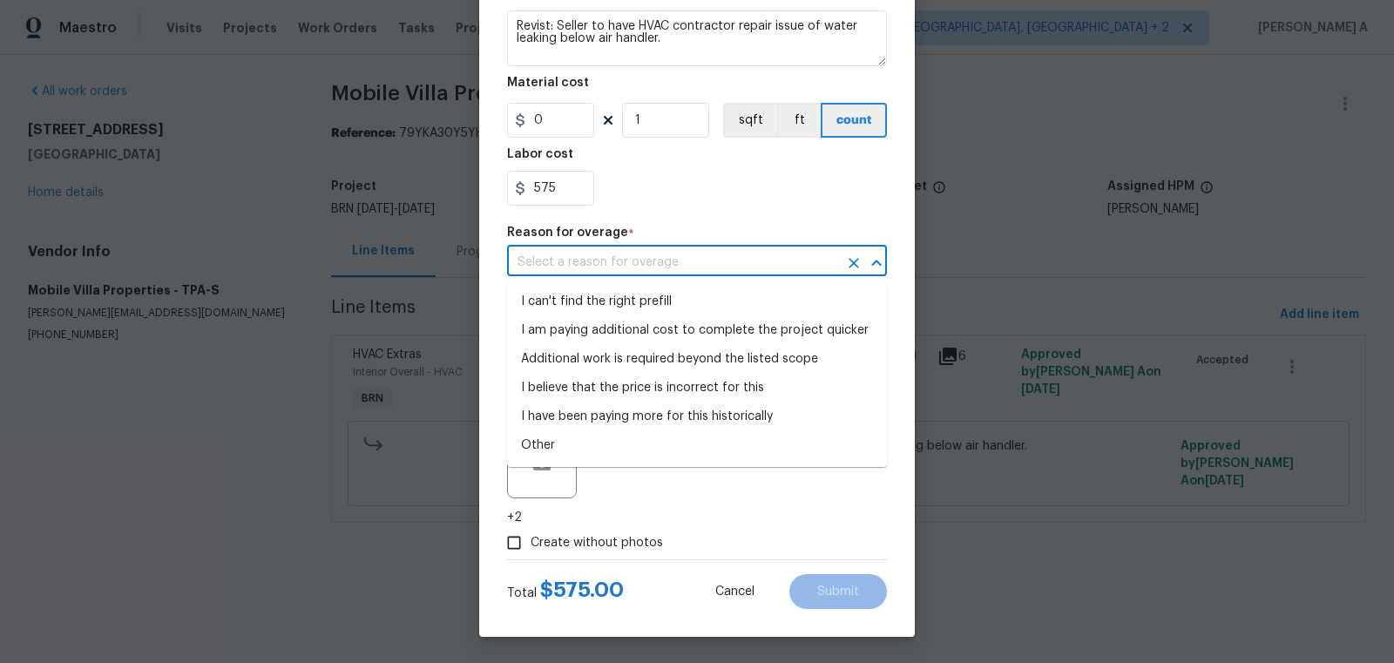
click at [652, 291] on li "I can't find the right prefill" at bounding box center [697, 302] width 380 height 29
type input "I can't find the right prefill"
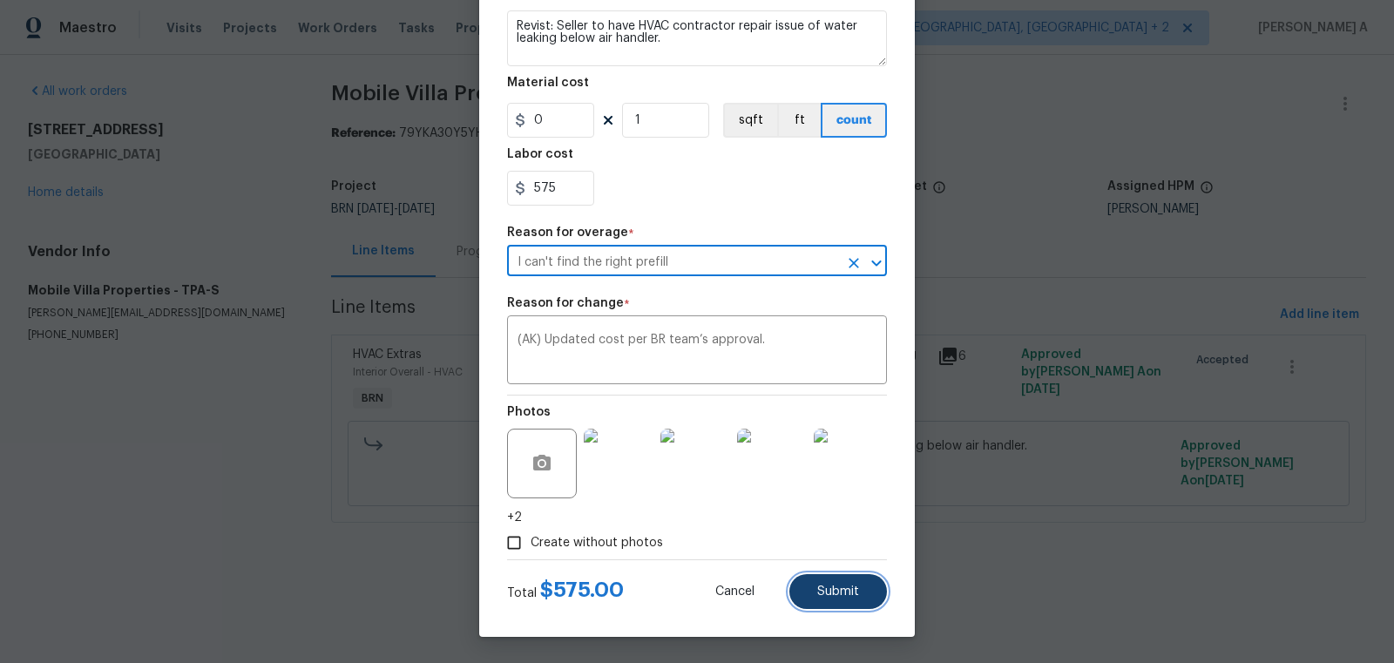
click at [858, 595] on span "Submit" at bounding box center [838, 592] width 42 height 13
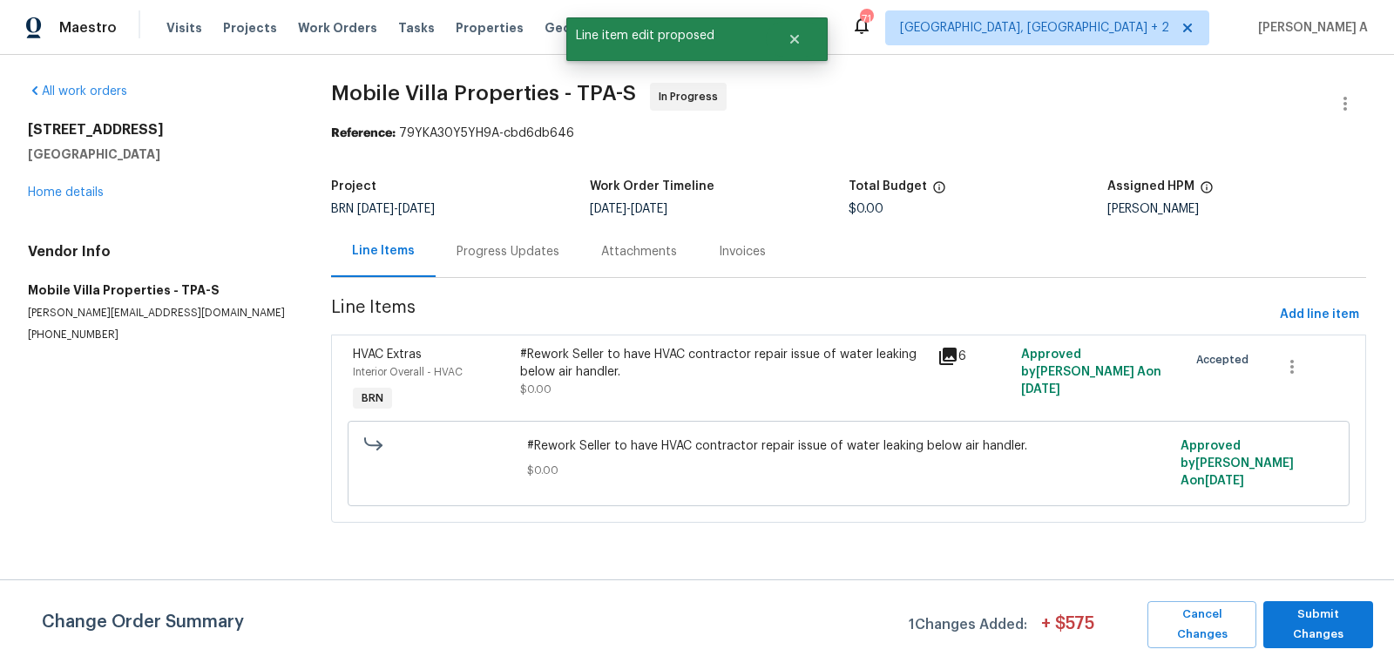
scroll to position [0, 0]
click at [1329, 638] on button "Submit Changes" at bounding box center [1319, 624] width 110 height 47
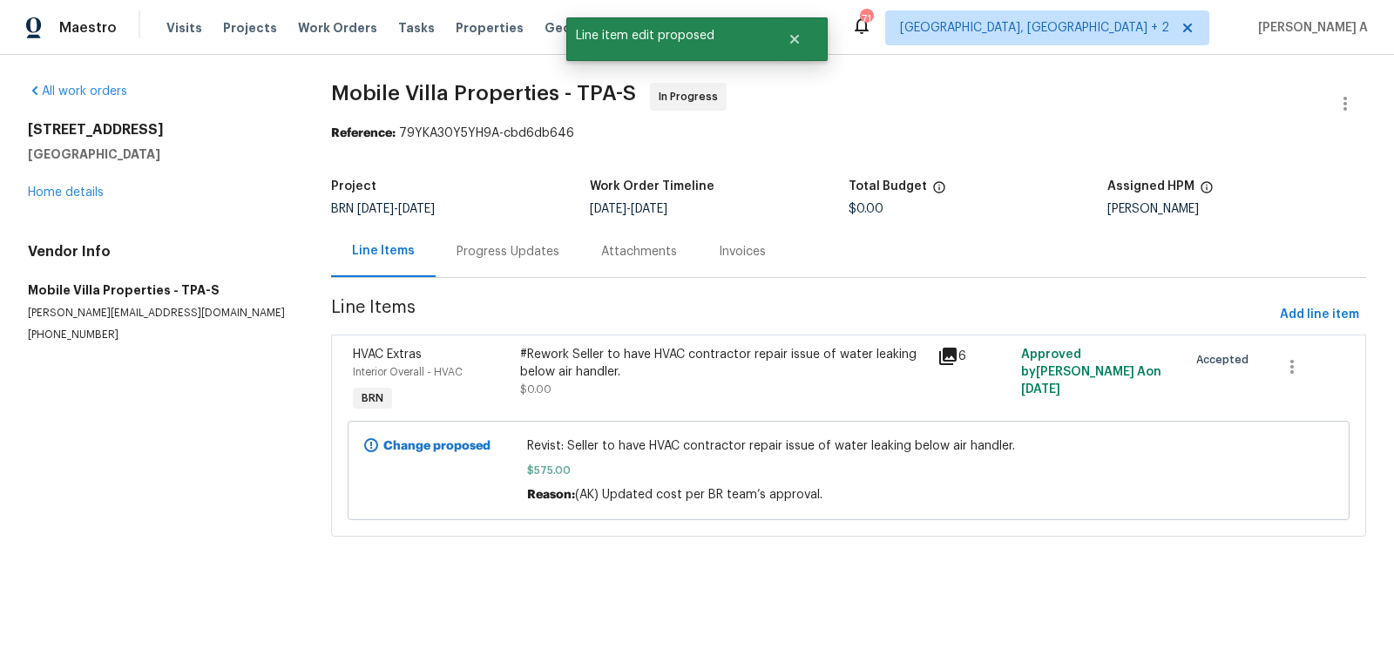
click at [490, 259] on div "Progress Updates" at bounding box center [508, 251] width 103 height 17
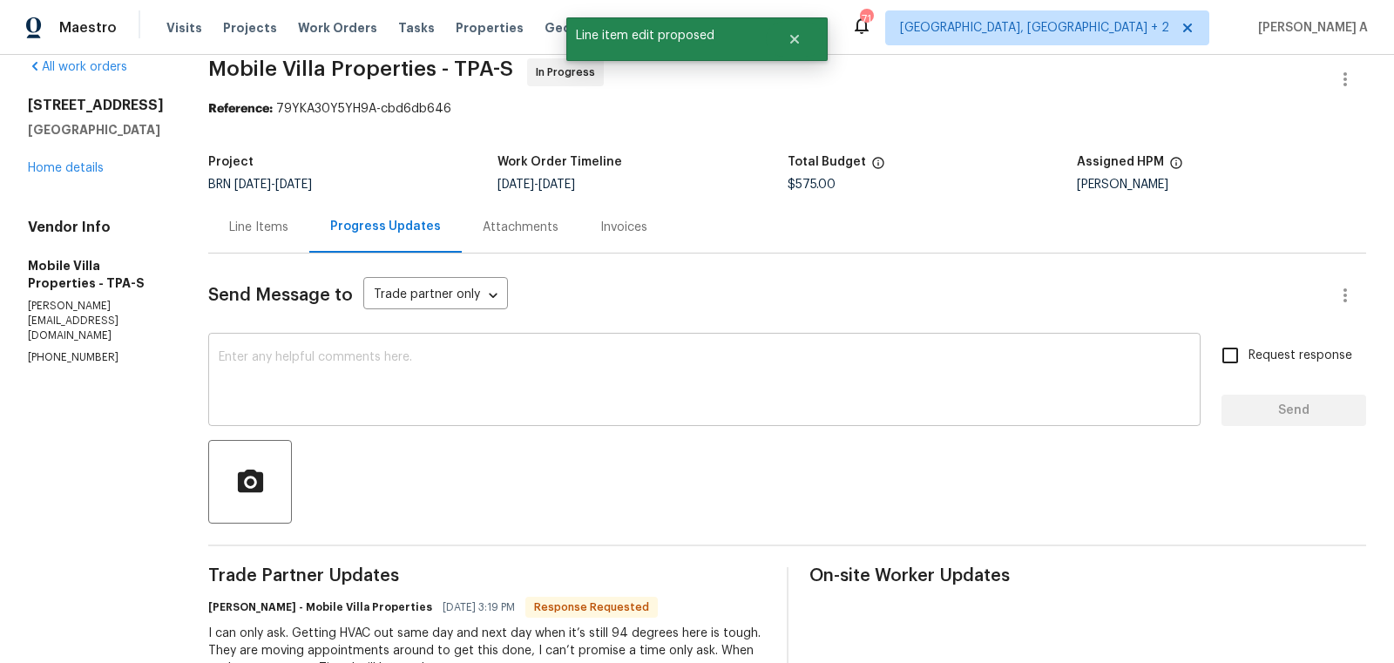
scroll to position [29, 0]
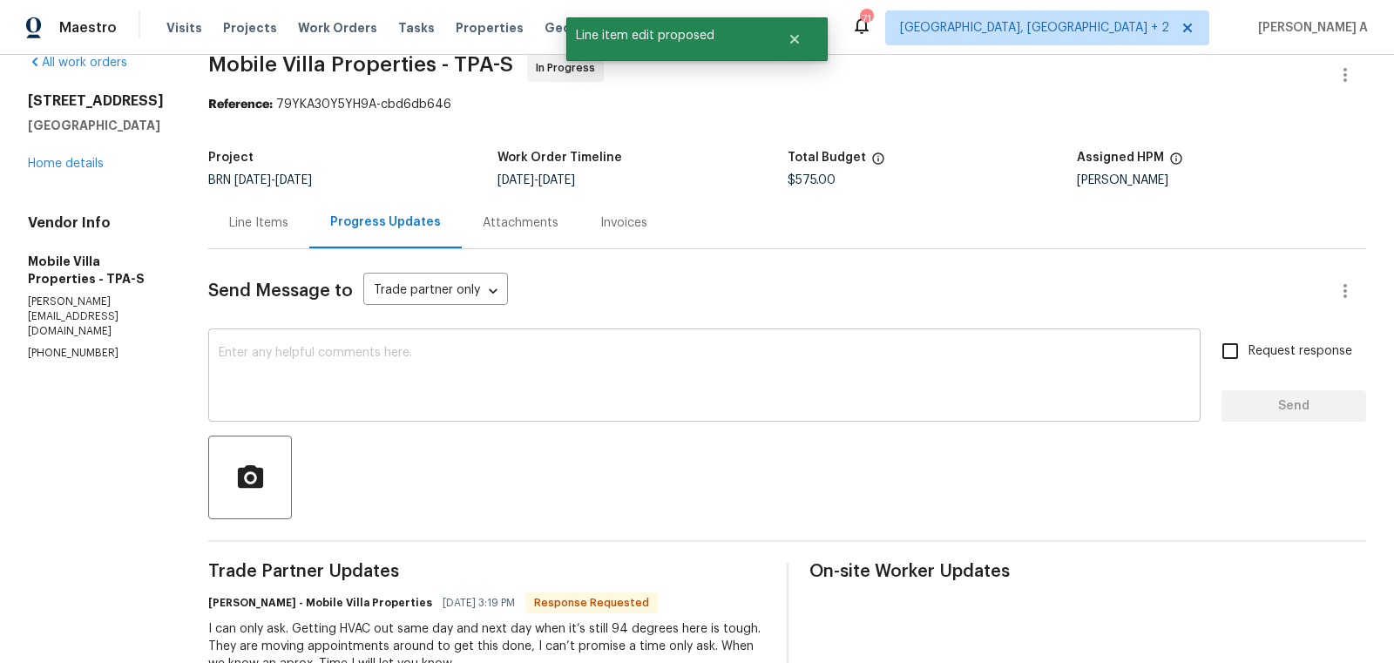
click at [566, 386] on textarea at bounding box center [705, 377] width 972 height 61
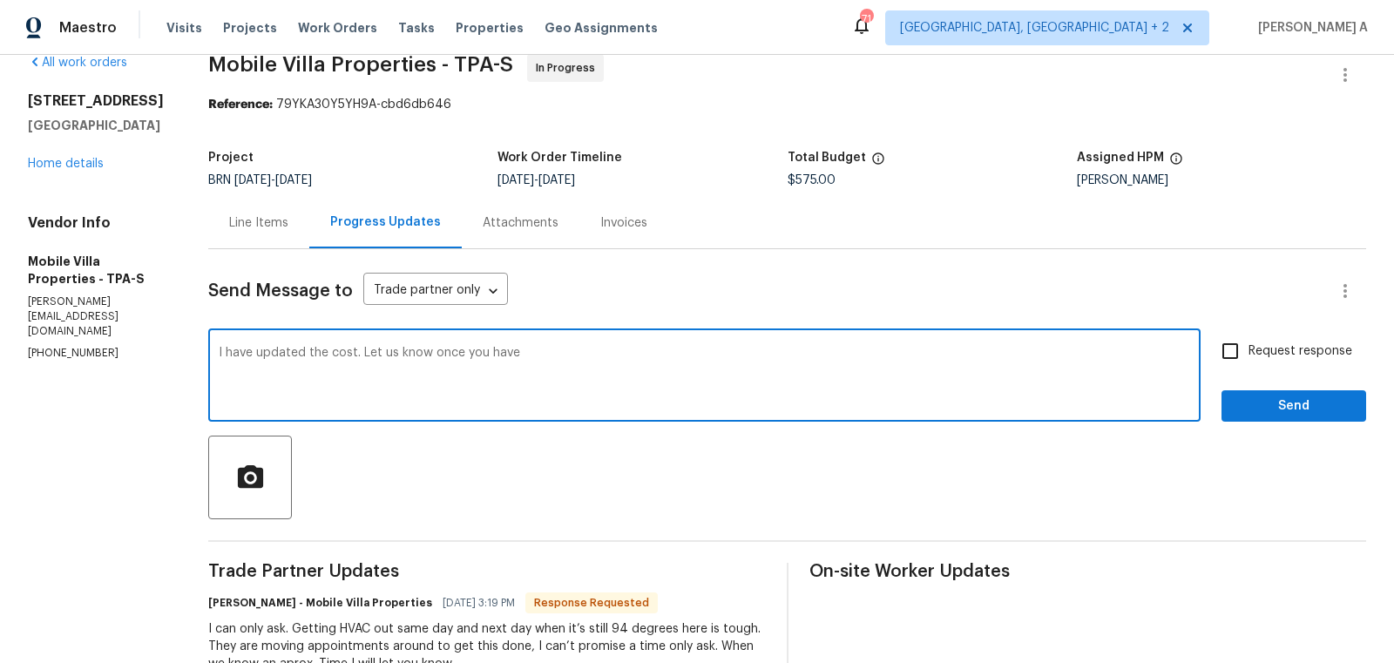
scroll to position [98, 0]
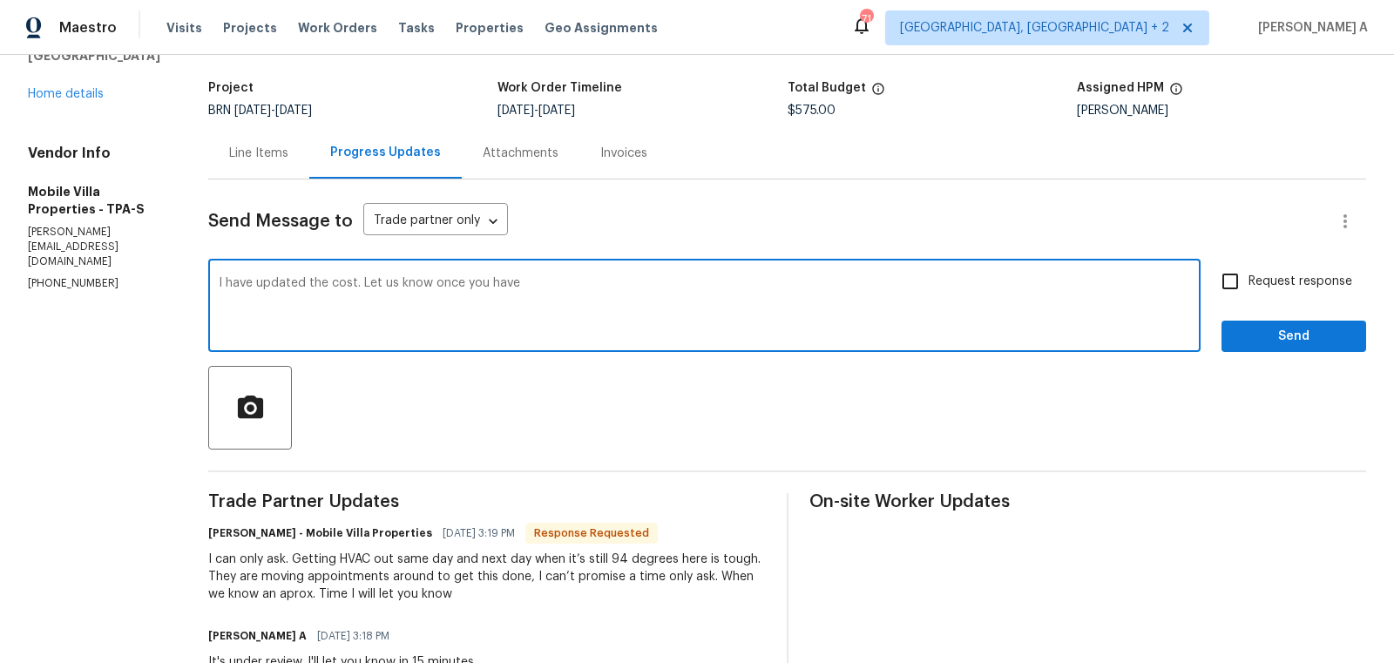
drag, startPoint x: 367, startPoint y: 283, endPoint x: 542, endPoint y: 284, distance: 175.2
click at [542, 284] on textarea "I have updated the cost. Let us know once you have" at bounding box center [705, 307] width 972 height 61
type textarea "I have updated the cost. Please proceed with the scheduling and let us know onc…"
click at [1253, 289] on span "Request response" at bounding box center [1301, 282] width 104 height 18
click at [1249, 289] on input "Request response" at bounding box center [1230, 281] width 37 height 37
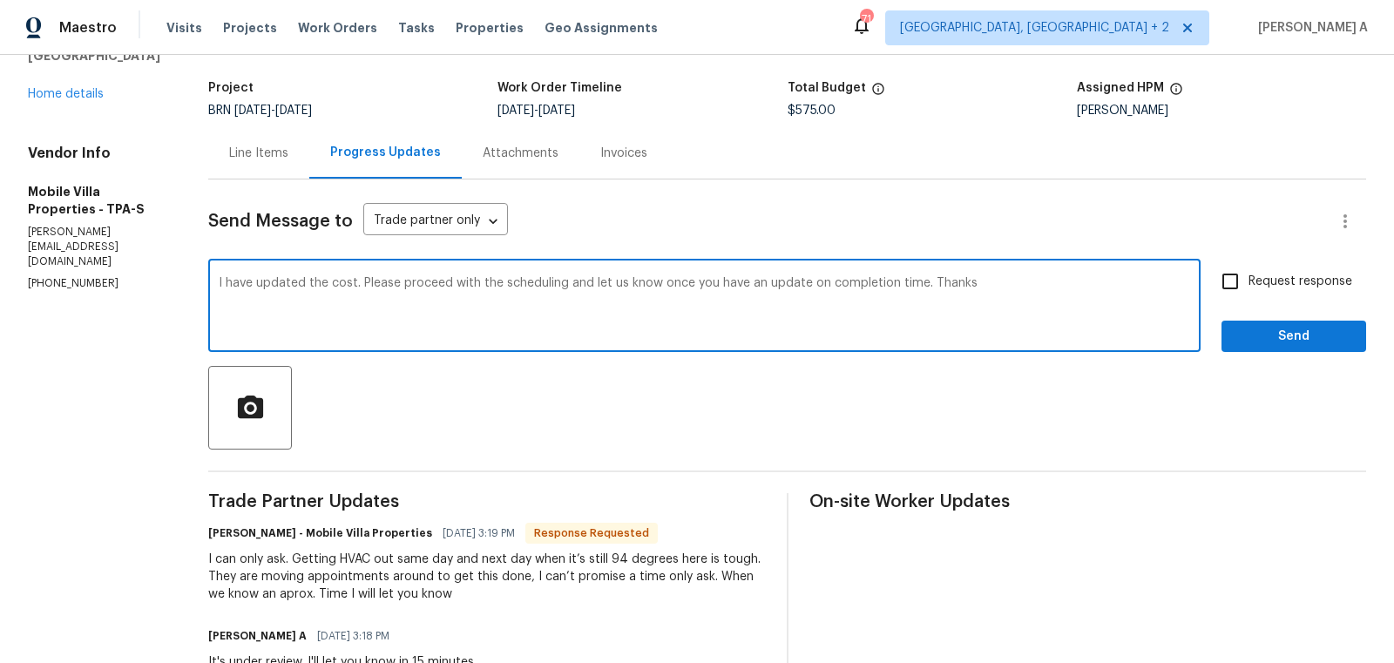
checkbox input "true"
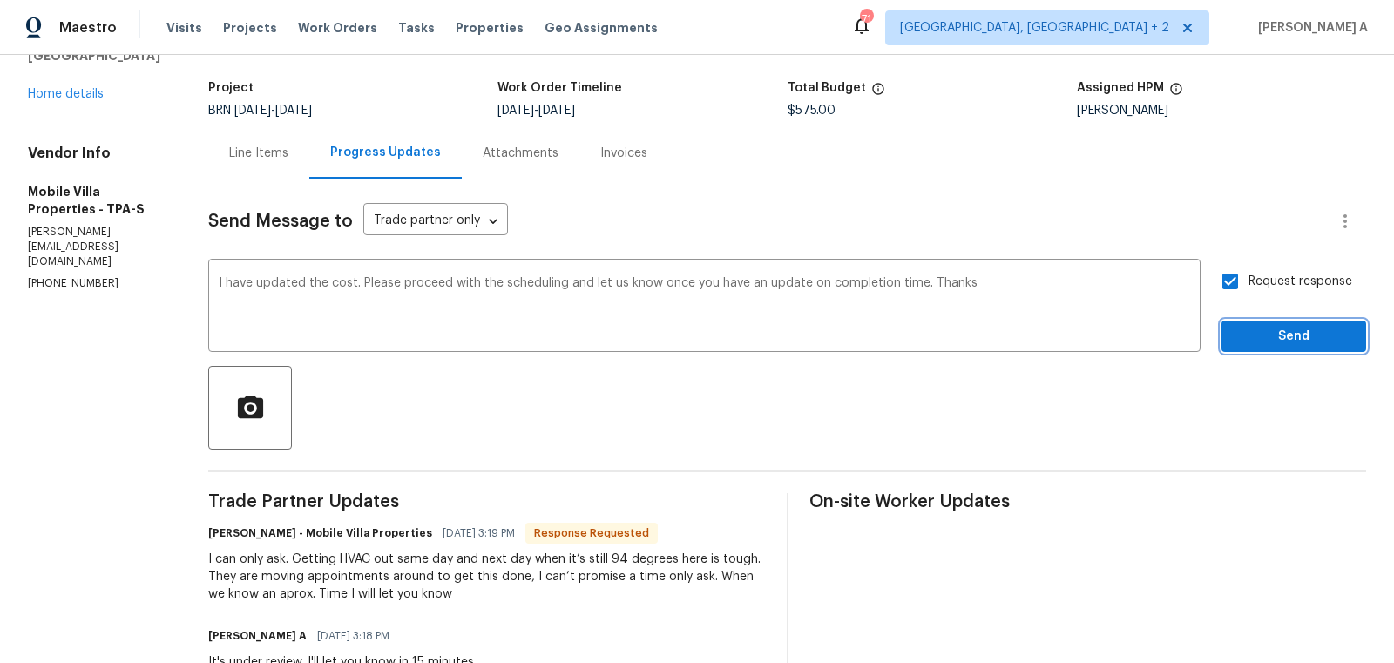
click at [1283, 335] on span "Send" at bounding box center [1294, 337] width 117 height 22
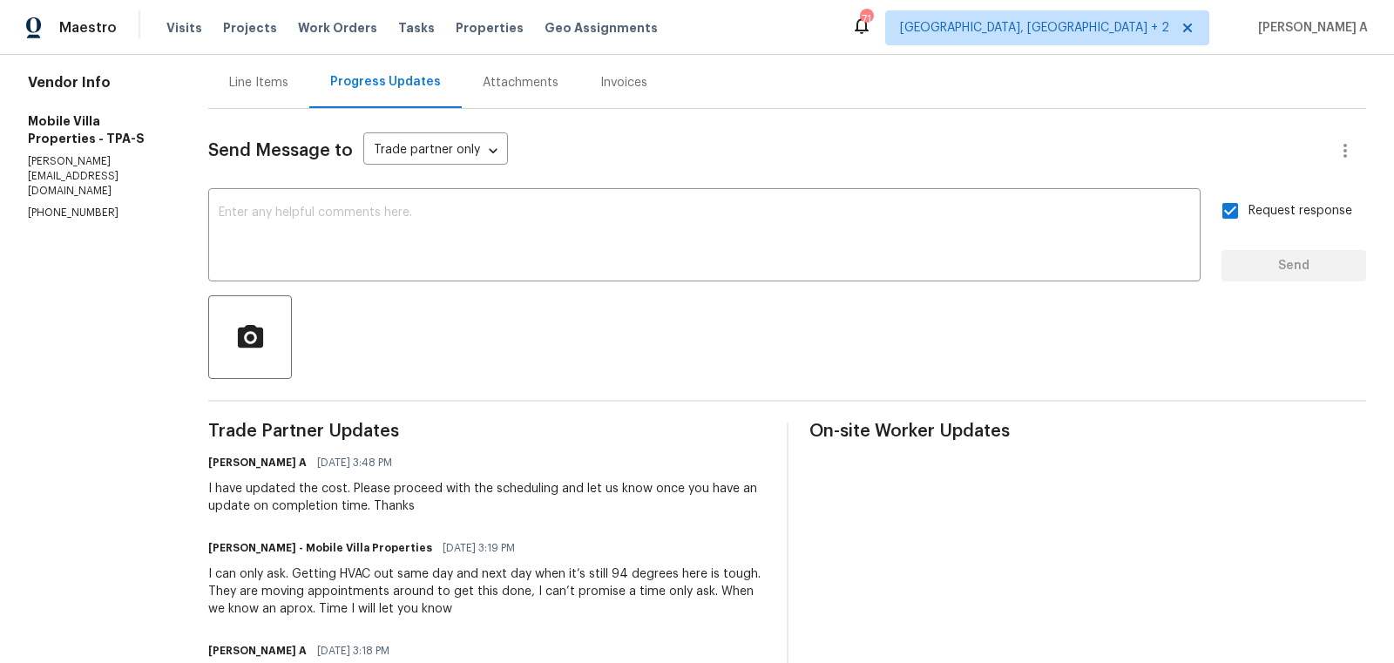
scroll to position [0, 0]
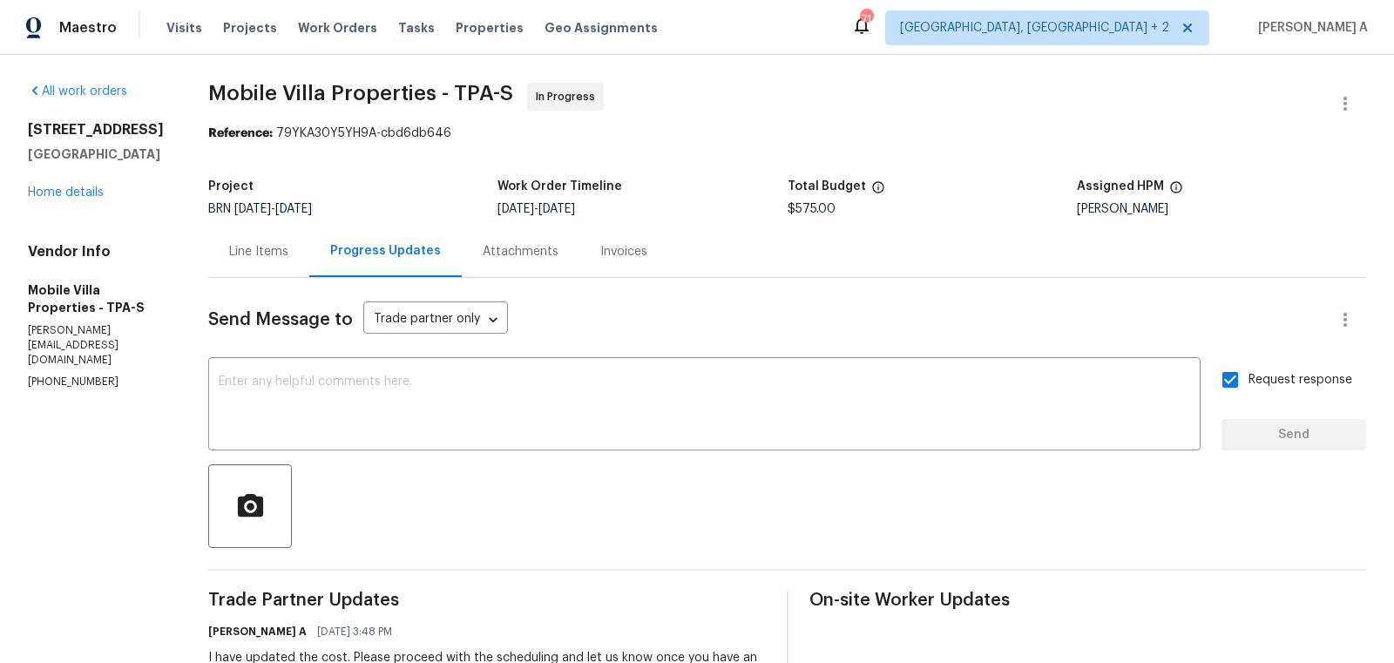
click at [271, 241] on div "Line Items" at bounding box center [258, 251] width 101 height 51
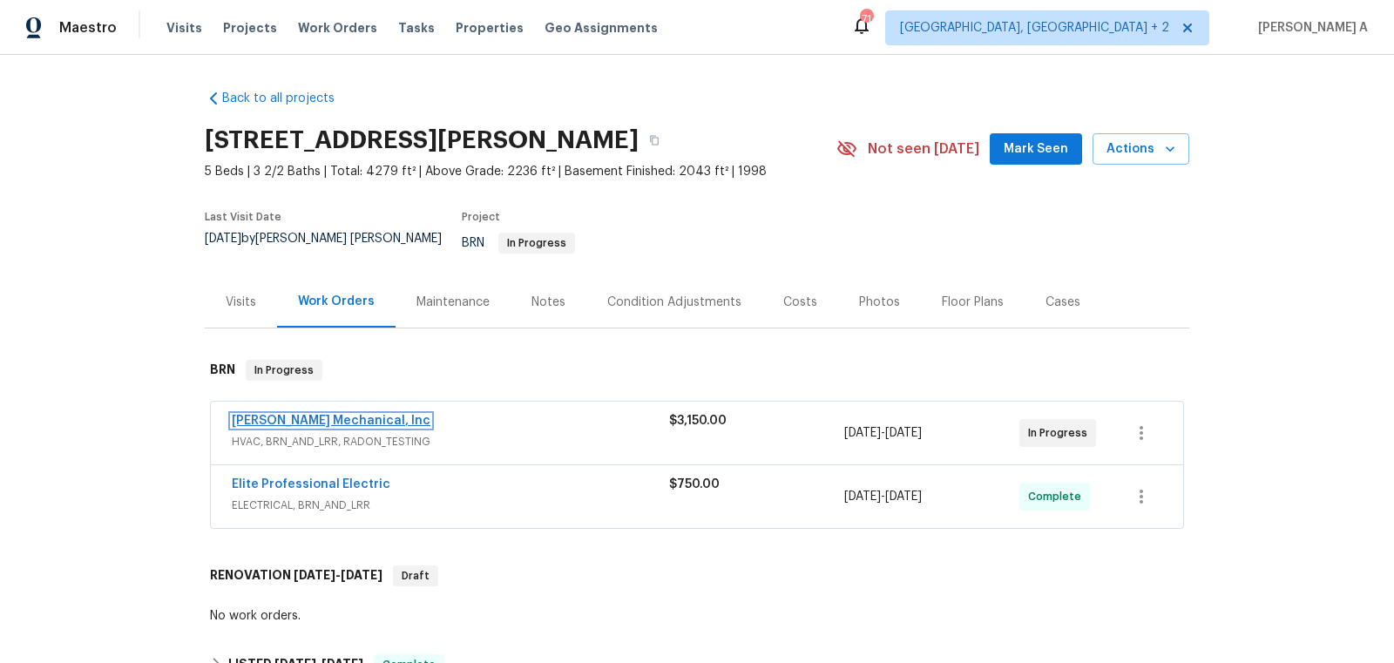
click at [301, 415] on link "[PERSON_NAME] Mechanical, Inc" at bounding box center [331, 421] width 199 height 12
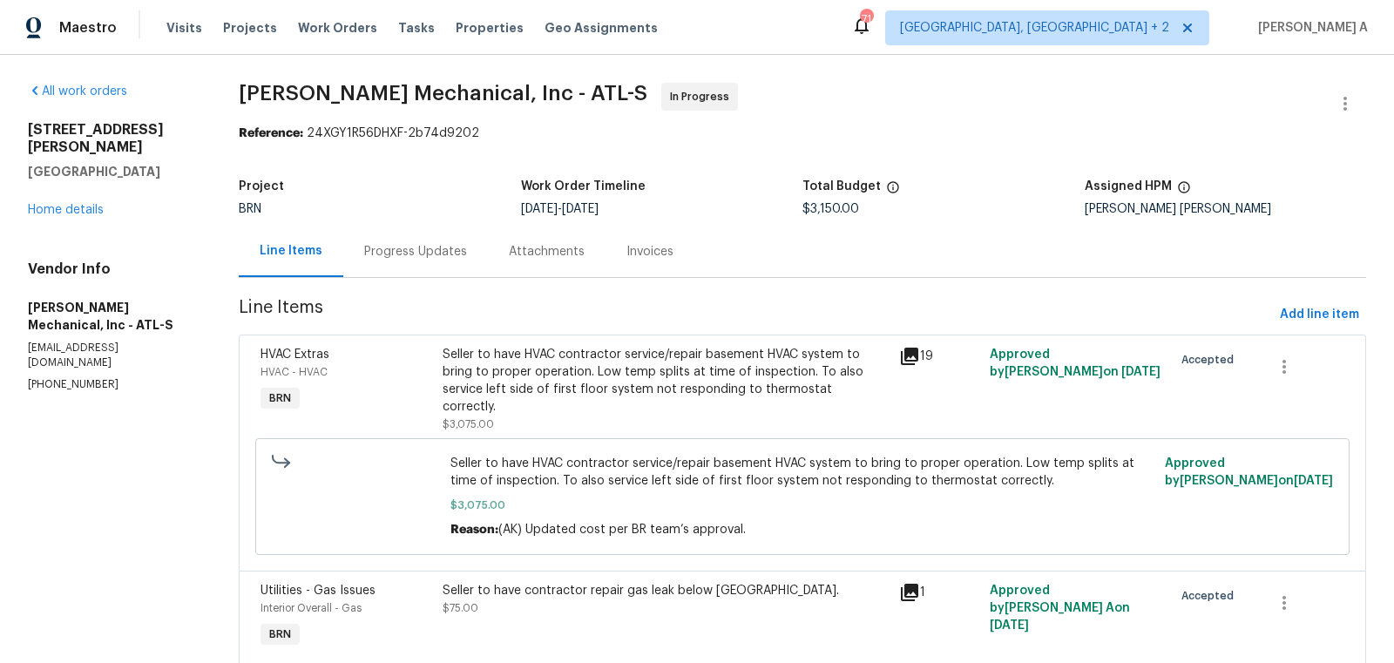
click at [409, 265] on div "Progress Updates" at bounding box center [415, 251] width 145 height 51
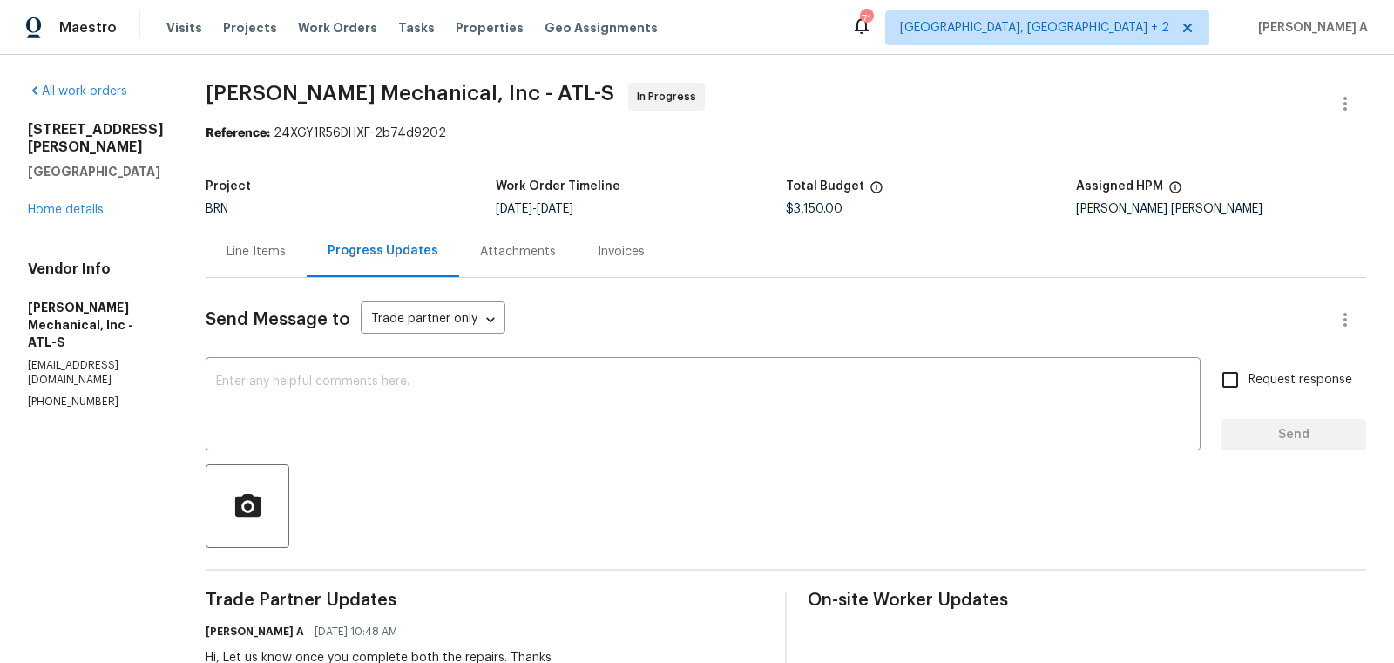
scroll to position [57, 0]
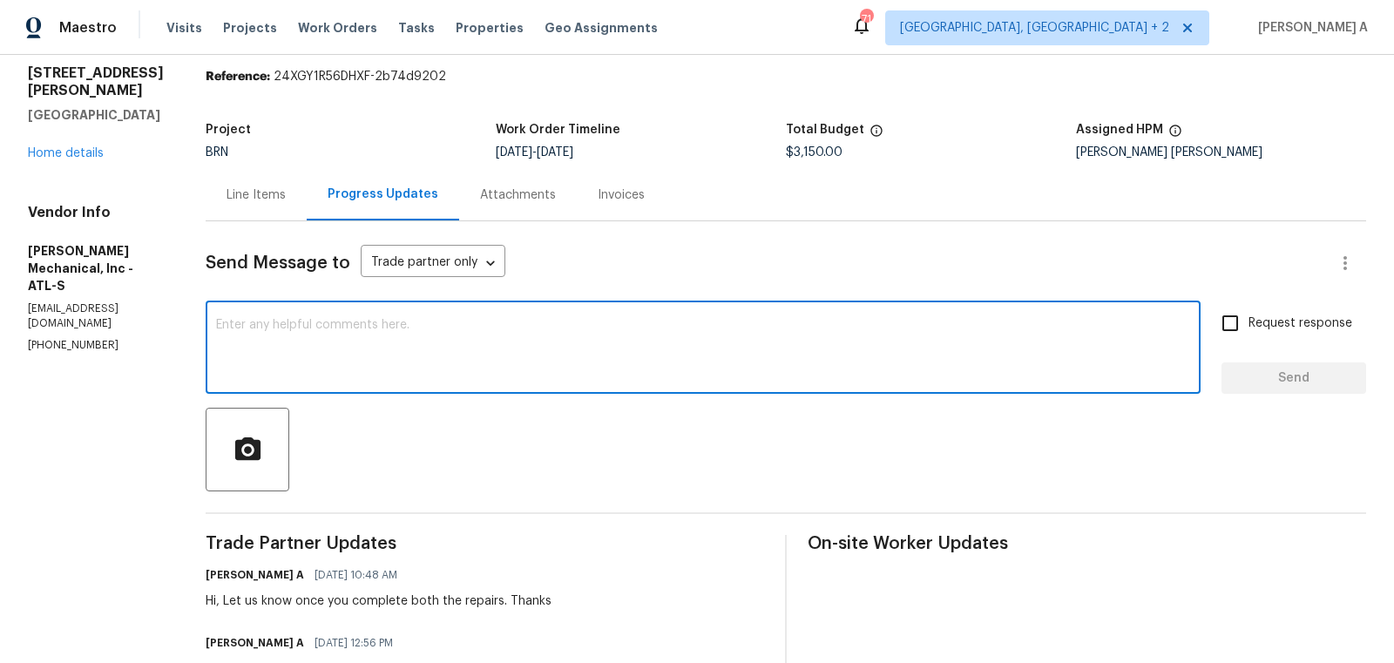
click at [483, 327] on textarea at bounding box center [703, 349] width 974 height 61
drag, startPoint x: 332, startPoint y: 326, endPoint x: 431, endPoint y: 326, distance: 99.4
click at [431, 326] on textarea "Hi, May I know if we" at bounding box center [703, 349] width 974 height 61
type textarea "Hi, May I know the status of the repairs?"
click at [1234, 336] on input "Request response" at bounding box center [1230, 323] width 37 height 37
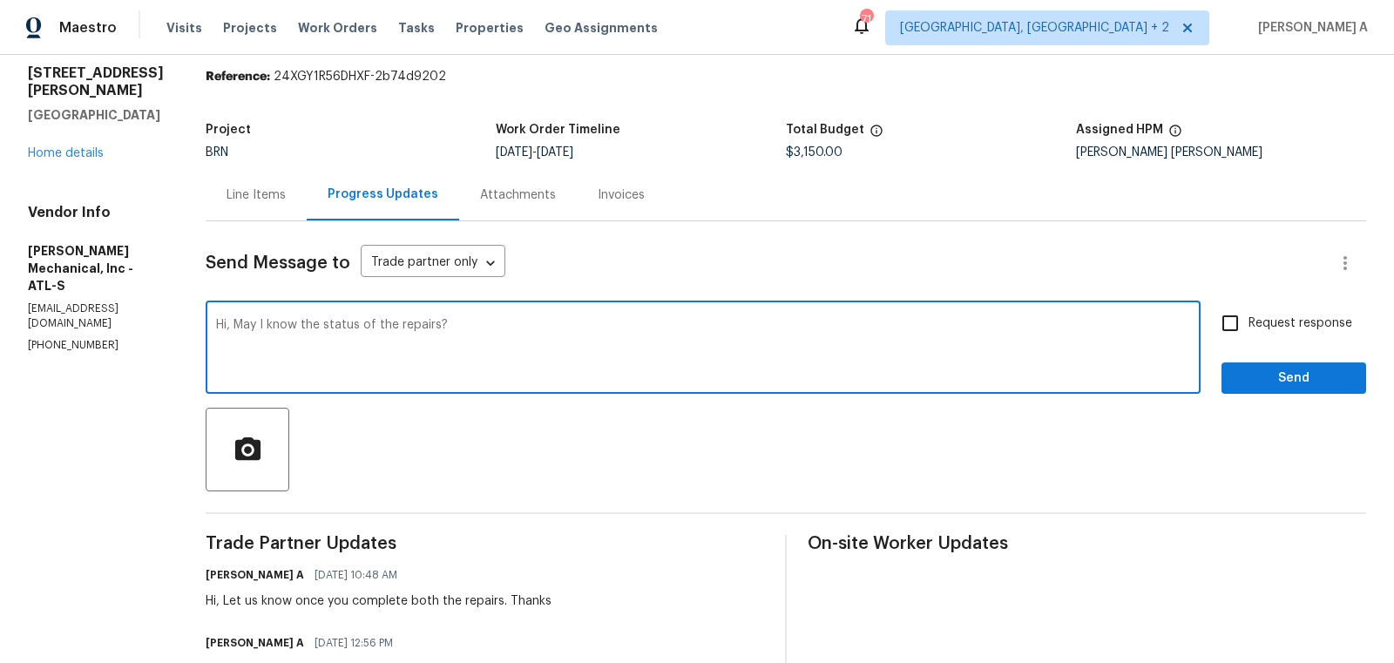
checkbox input "true"
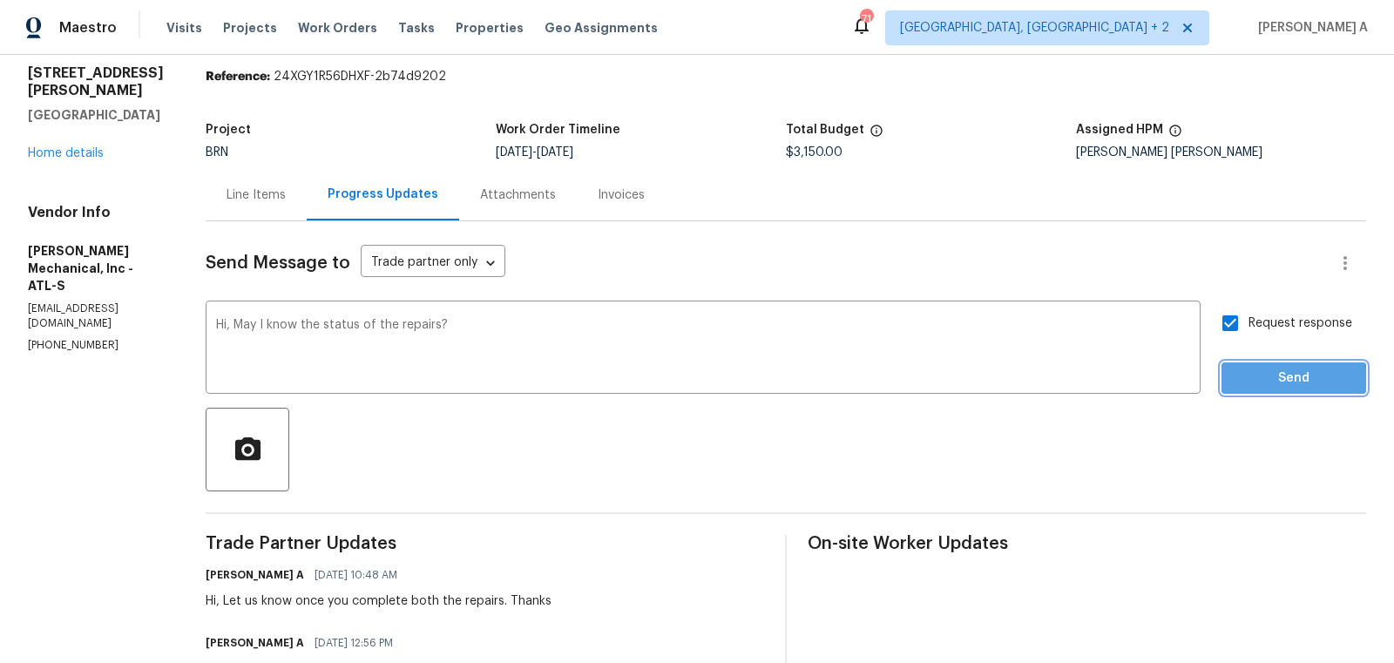
click at [1265, 382] on span "Send" at bounding box center [1294, 379] width 117 height 22
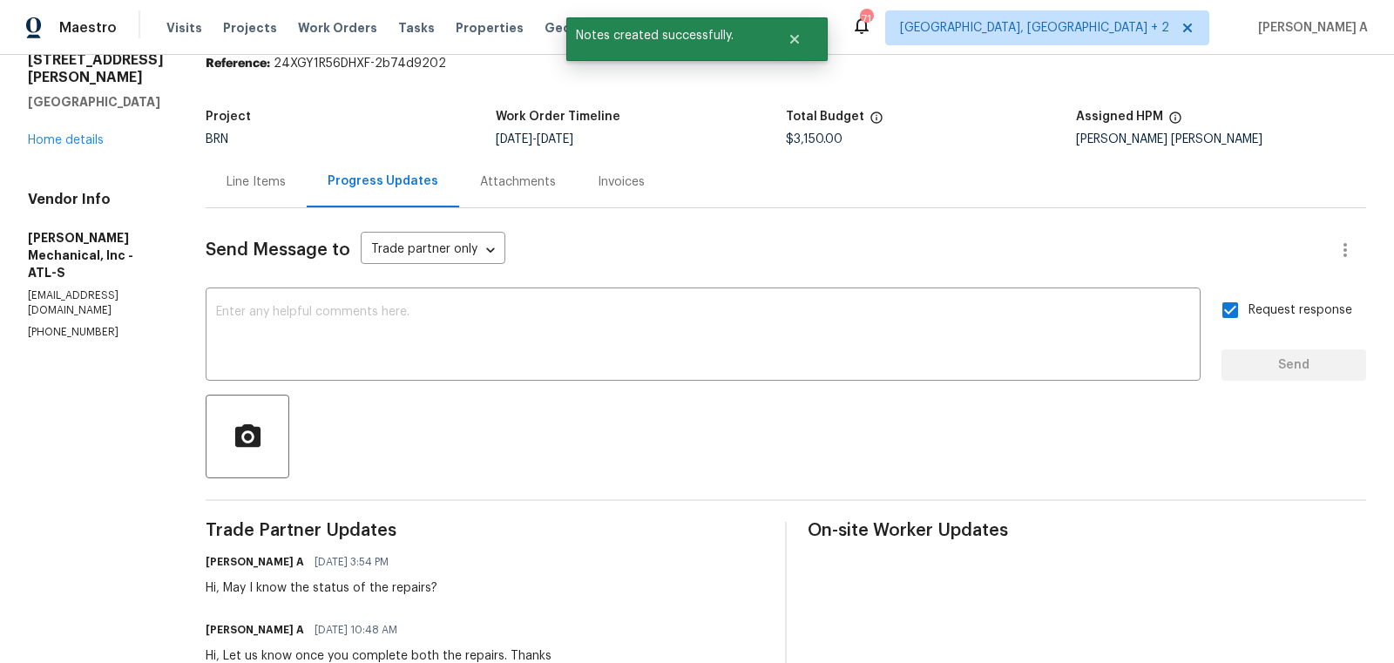
scroll to position [0, 0]
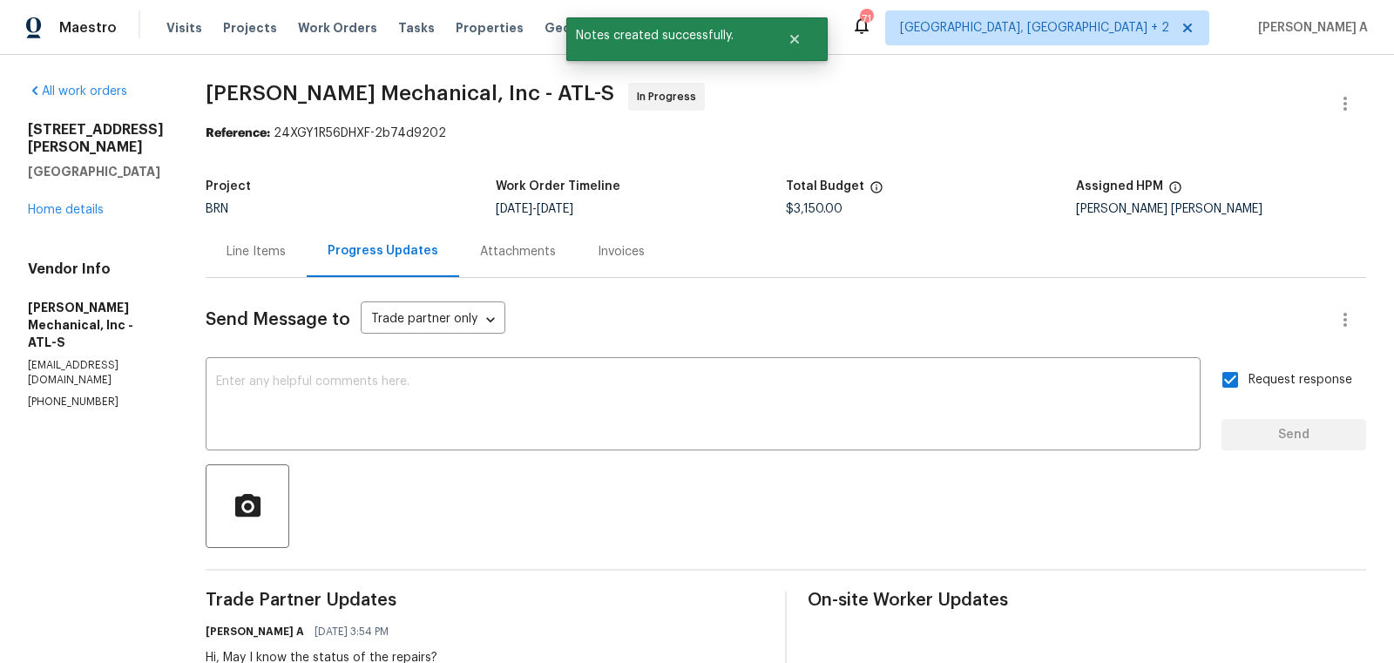
click at [286, 254] on div "Line Items" at bounding box center [256, 251] width 59 height 17
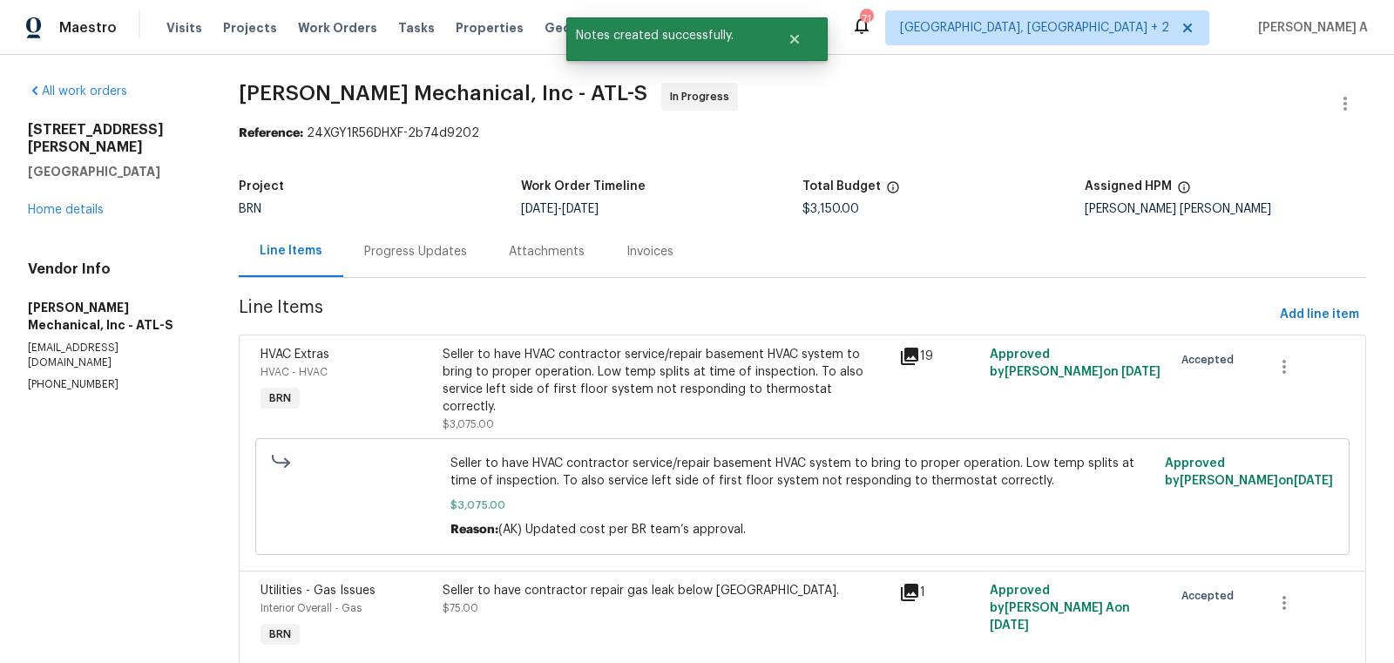
click at [654, 351] on div "Seller to have HVAC contractor service/repair basement HVAC system to bring to …" at bounding box center [665, 381] width 445 height 70
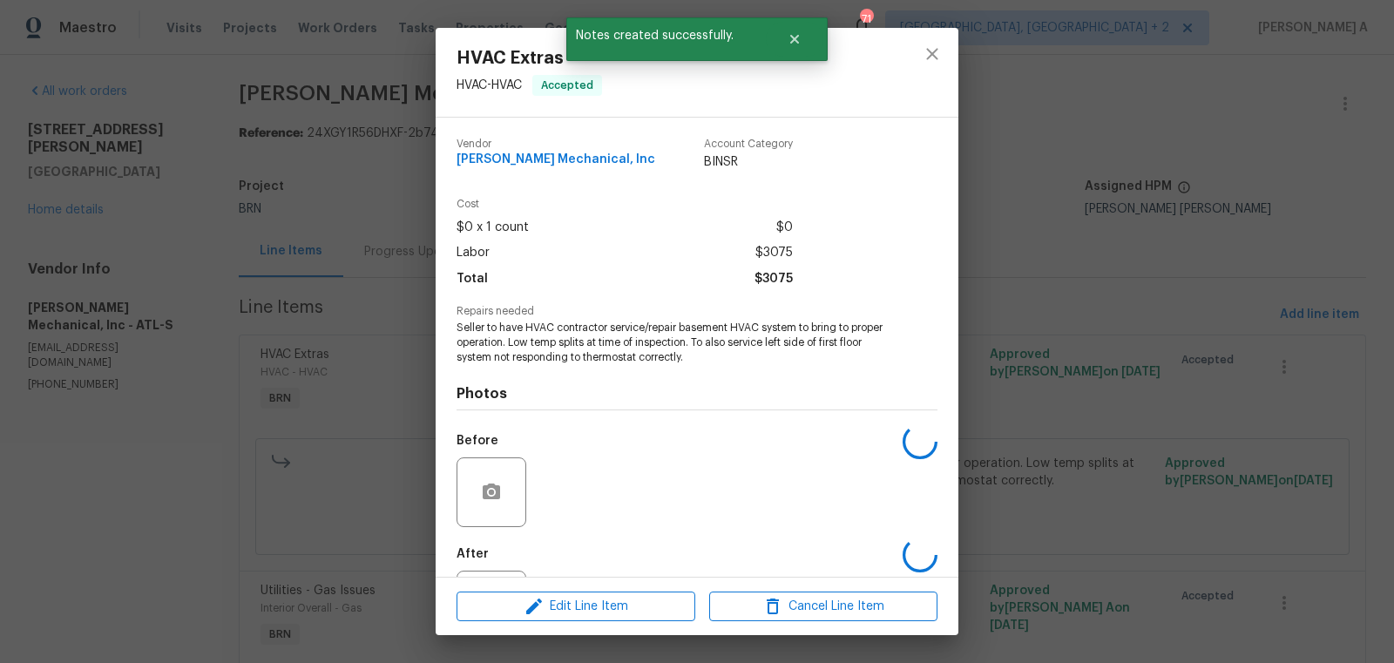
scroll to position [81, 0]
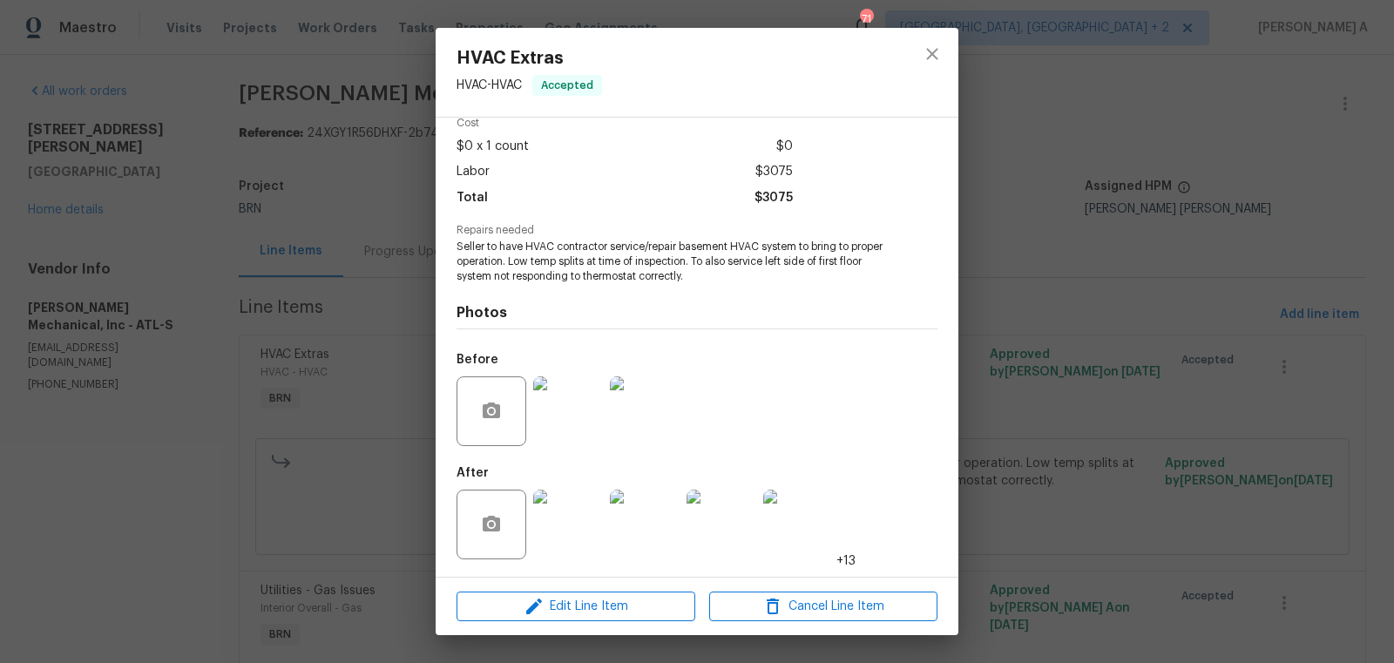
click at [573, 515] on img at bounding box center [568, 525] width 70 height 70
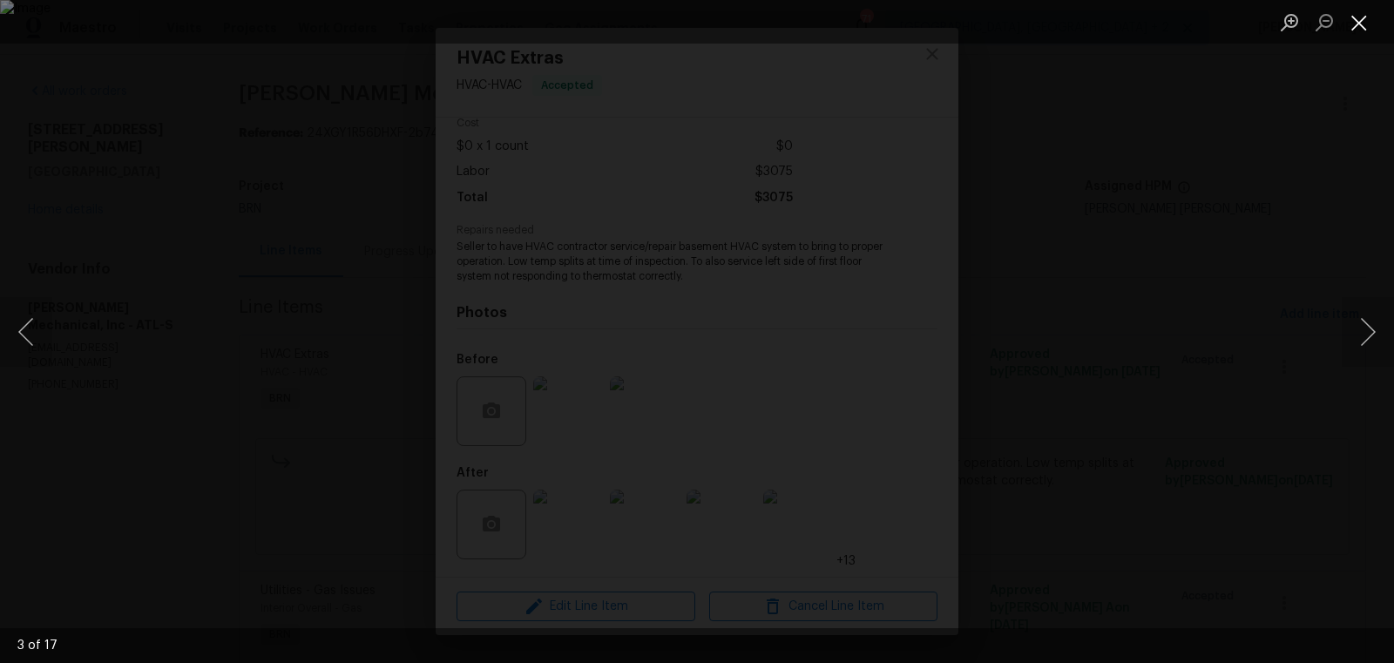
click at [1365, 19] on button "Close lightbox" at bounding box center [1359, 22] width 35 height 31
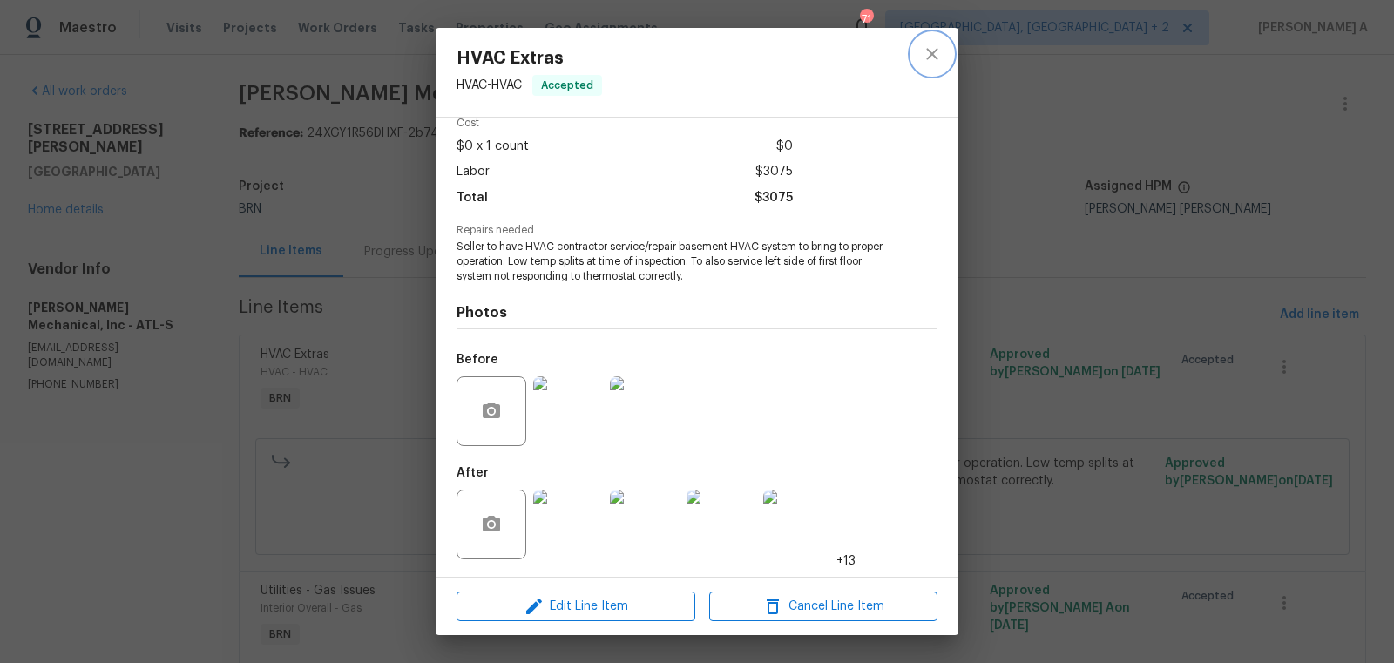
click at [934, 54] on icon "close" at bounding box center [932, 54] width 21 height 21
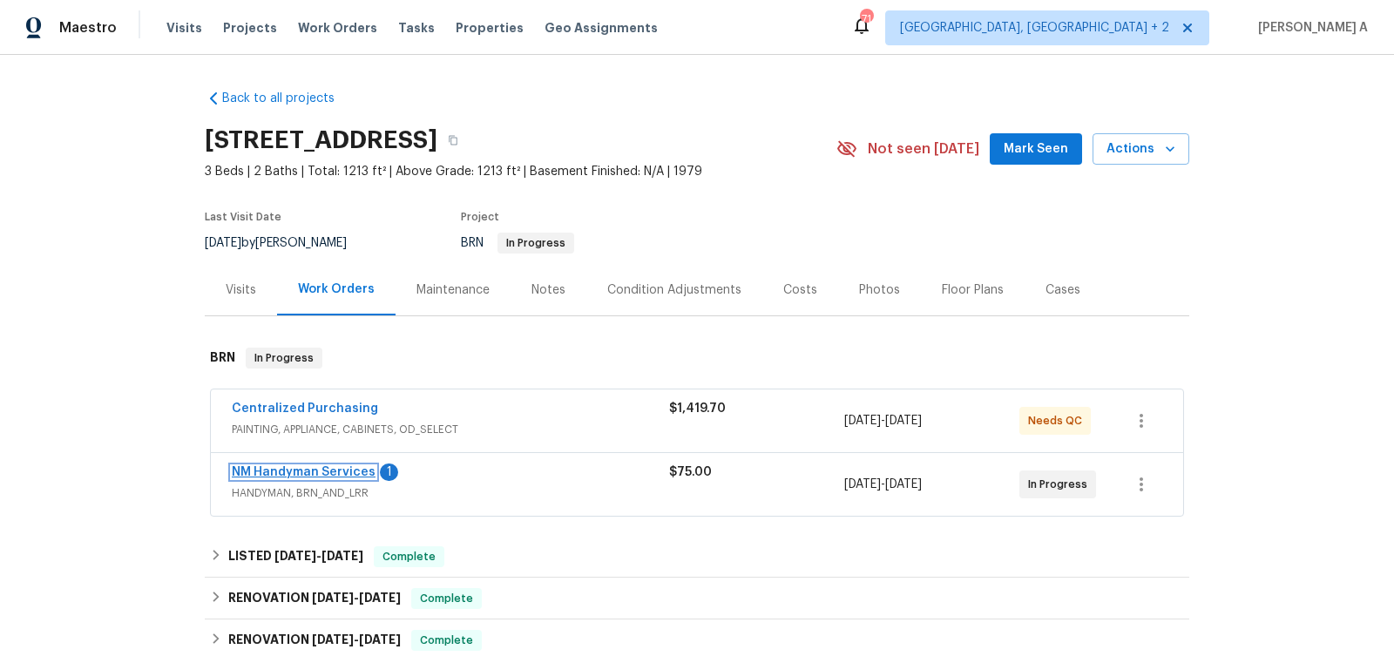
click at [335, 470] on link "NM Handyman Services" at bounding box center [304, 472] width 144 height 12
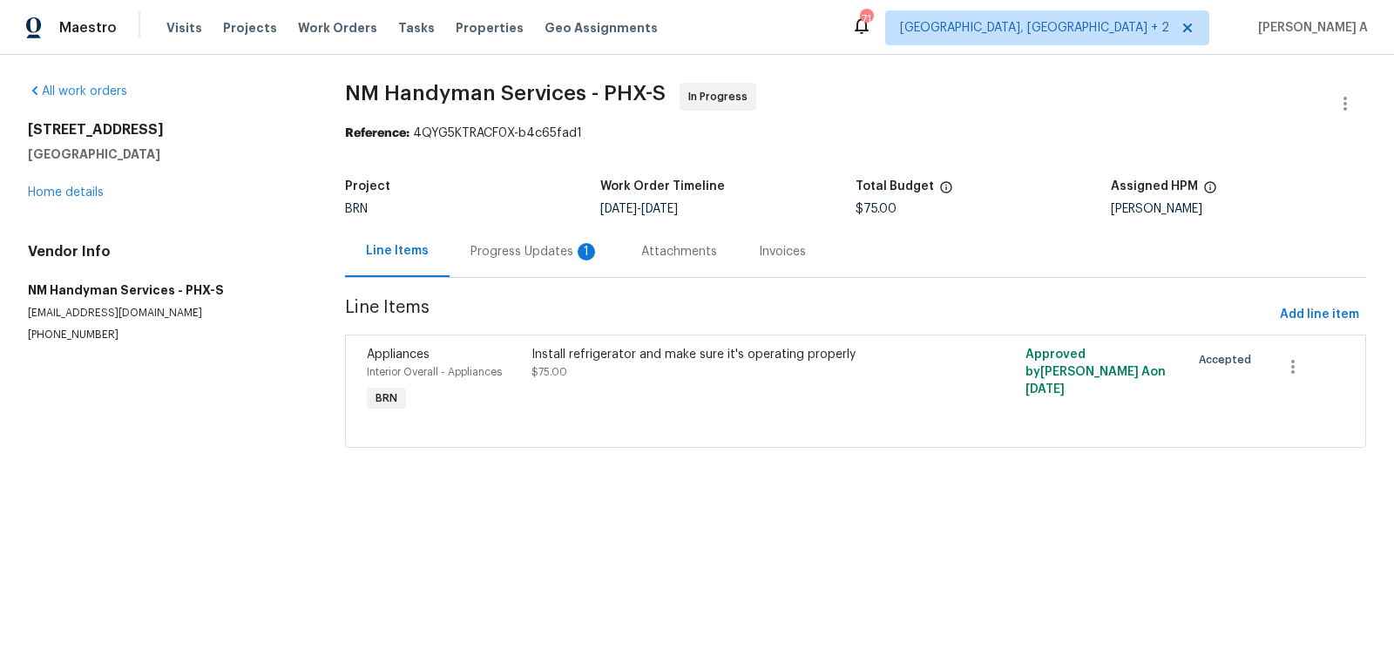
click at [501, 264] on div "Progress Updates 1" at bounding box center [535, 251] width 171 height 51
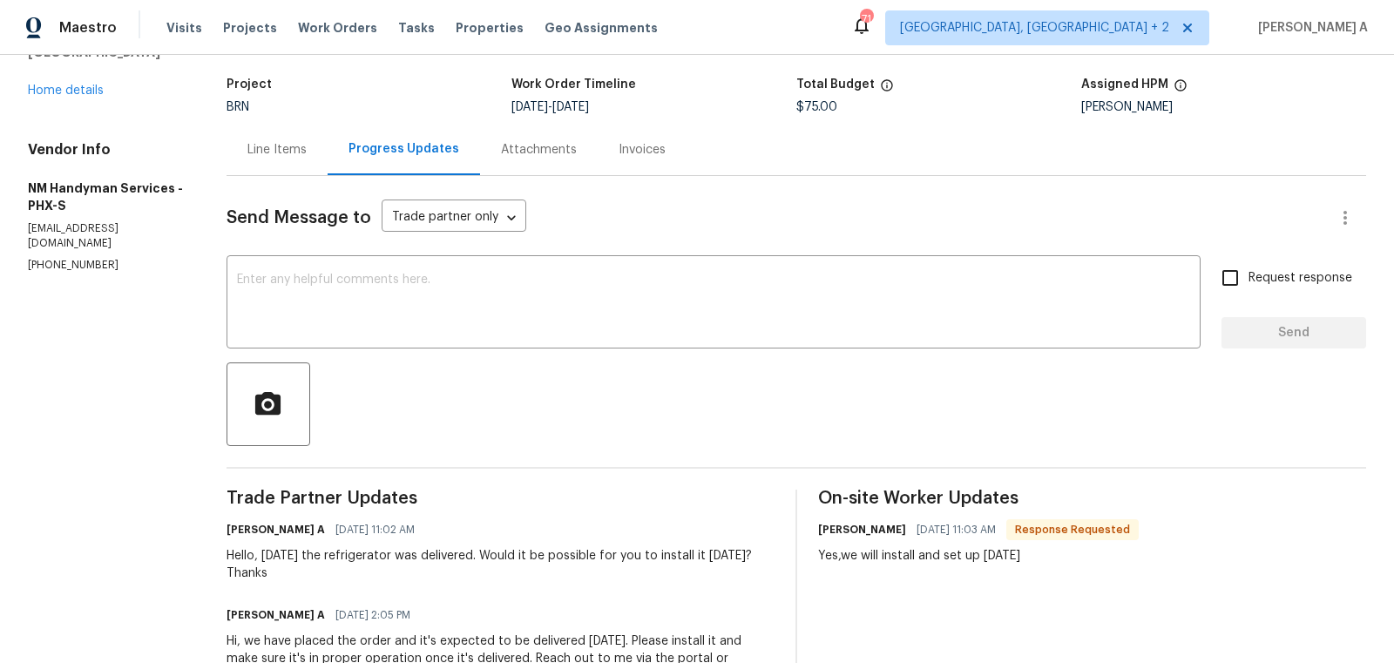
scroll to position [105, 0]
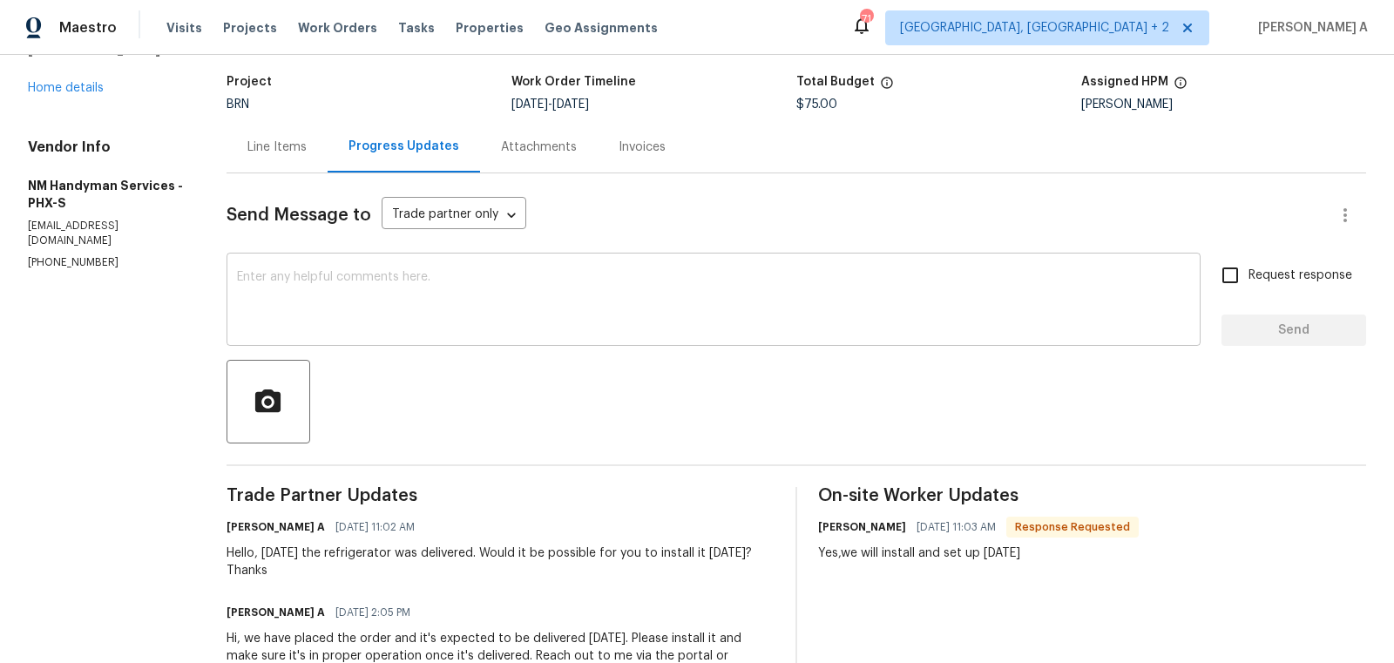
click at [596, 322] on textarea at bounding box center [713, 301] width 953 height 61
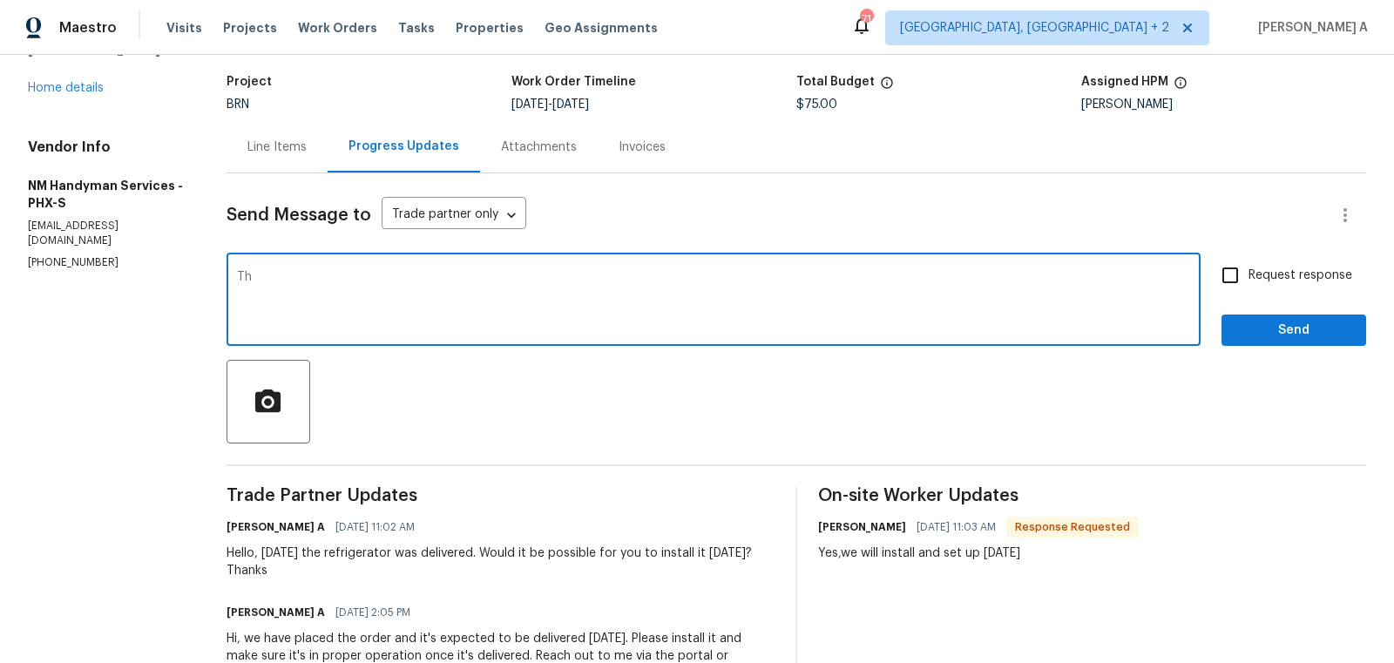
type textarea "T"
type textarea "Great! let me know once you completed everything."
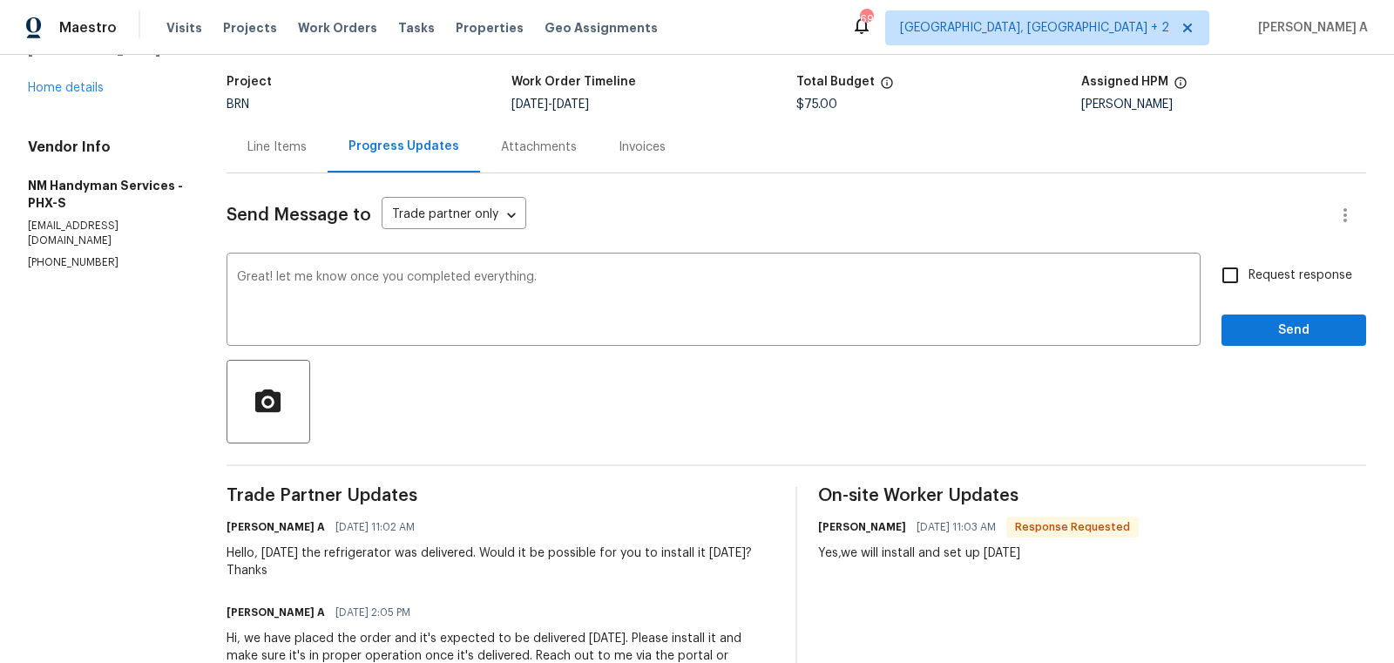
click at [1254, 261] on label "Request response" at bounding box center [1282, 275] width 140 height 37
click at [1249, 261] on input "Request response" at bounding box center [1230, 275] width 37 height 37
checkbox input "true"
click at [491, 211] on body "Maestro Visits Projects Work Orders Tasks Properties Geo Assignments 69 Albuque…" at bounding box center [697, 331] width 1394 height 663
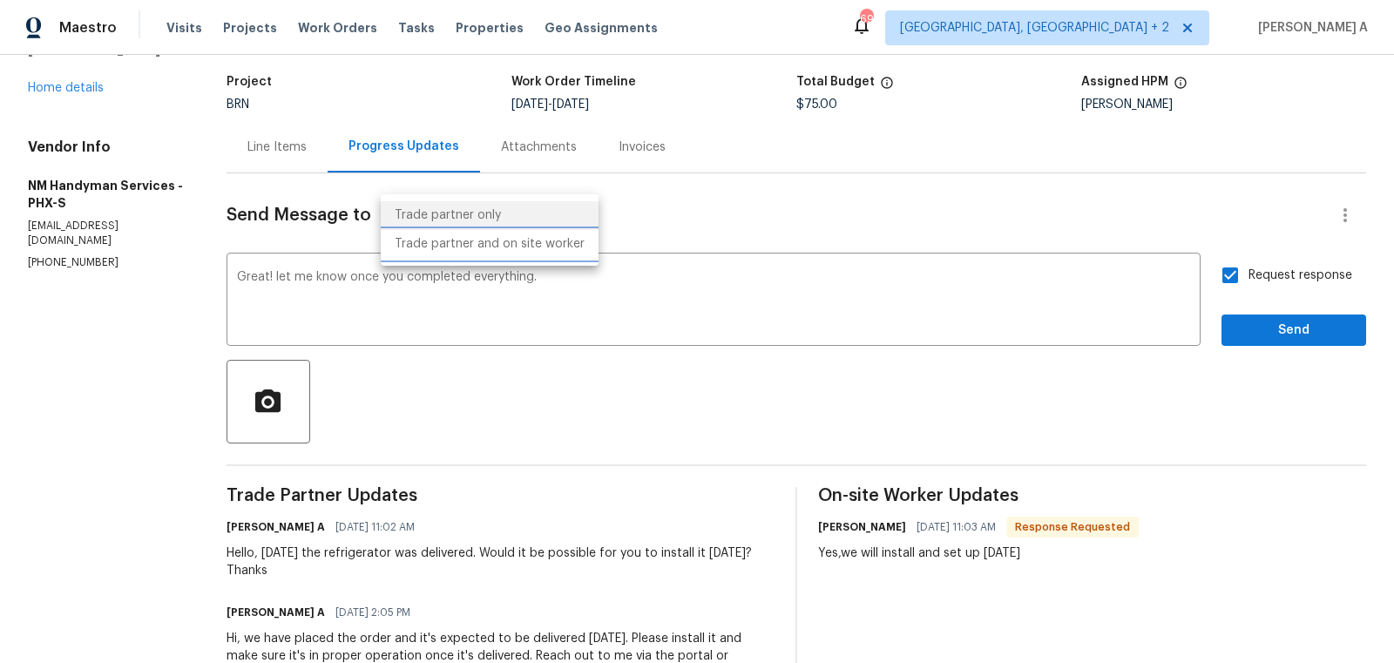
click at [500, 241] on li "Trade partner and on site worker" at bounding box center [490, 244] width 218 height 29
type input "Trade Partner and On-Site Worker"
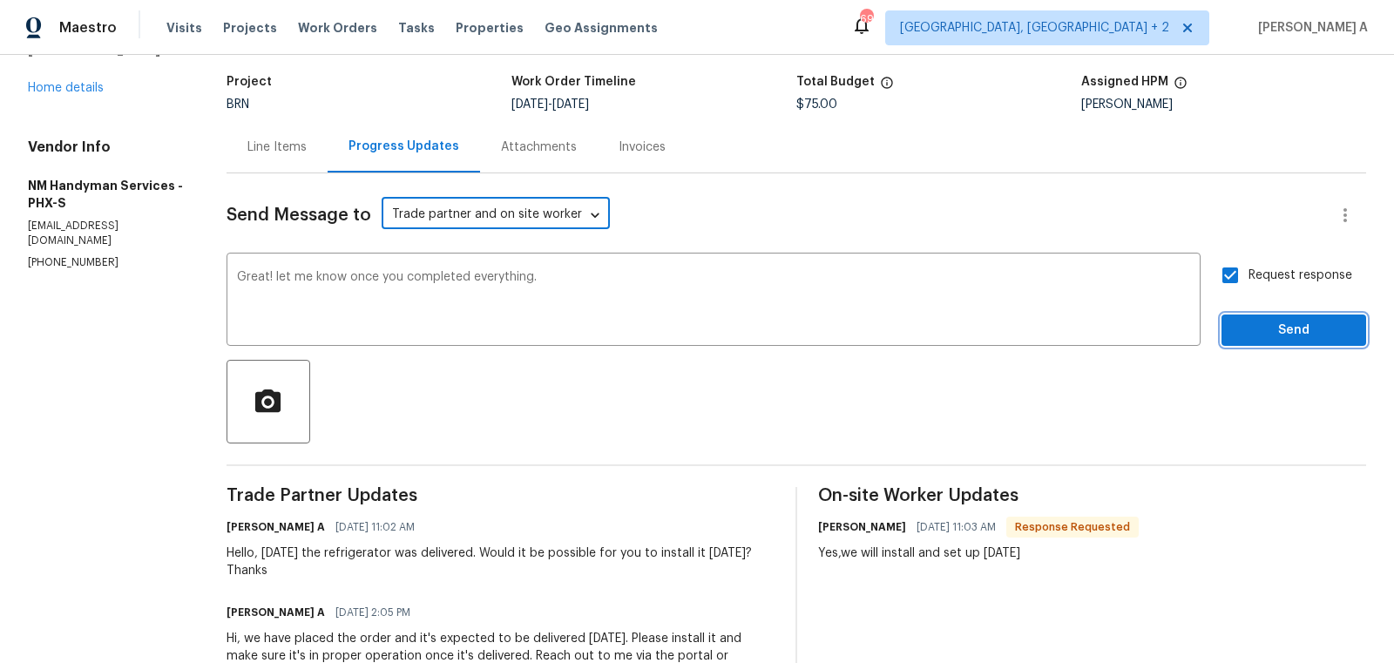
click at [1266, 336] on span "Send" at bounding box center [1294, 331] width 117 height 22
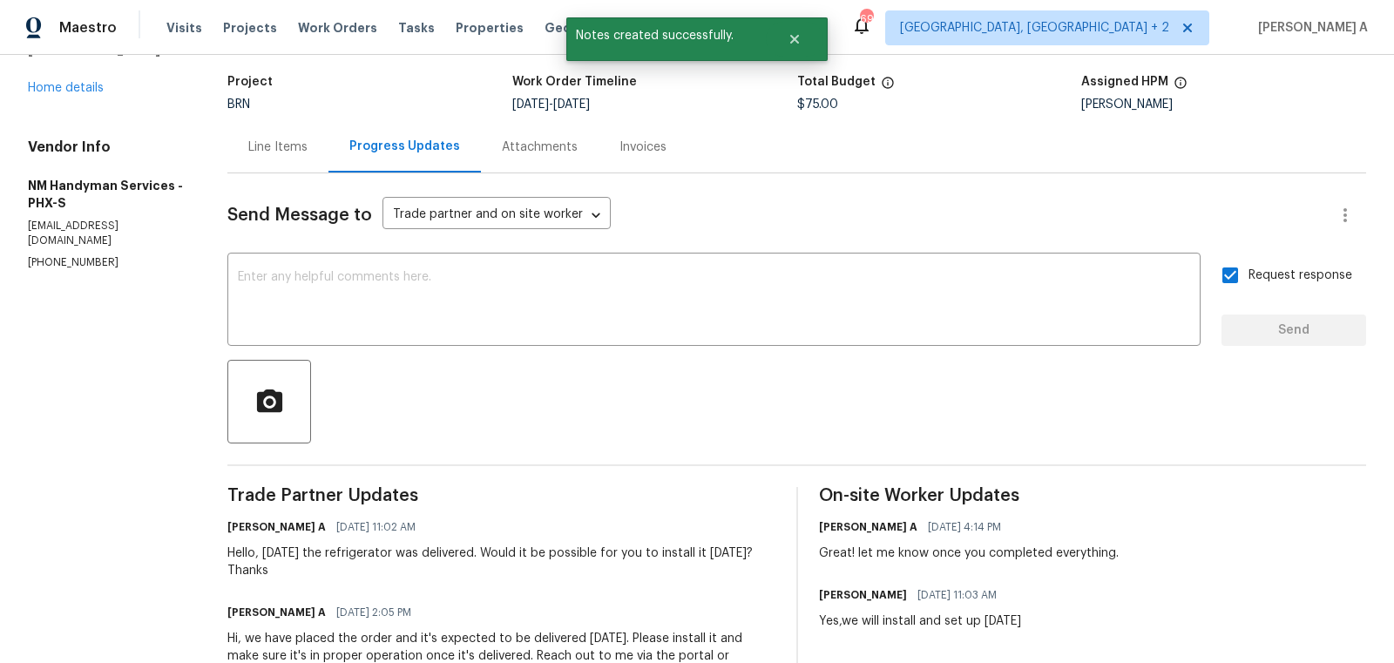
scroll to position [0, 0]
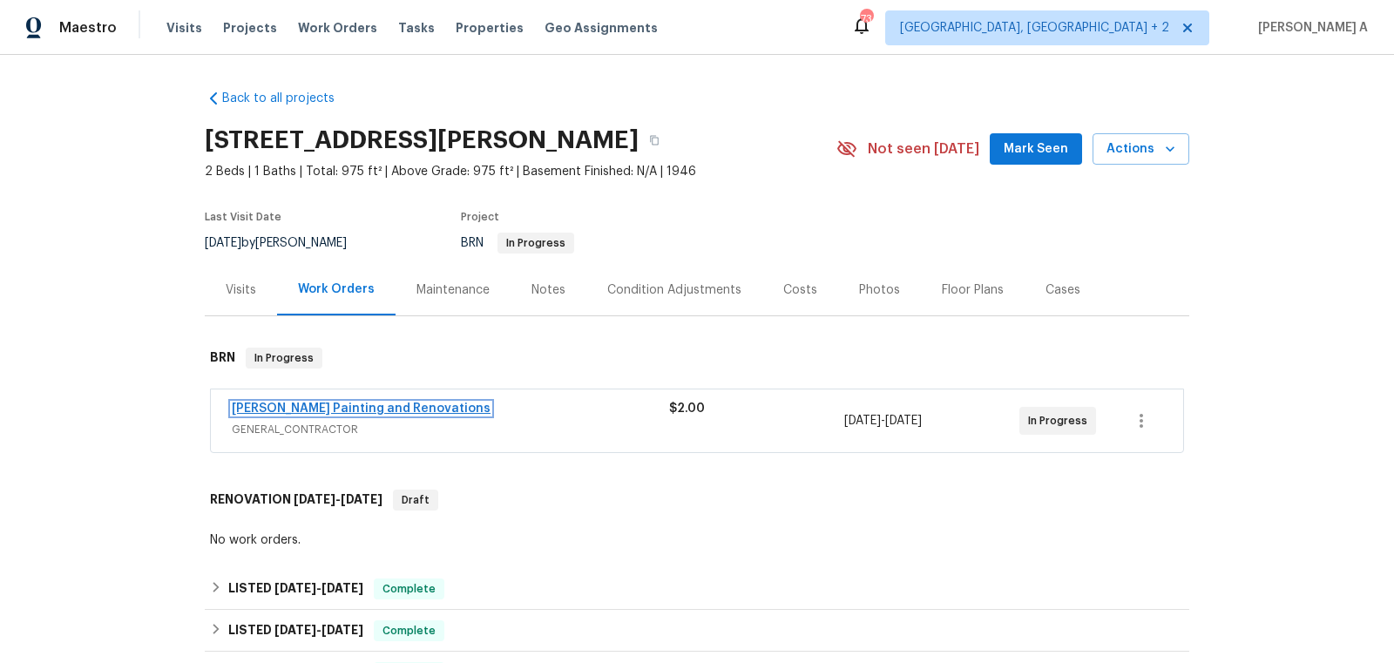
click at [398, 407] on link "[PERSON_NAME] Painting and Renovations" at bounding box center [361, 409] width 259 height 12
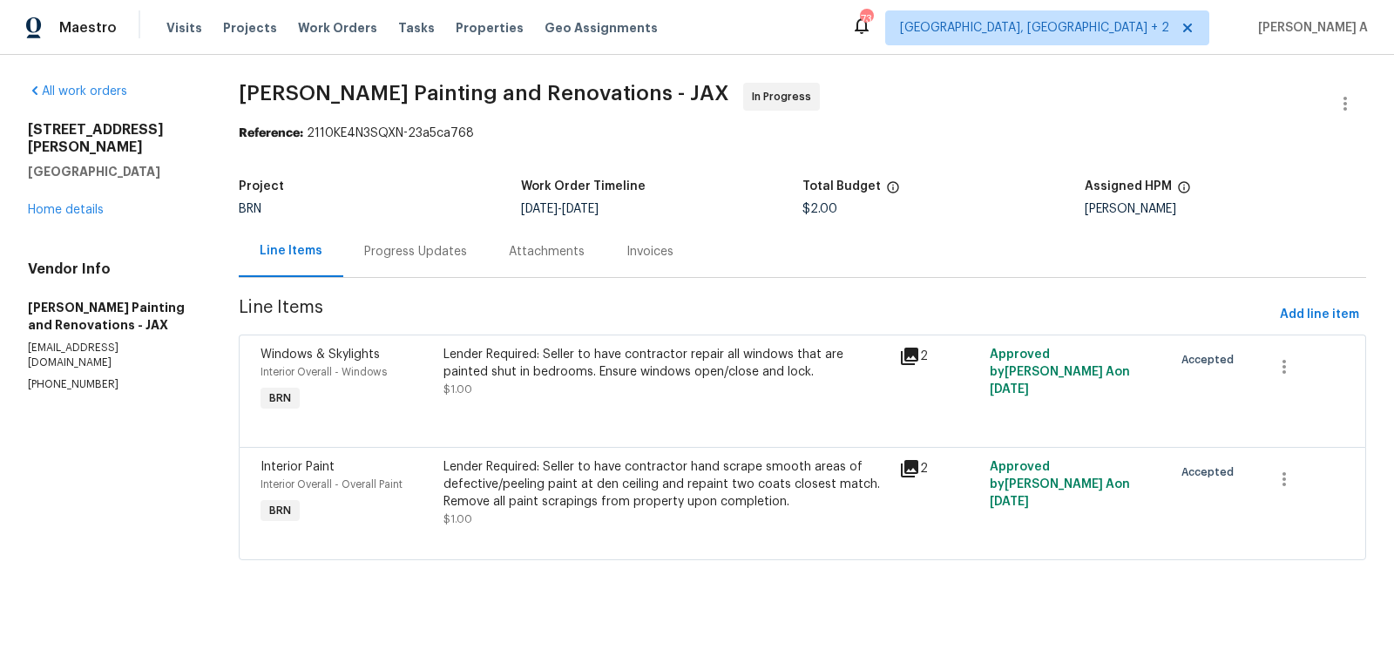
click at [85, 377] on p "[PHONE_NUMBER]" at bounding box center [112, 384] width 169 height 15
copy p "[PHONE_NUMBER]"
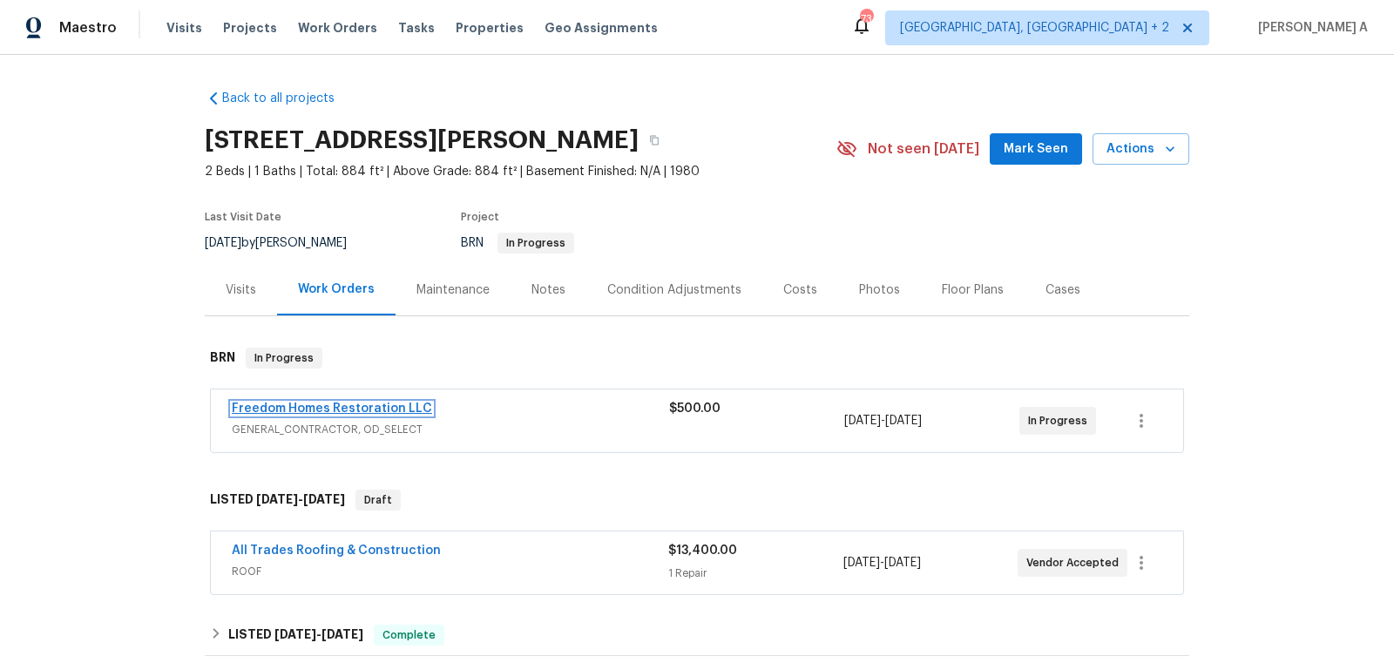
click at [369, 413] on link "Freedom Homes Restoration LLC" at bounding box center [332, 409] width 200 height 12
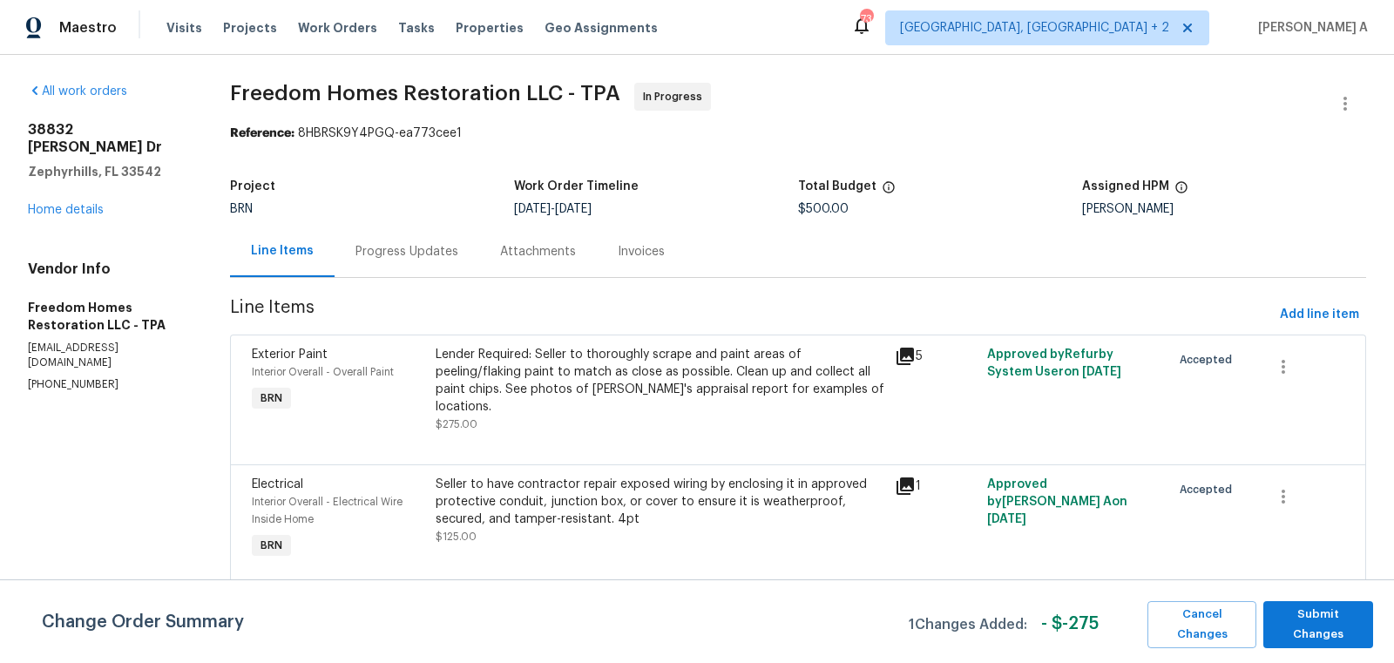
click at [467, 248] on div "Progress Updates" at bounding box center [407, 251] width 145 height 51
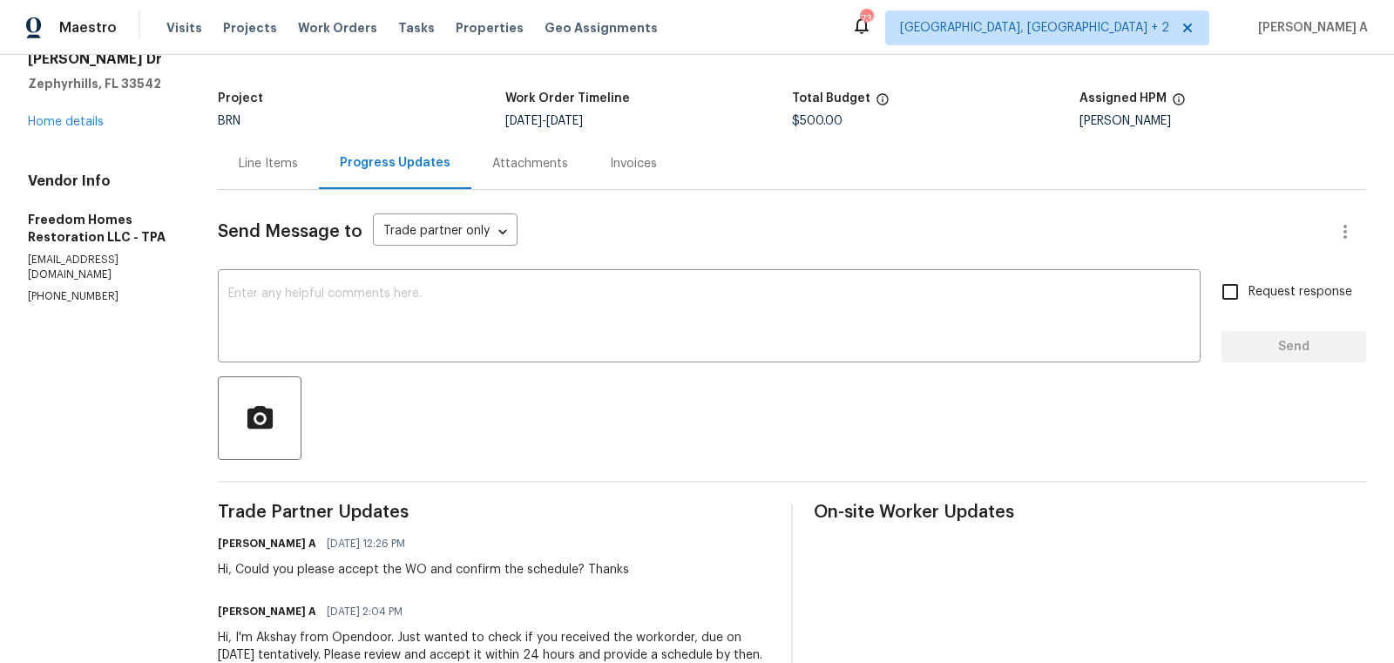
scroll to position [94, 0]
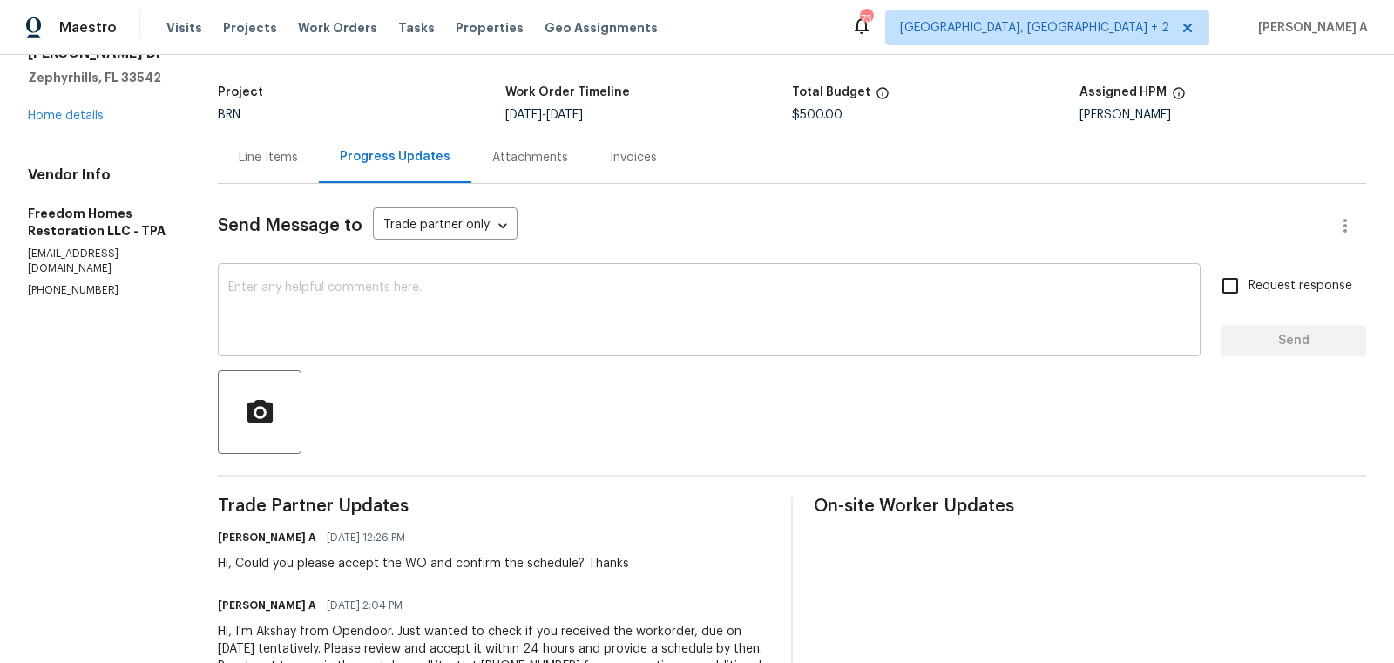
click at [525, 353] on div "x ​" at bounding box center [709, 312] width 983 height 89
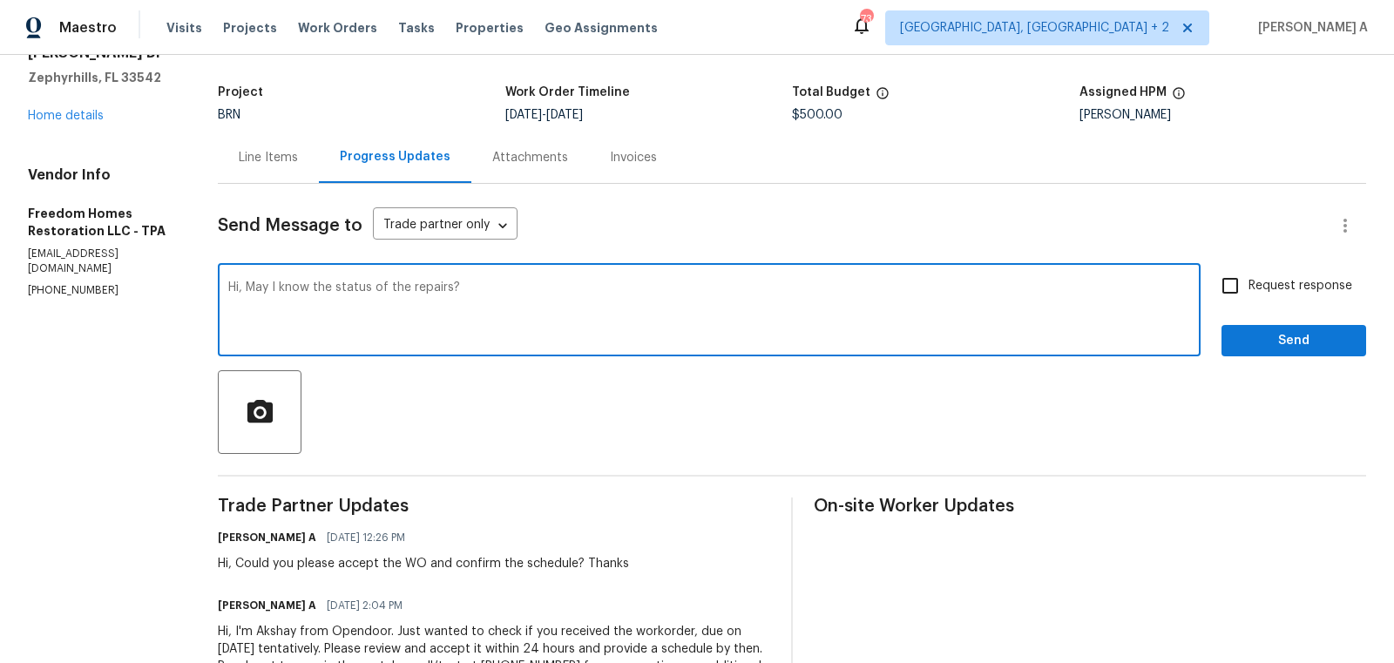
type textarea "Hi, May I know the status of the repairs?"
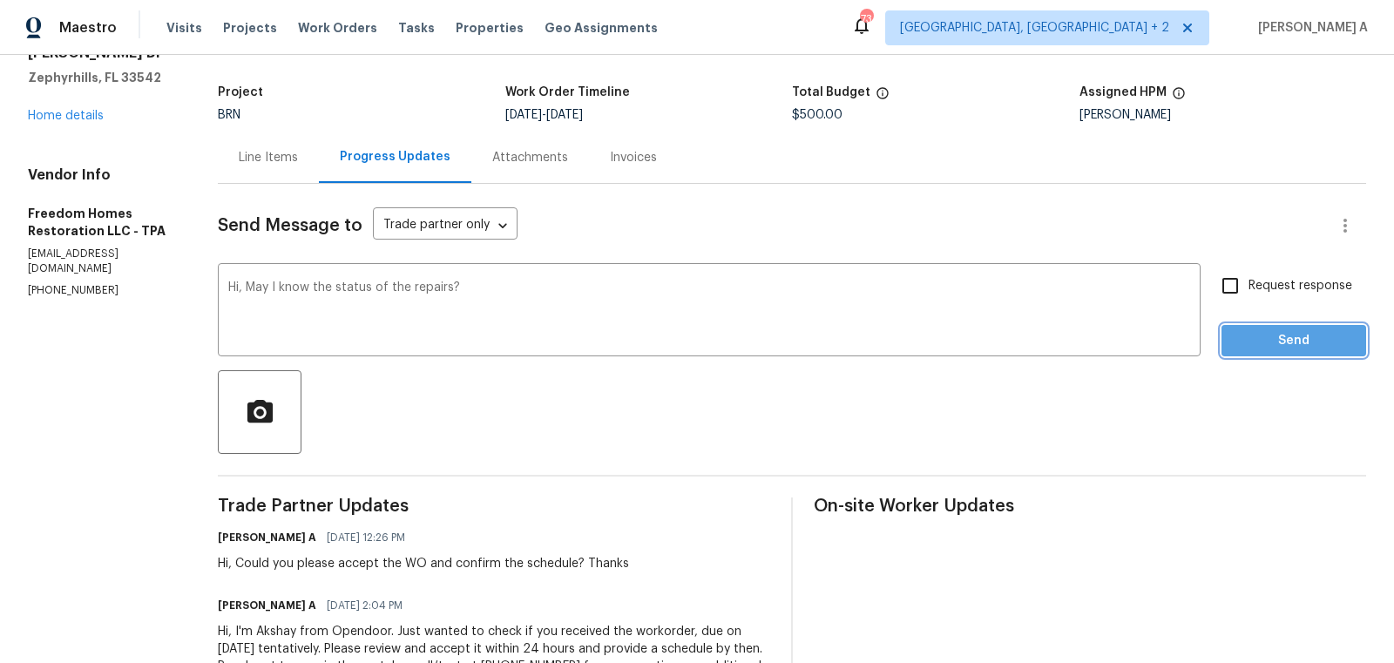
click at [1296, 345] on span "Send" at bounding box center [1294, 341] width 117 height 22
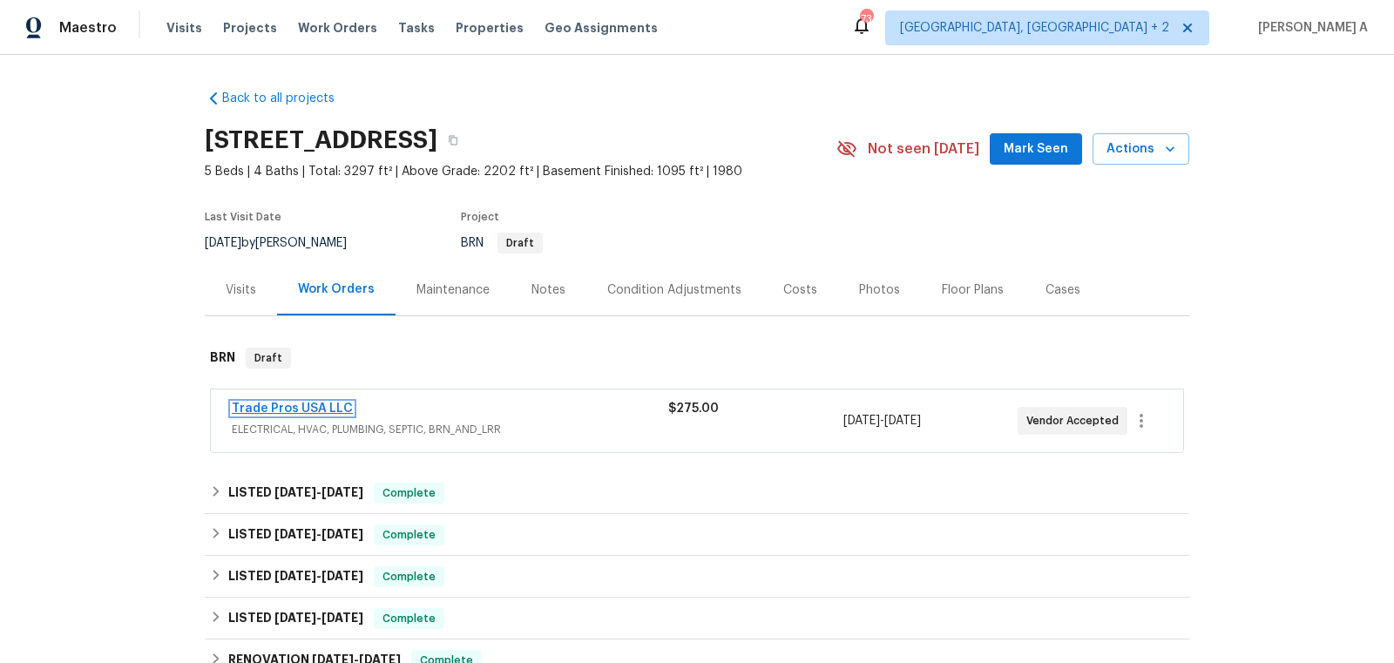
click at [305, 405] on link "Trade Pros USA LLC" at bounding box center [292, 409] width 121 height 12
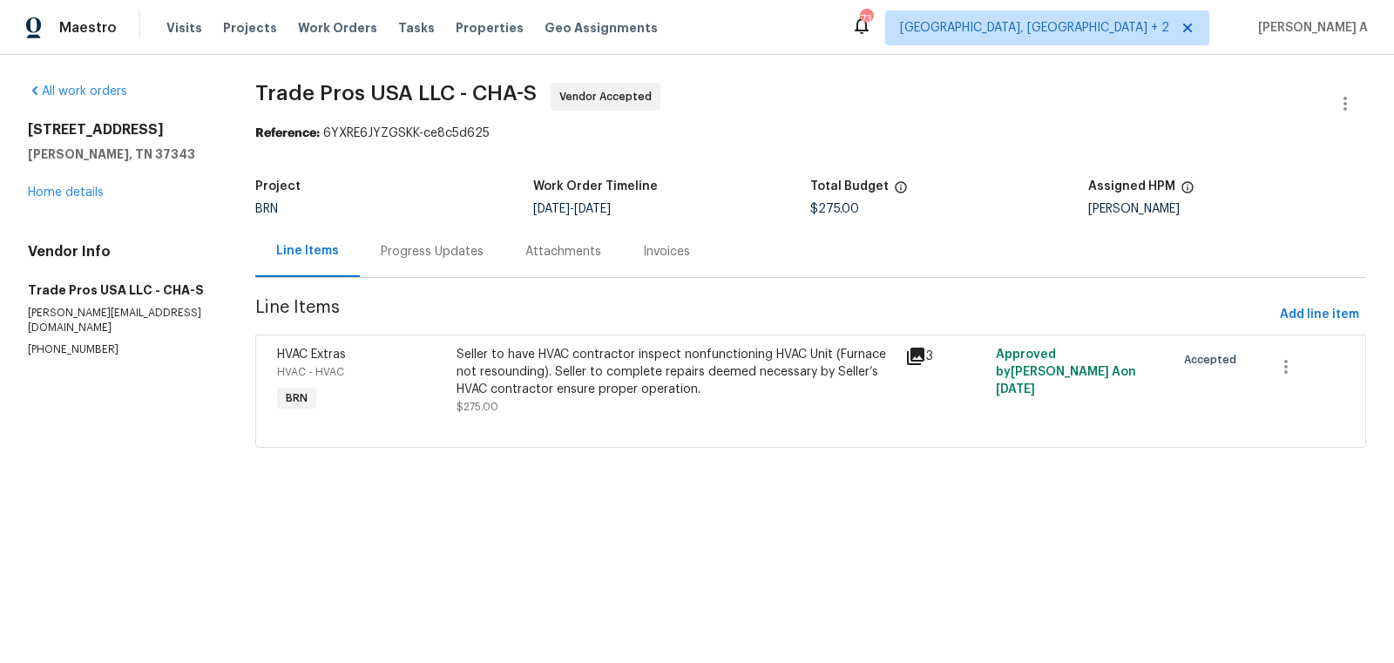
click at [443, 254] on div "Progress Updates" at bounding box center [432, 251] width 103 height 17
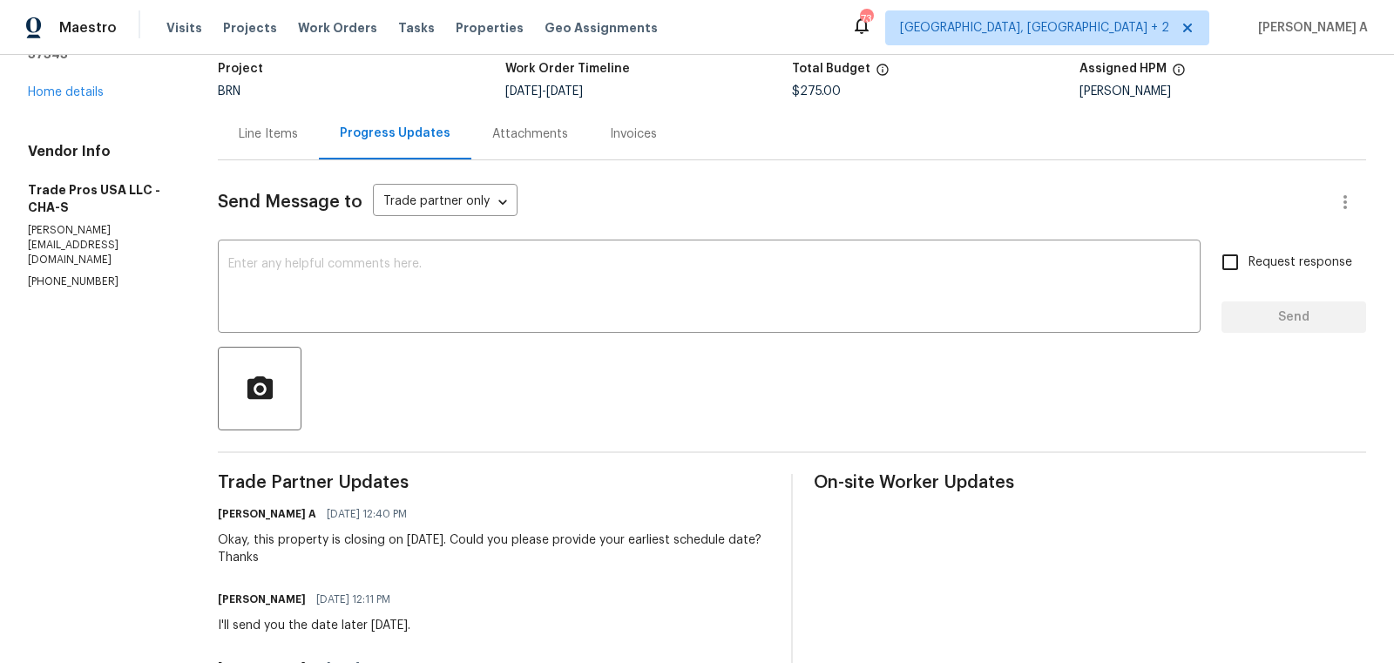
scroll to position [122, 0]
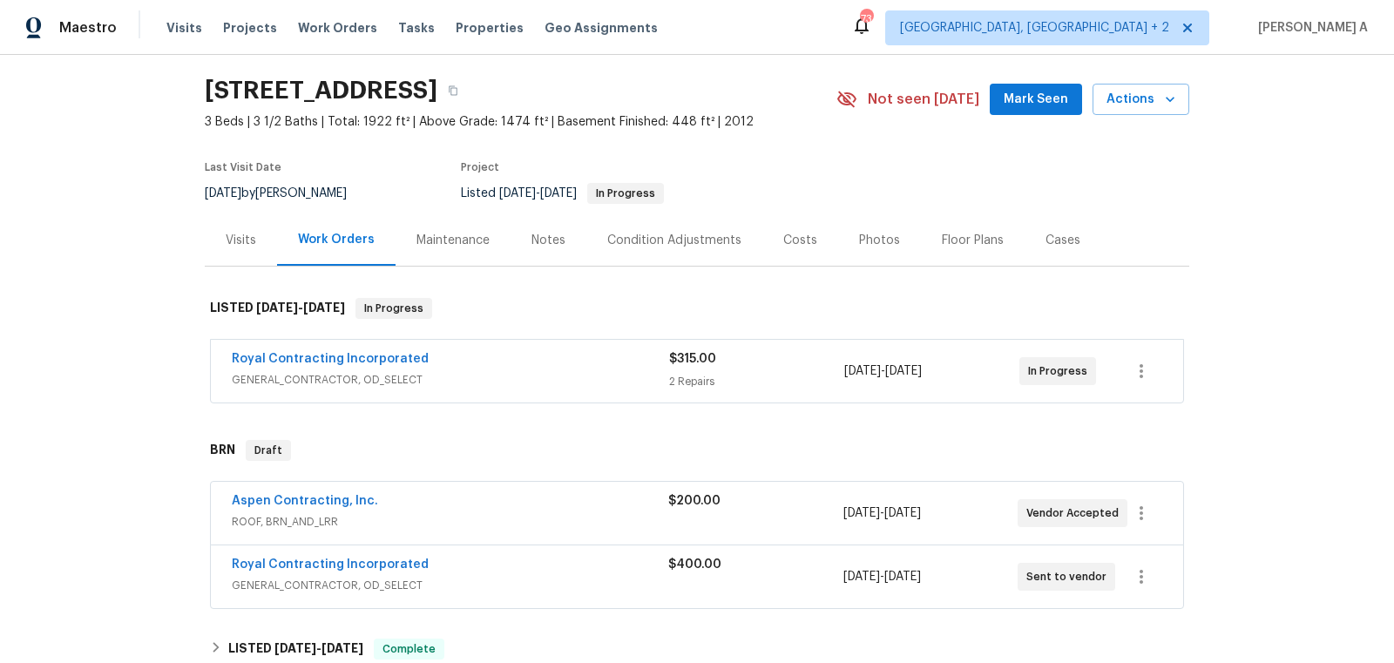
scroll to position [74, 0]
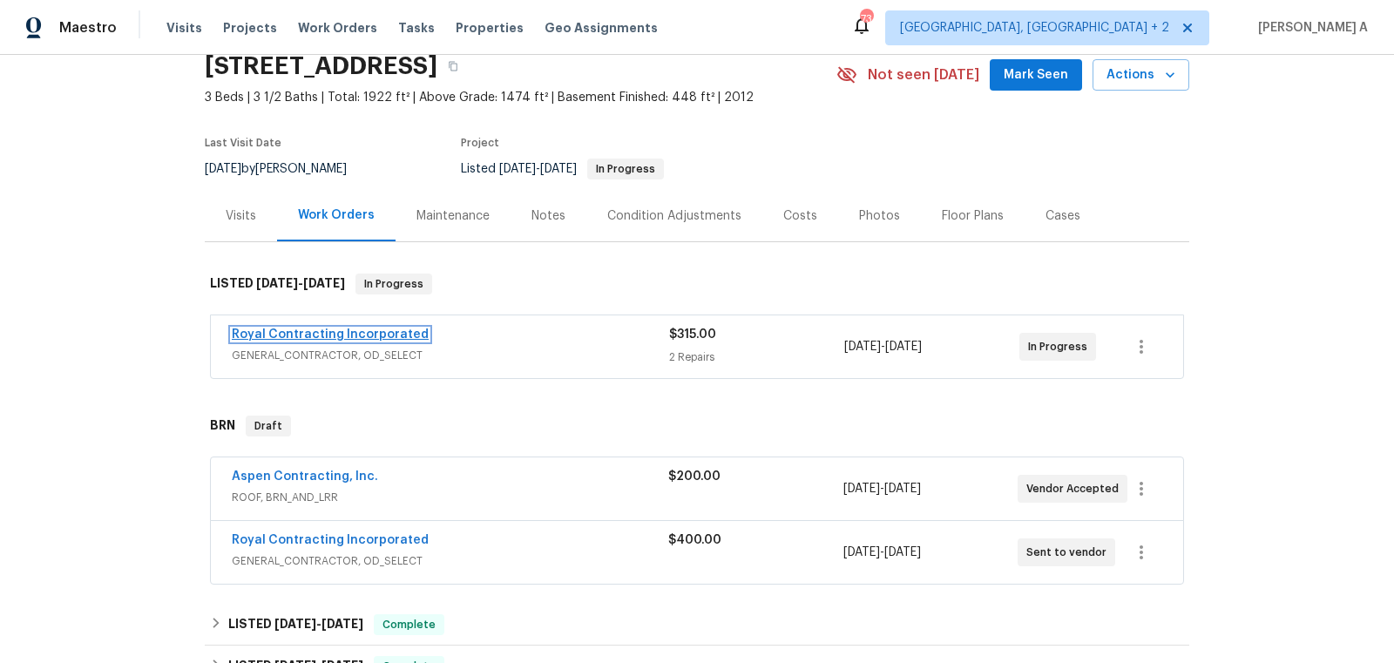
click at [349, 330] on link "Royal Contracting Incorporated" at bounding box center [330, 335] width 197 height 12
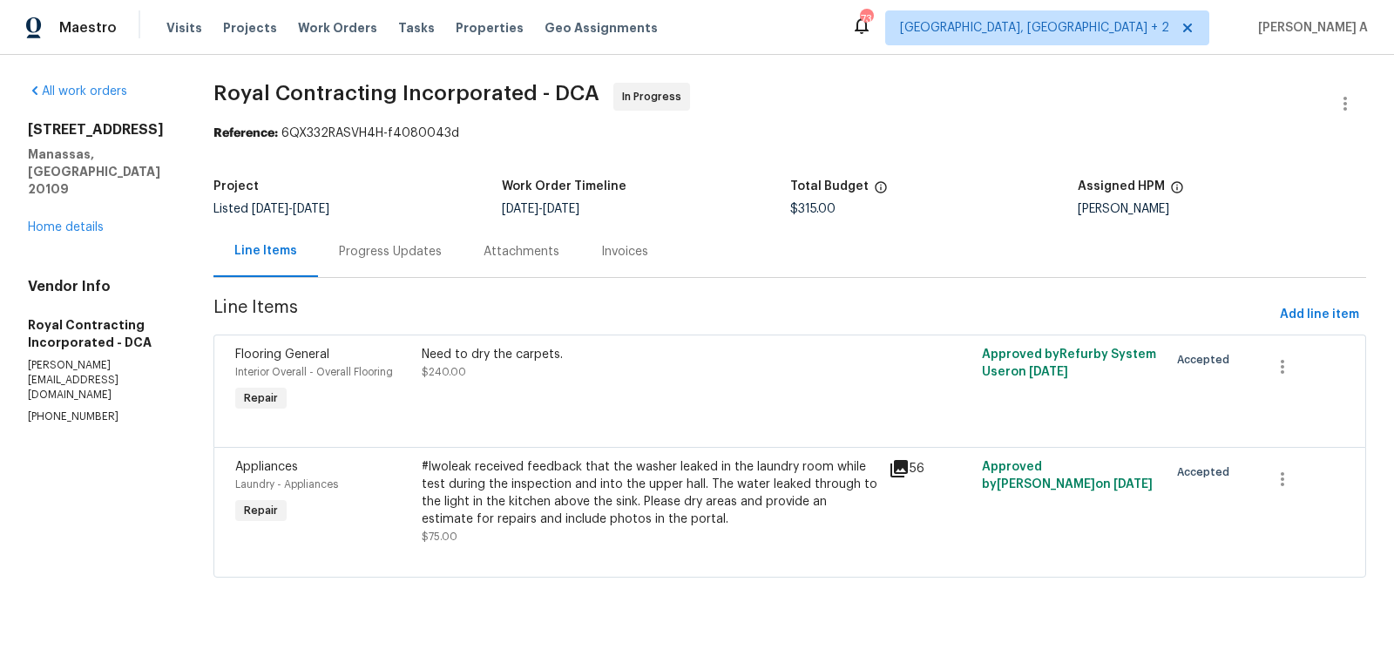
click at [405, 241] on div "Progress Updates" at bounding box center [390, 251] width 145 height 51
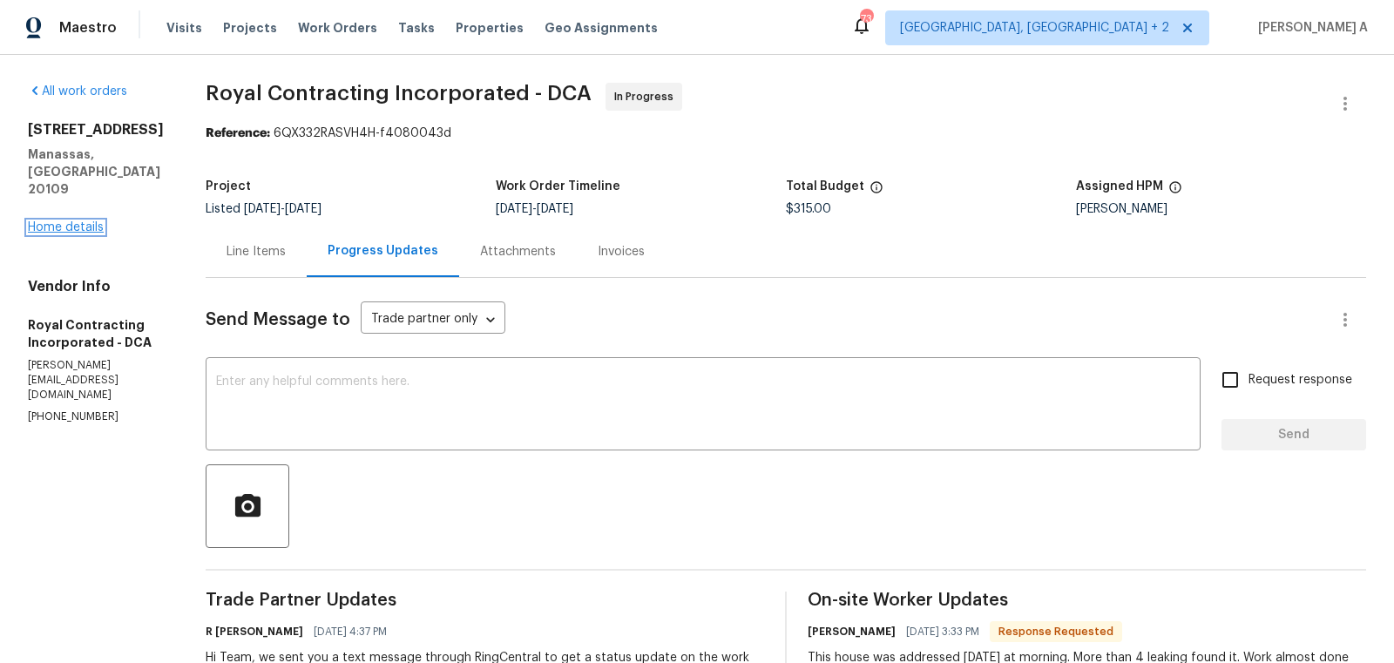
click at [64, 221] on link "Home details" at bounding box center [66, 227] width 76 height 12
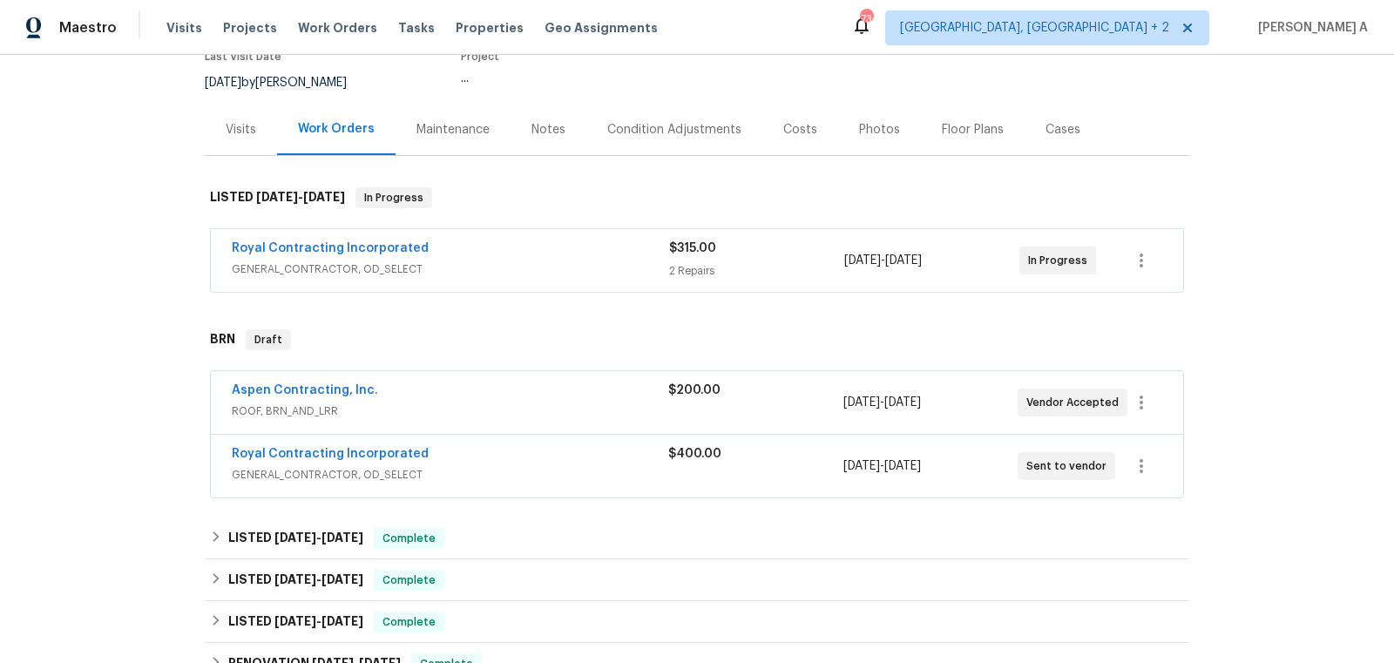
scroll to position [187, 0]
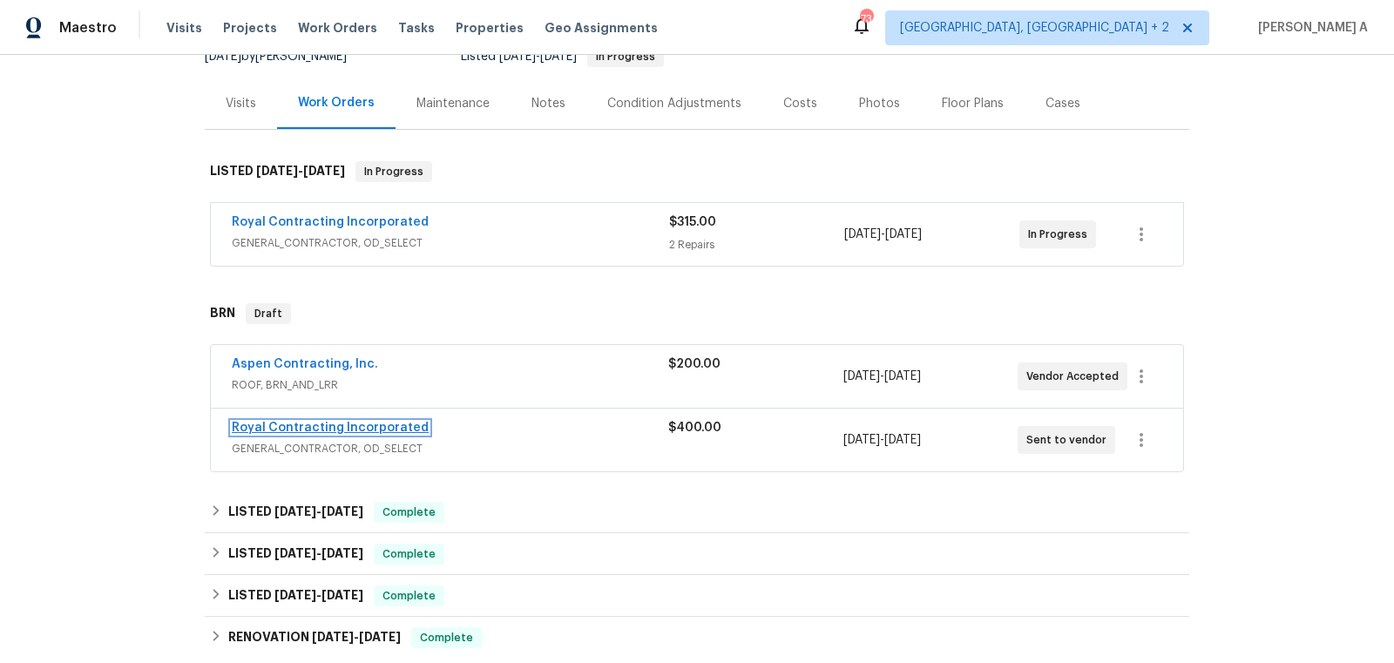
click at [370, 422] on link "Royal Contracting Incorporated" at bounding box center [330, 428] width 197 height 12
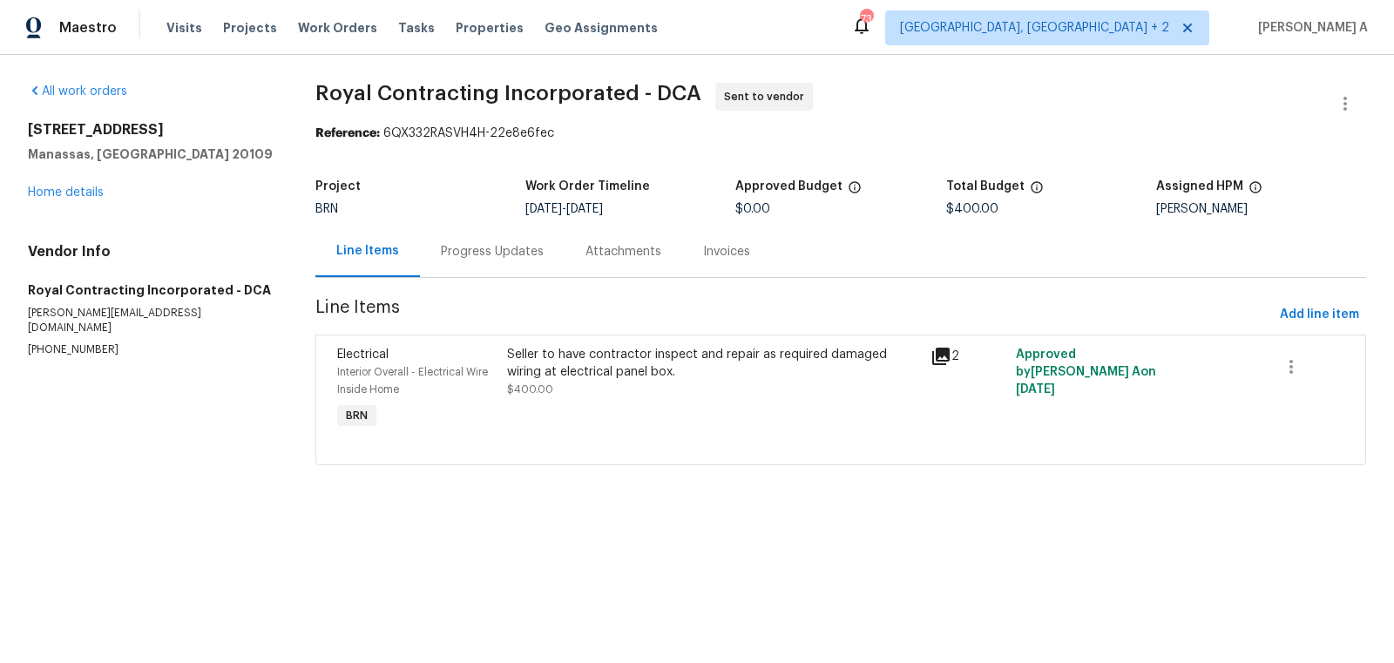
click at [471, 248] on div "Progress Updates" at bounding box center [492, 251] width 103 height 17
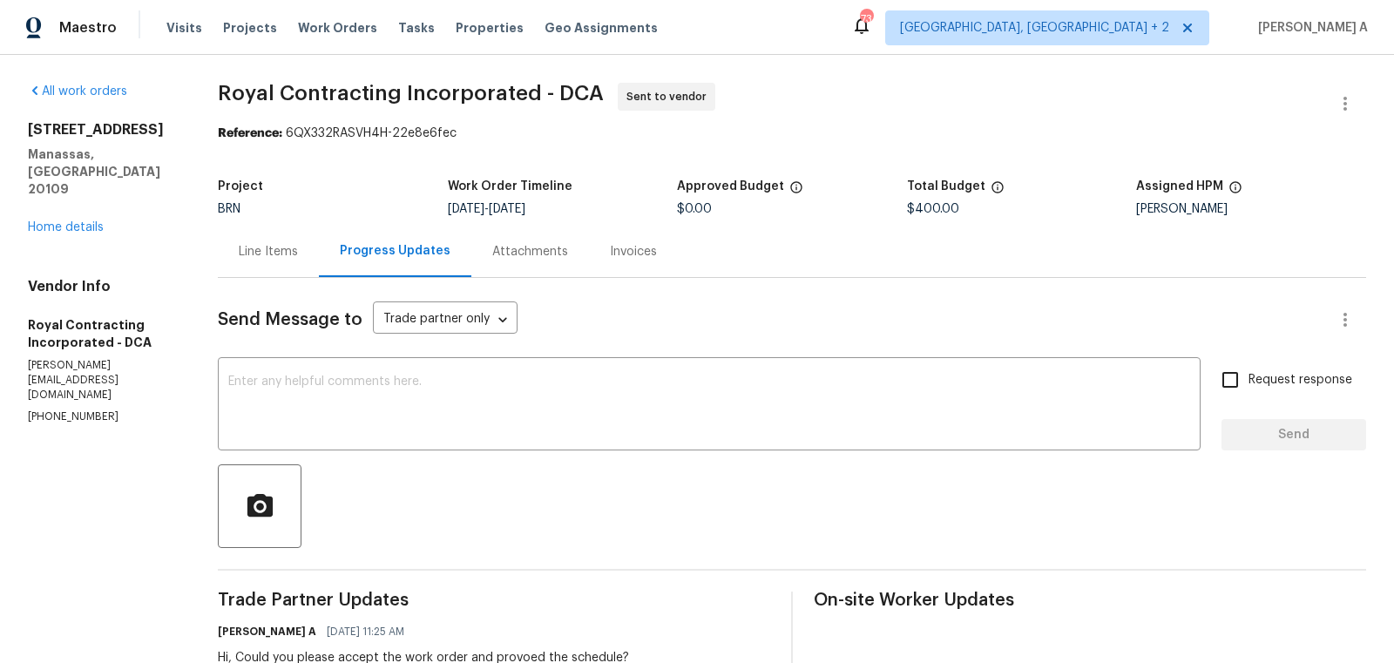
click at [282, 261] on div "Line Items" at bounding box center [268, 251] width 101 height 51
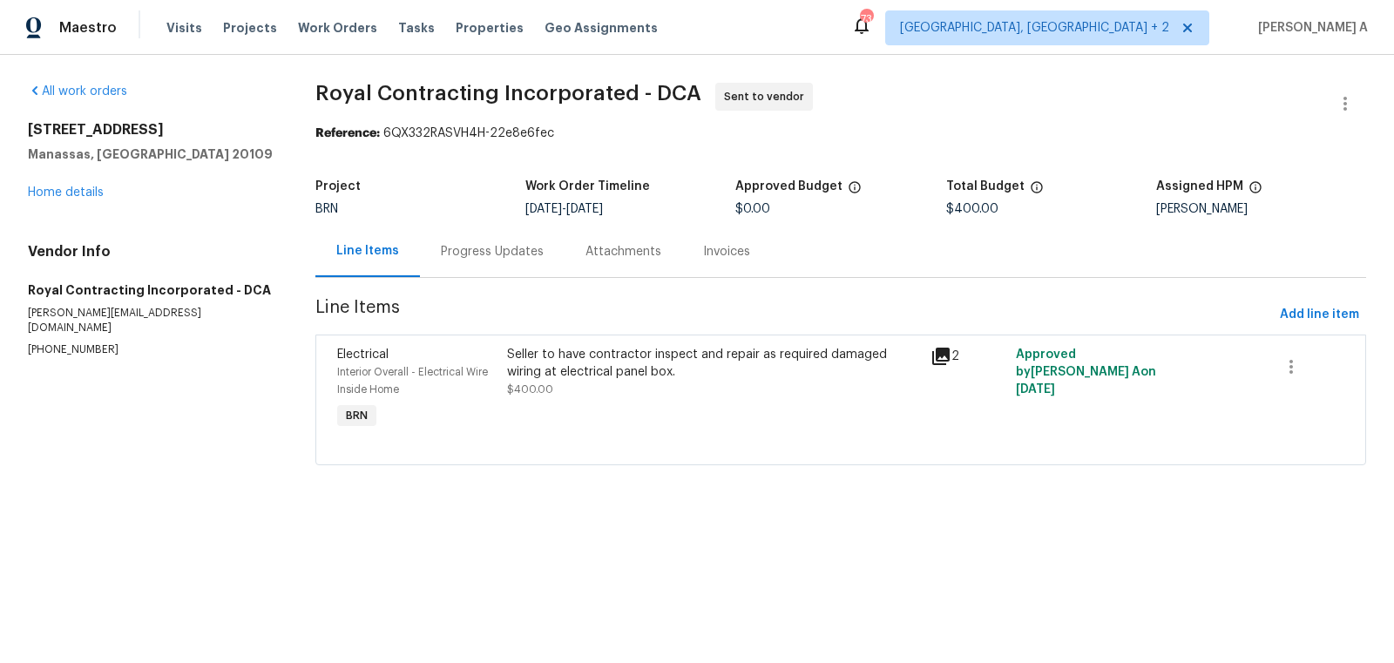
click at [71, 343] on p "[PHONE_NUMBER]" at bounding box center [151, 350] width 246 height 15
copy p "[PHONE_NUMBER]"
